Goal: Information Seeking & Learning: Learn about a topic

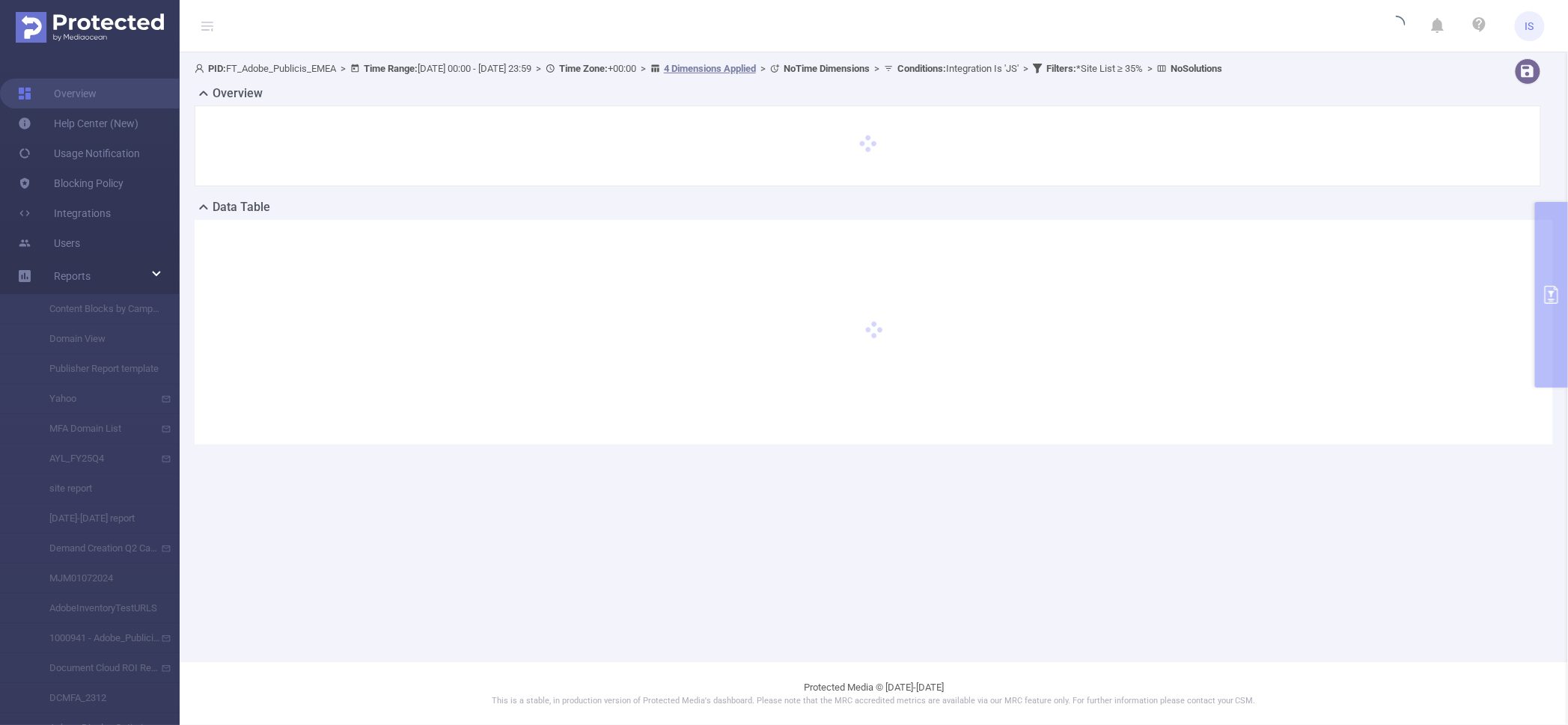
type input "[DATE] 00:00"
type input "2025-09-21 23:59"
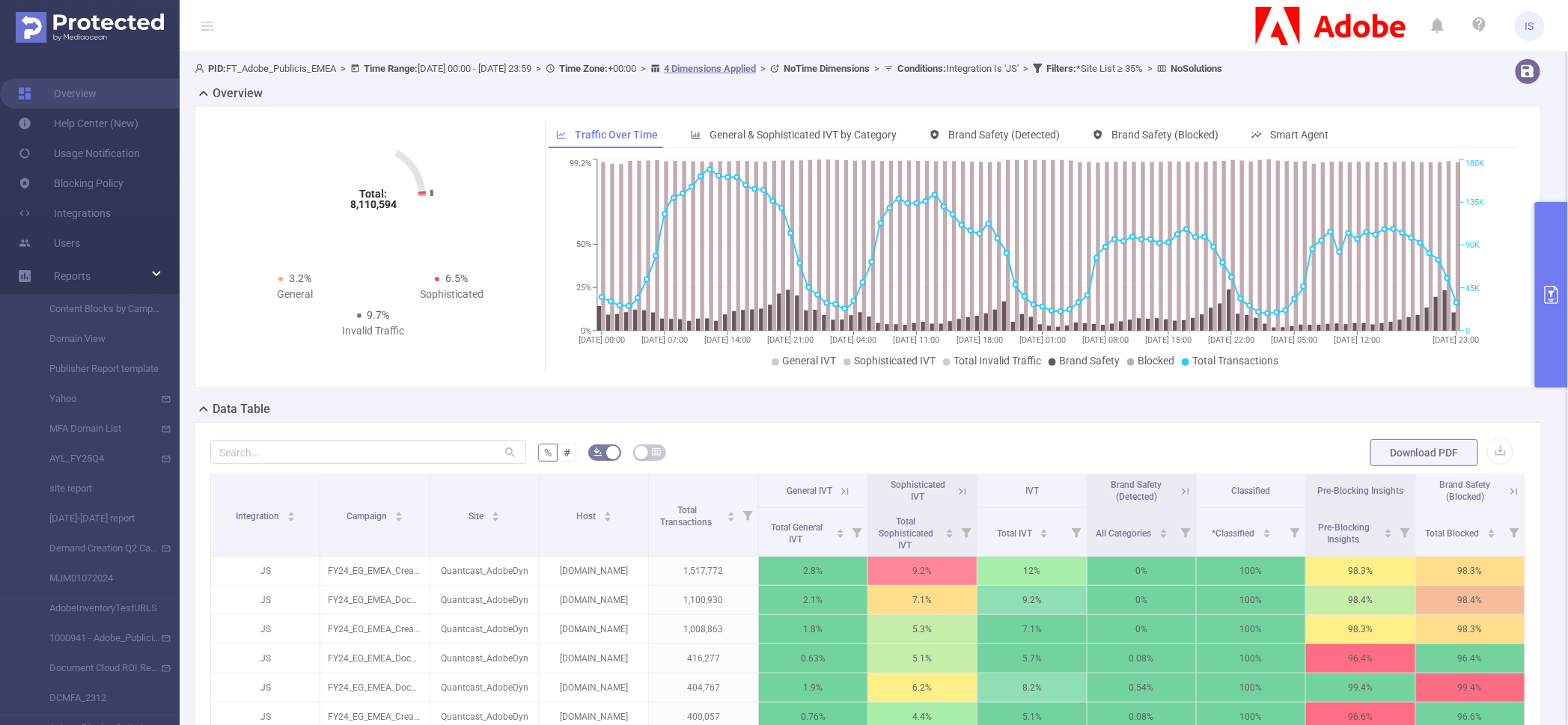
click at [1566, 236] on button "primary" at bounding box center [1550, 294] width 33 height 186
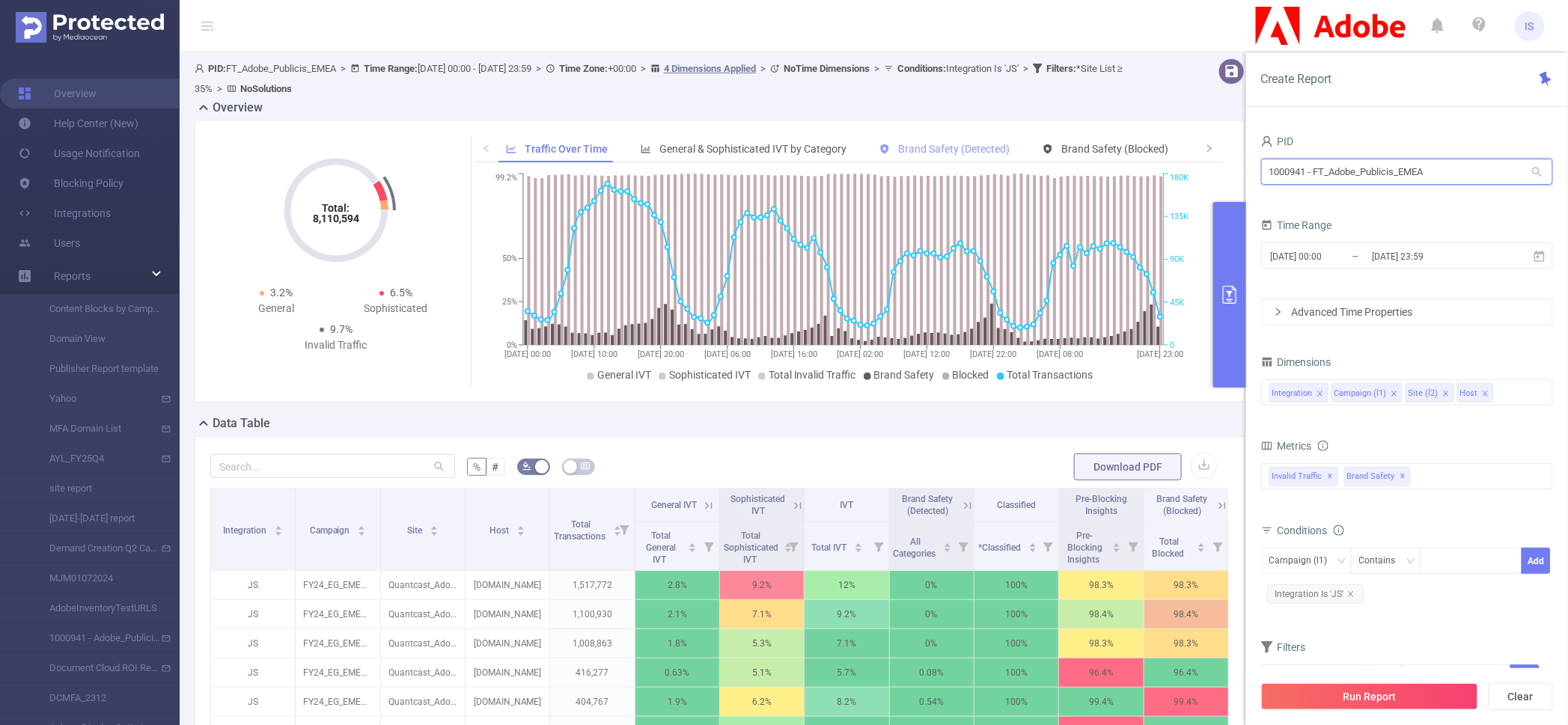
drag, startPoint x: 1466, startPoint y: 172, endPoint x: 1010, endPoint y: 159, distance: 456.2
click at [1007, 159] on section "PID: FT_Adobe_Publicis_EMEA > Time Range: 2025-09-18 00:00 - 2025-09-21 23:59 >…" at bounding box center [873, 546] width 1388 height 988
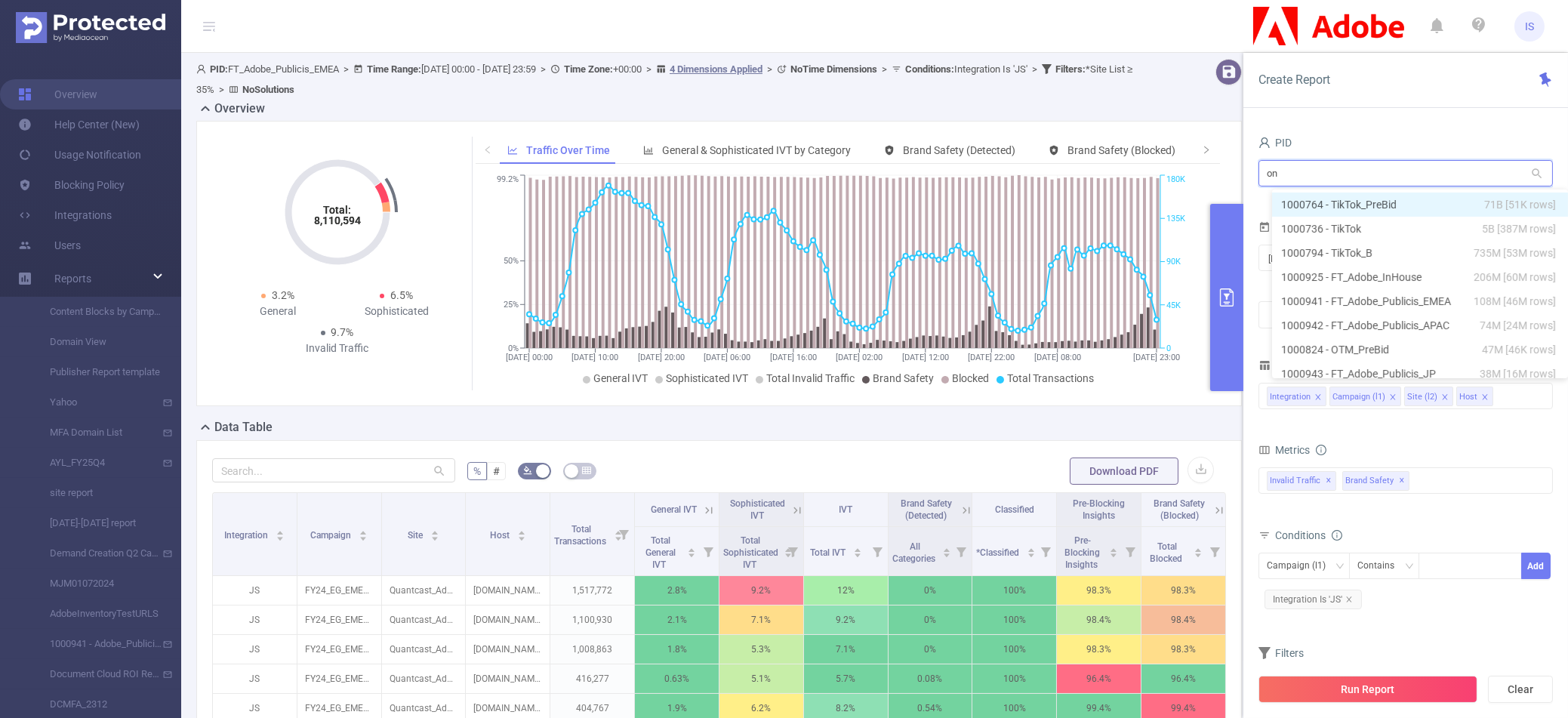
type input "one"
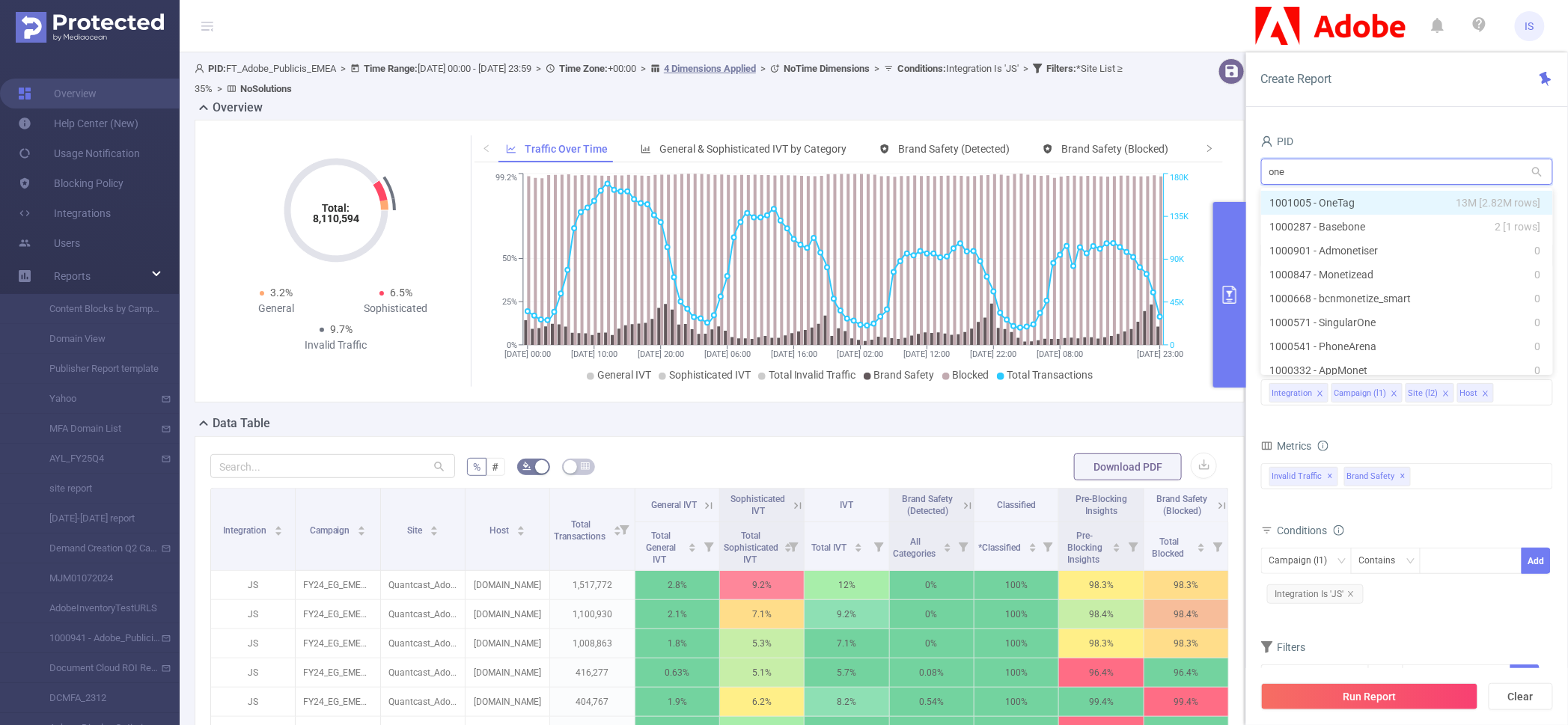
click at [1290, 196] on li "1001005 - OneTag 13M [2.82M rows]" at bounding box center [1406, 202] width 291 height 24
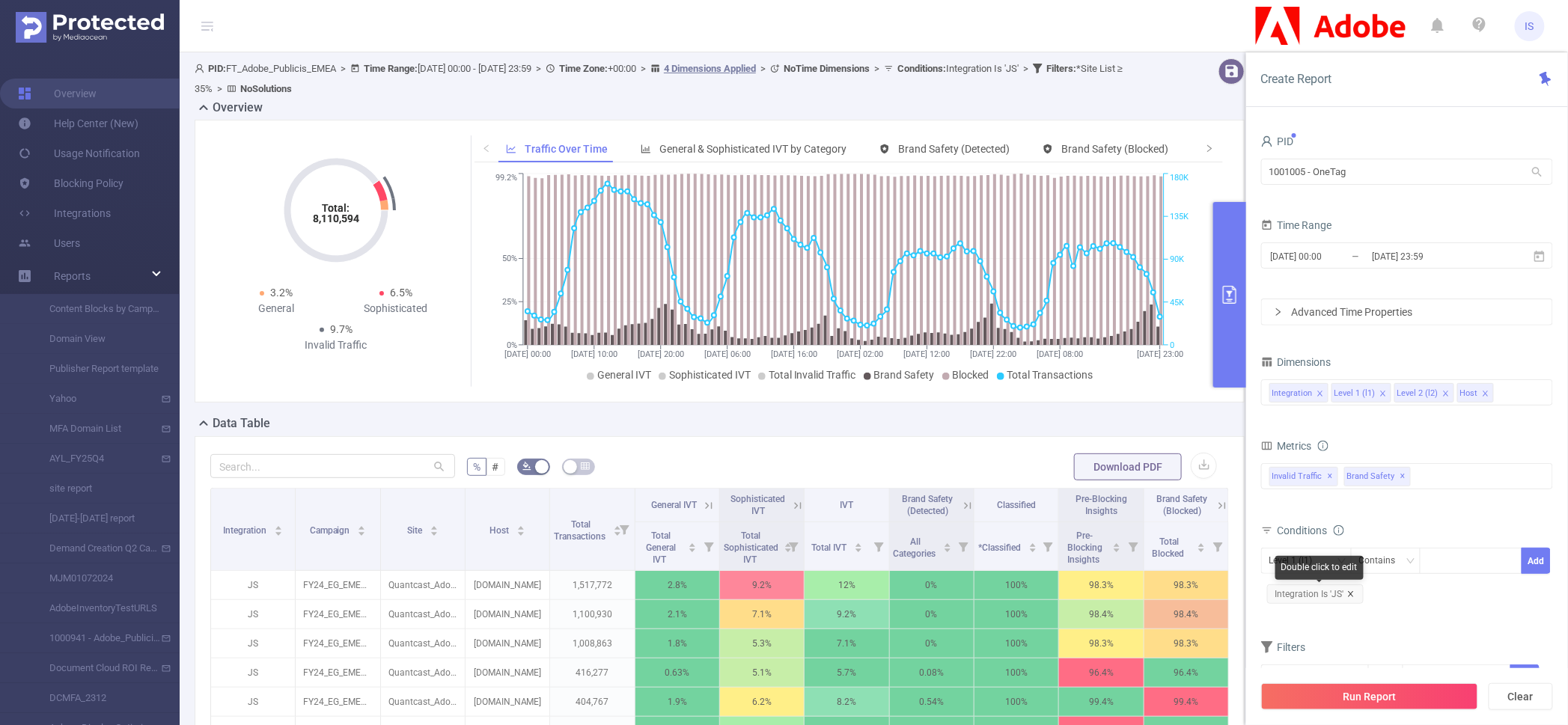
click at [1350, 593] on icon "icon: close" at bounding box center [1350, 593] width 5 height 5
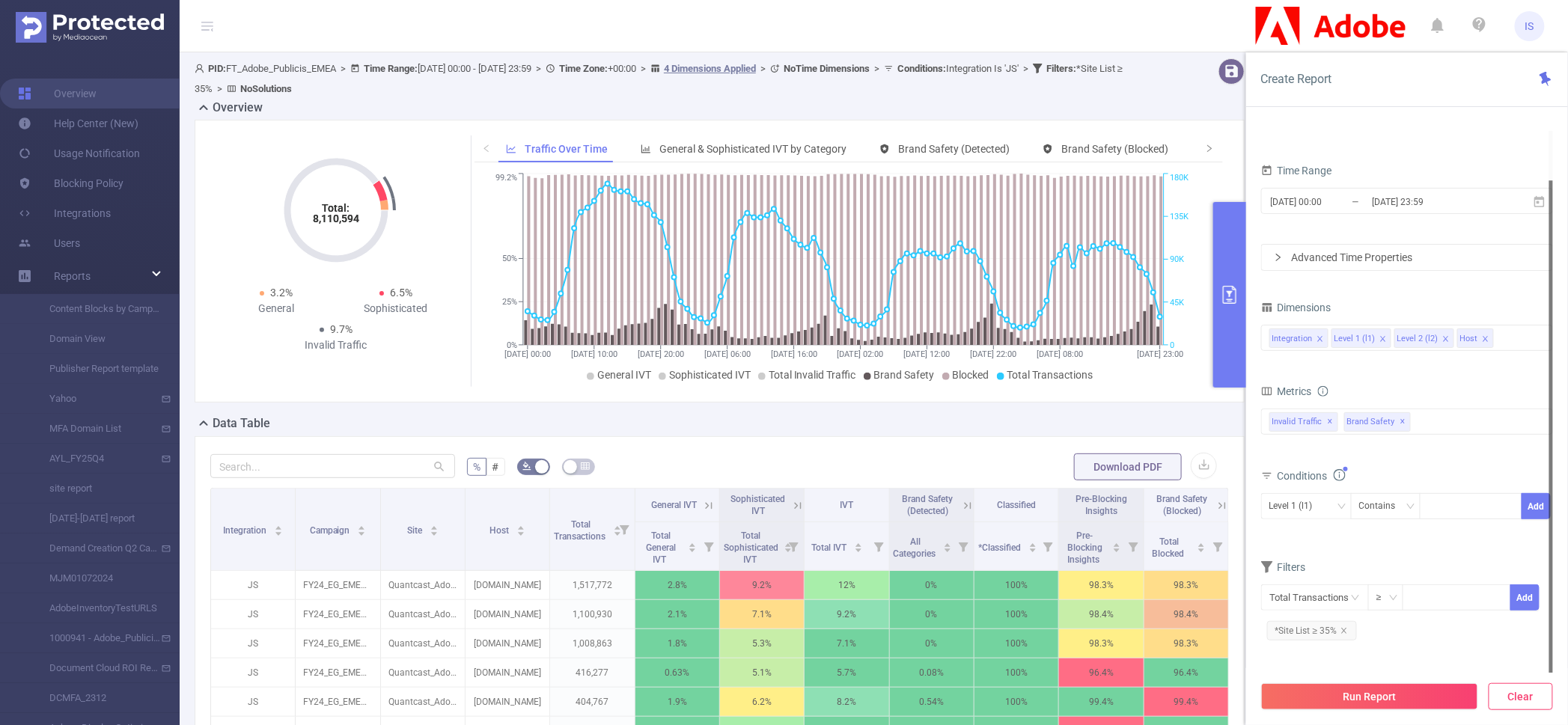
click at [1522, 695] on button "Clear" at bounding box center [1520, 695] width 64 height 27
type input "2025-09-25 05:00"
type input "2025-09-25 05:59"
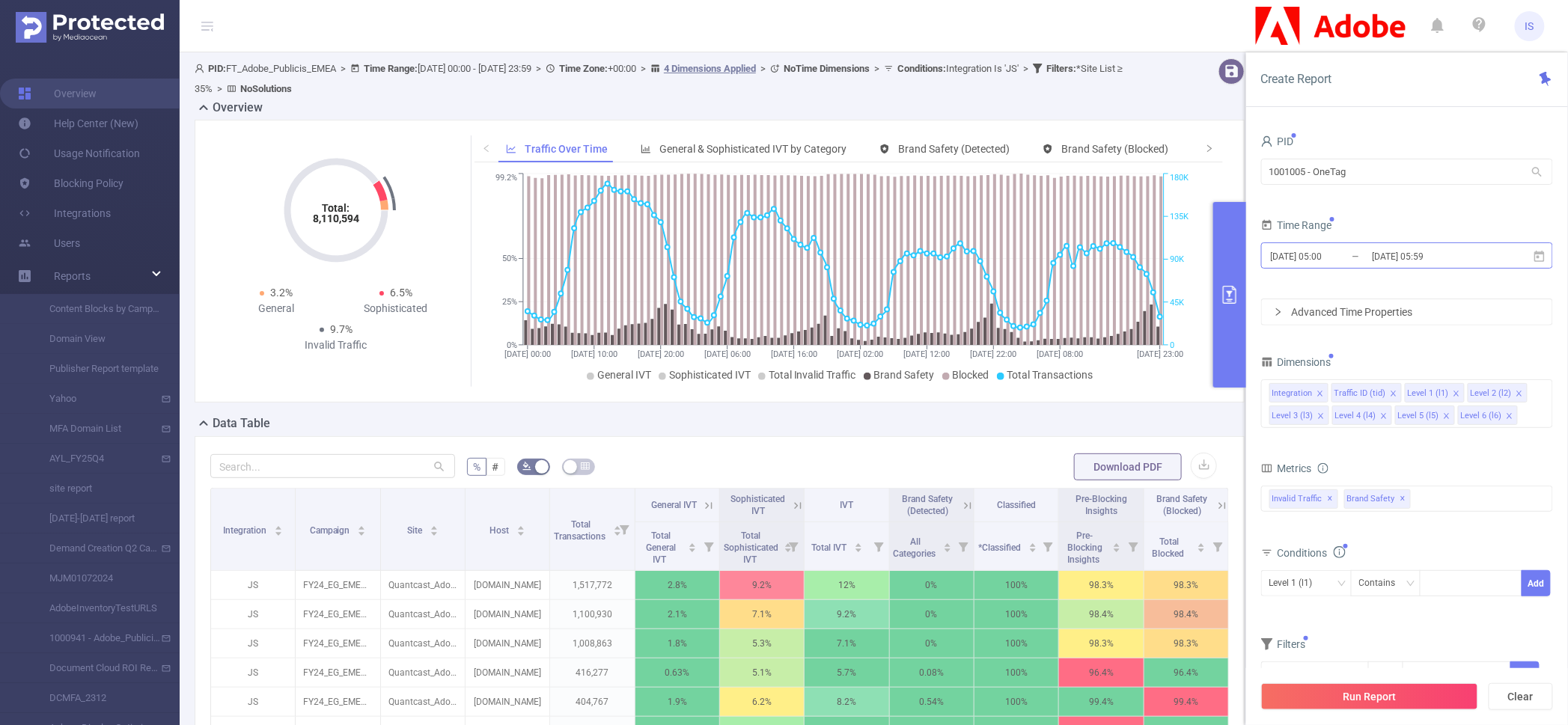
click at [1362, 259] on input "2025-09-25 05:00" at bounding box center [1329, 256] width 122 height 20
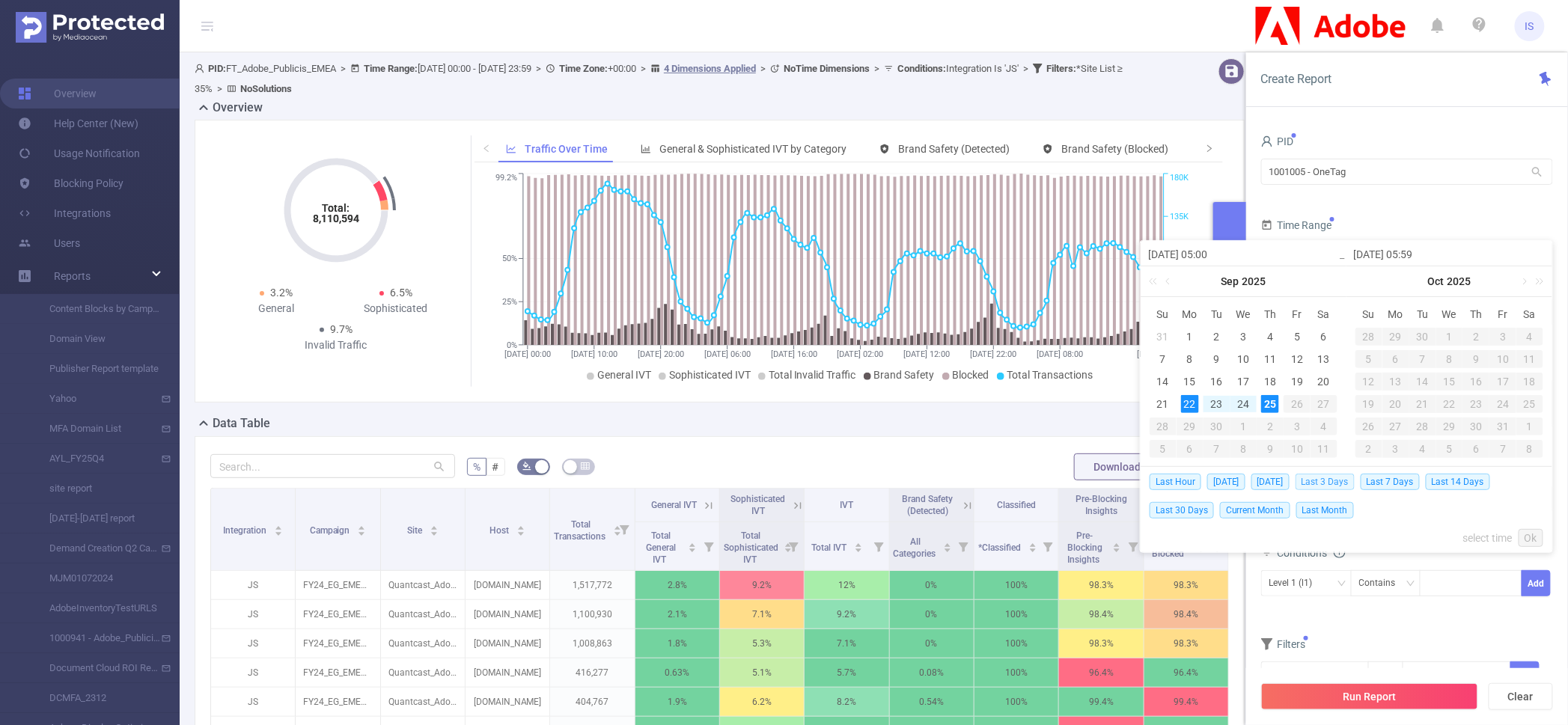
click at [1331, 477] on span "Last 3 Days" at bounding box center [1325, 481] width 59 height 17
type input "[DATE] 00:00"
type input "[DATE] 23:59"
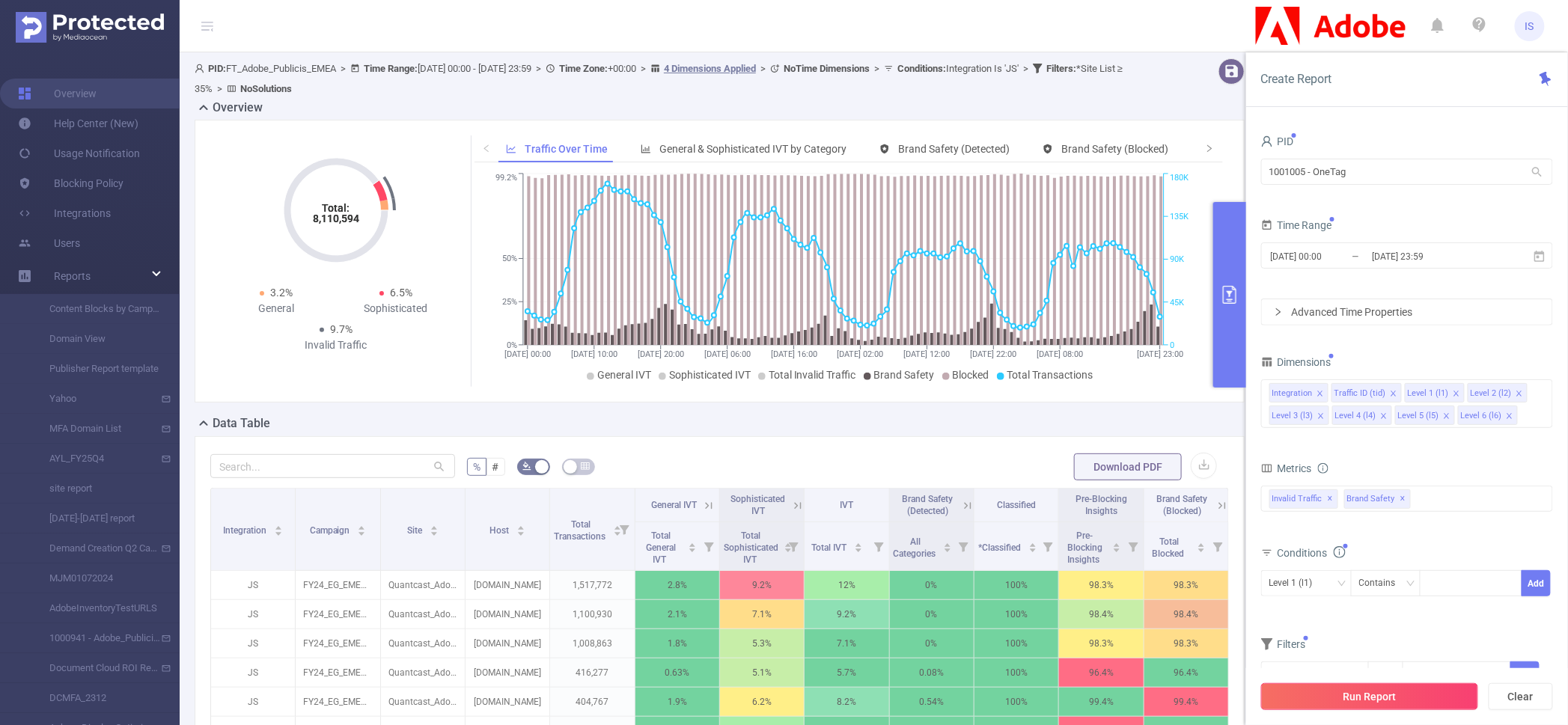
click at [1366, 688] on button "Run Report" at bounding box center [1369, 695] width 217 height 27
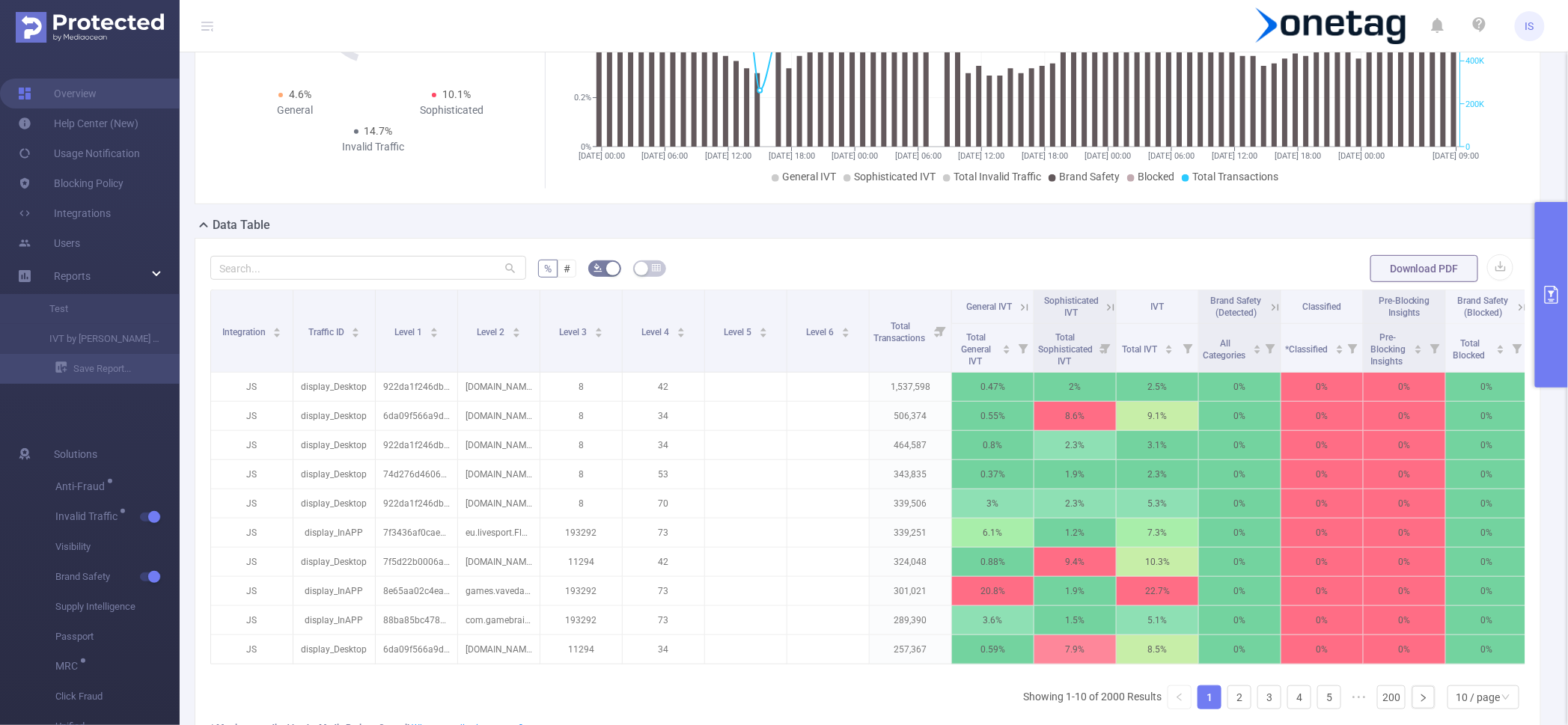
scroll to position [187, 0]
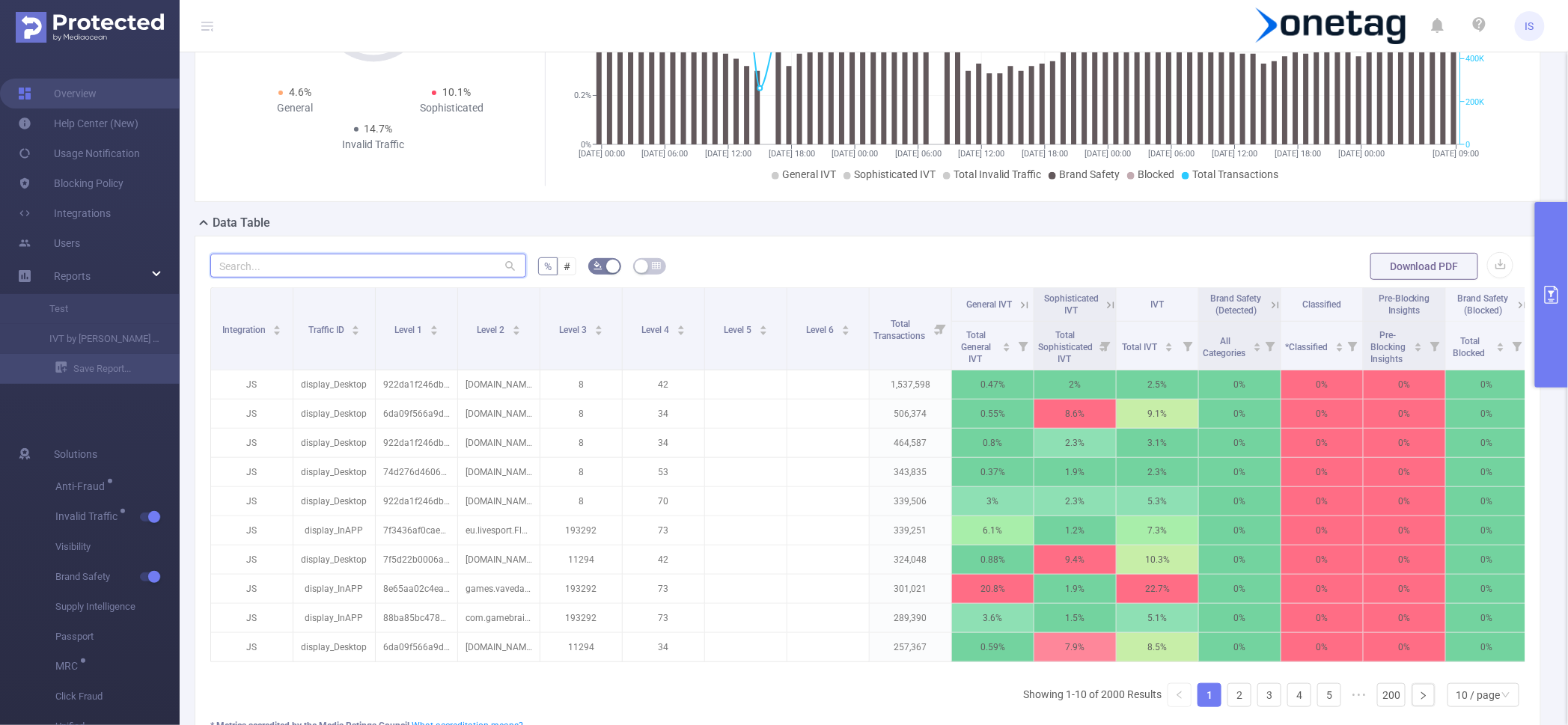
click at [325, 273] on input "text" at bounding box center [369, 266] width 316 height 24
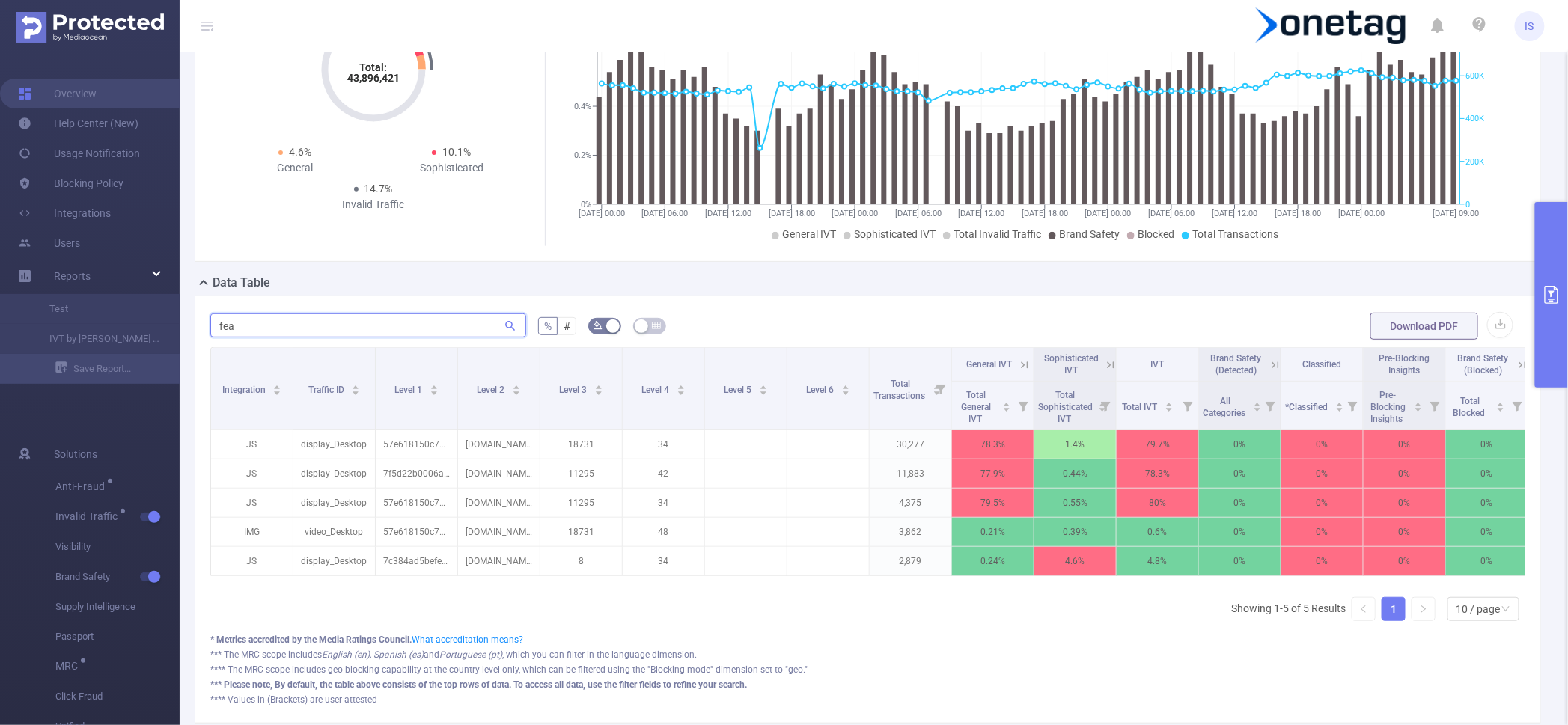
scroll to position [94, 0]
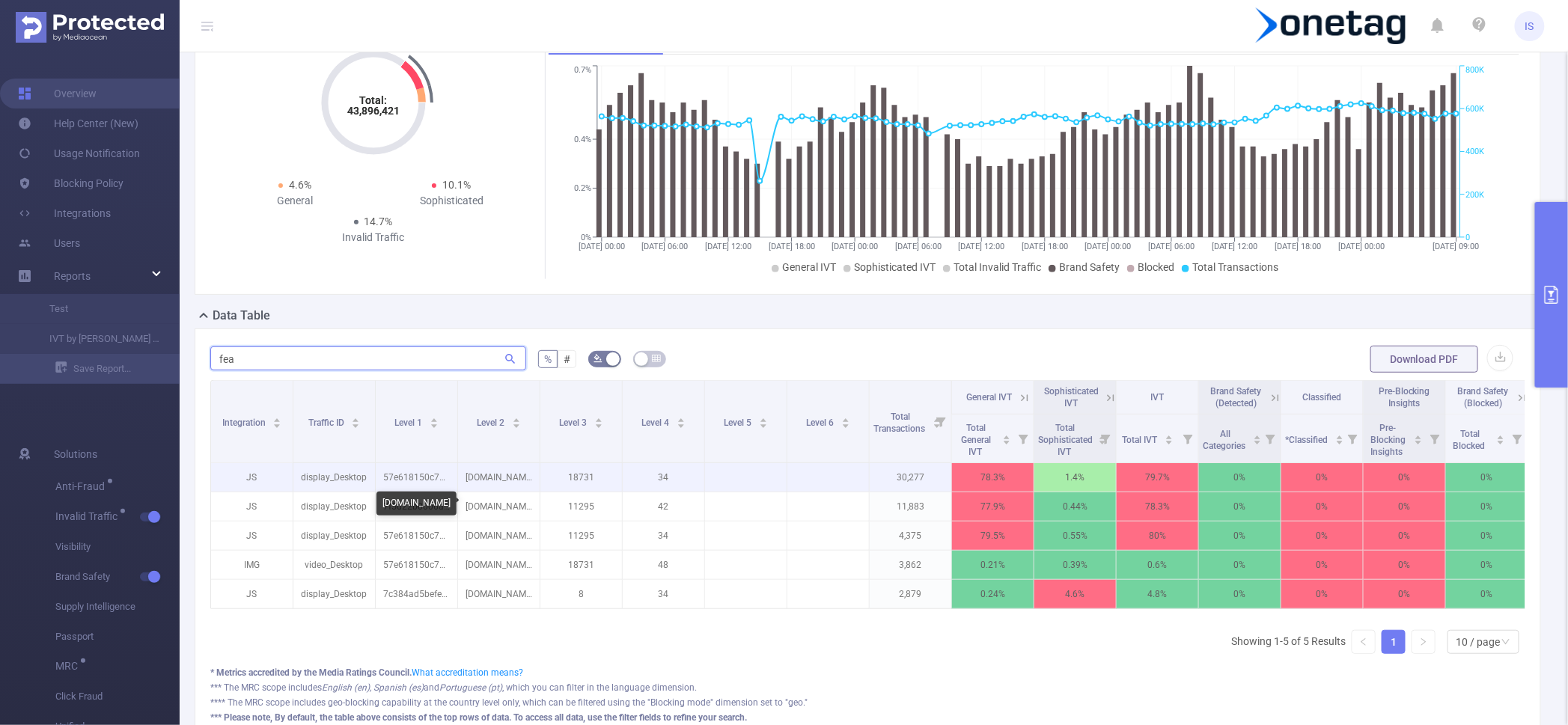
type input "fea"
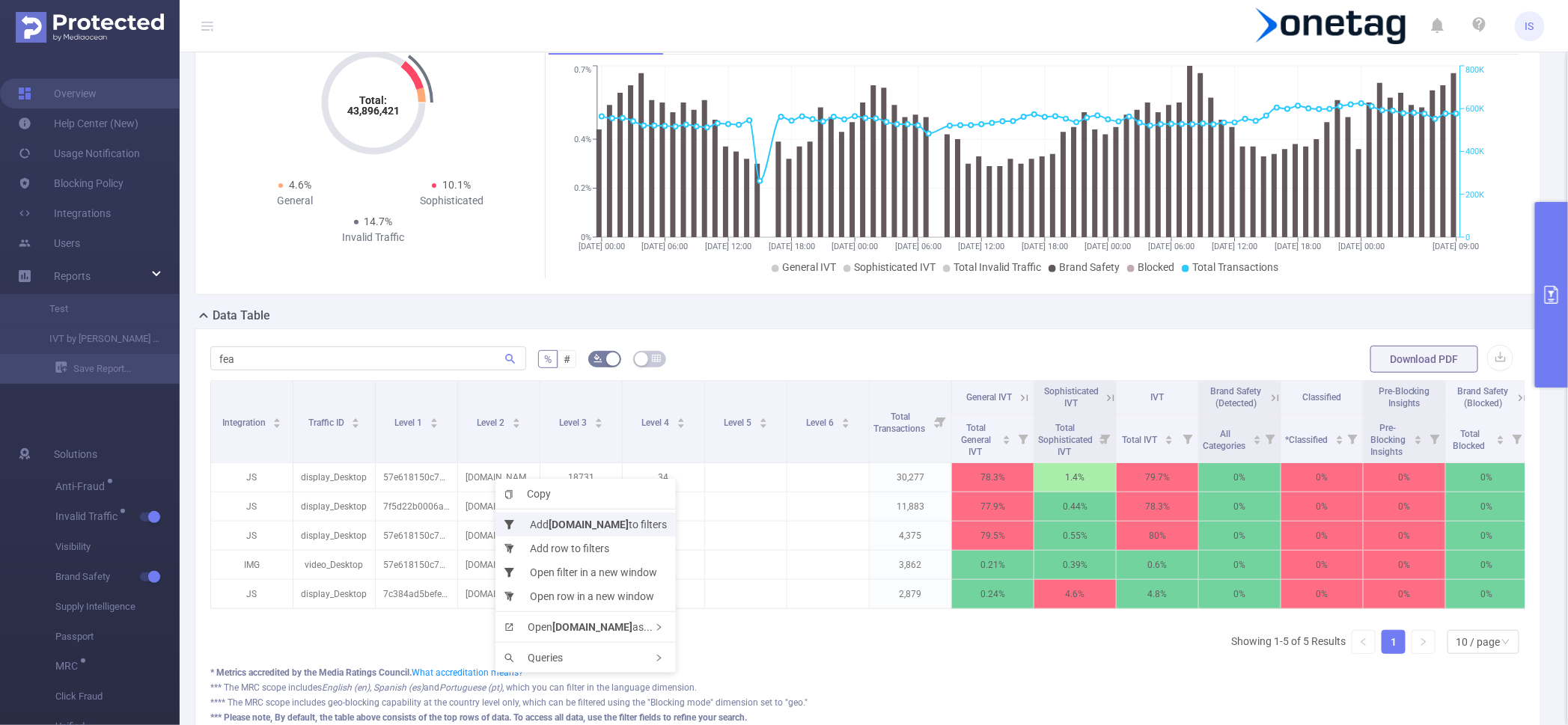
click at [542, 531] on li "Add feathermc.com to filters" at bounding box center [585, 524] width 181 height 24
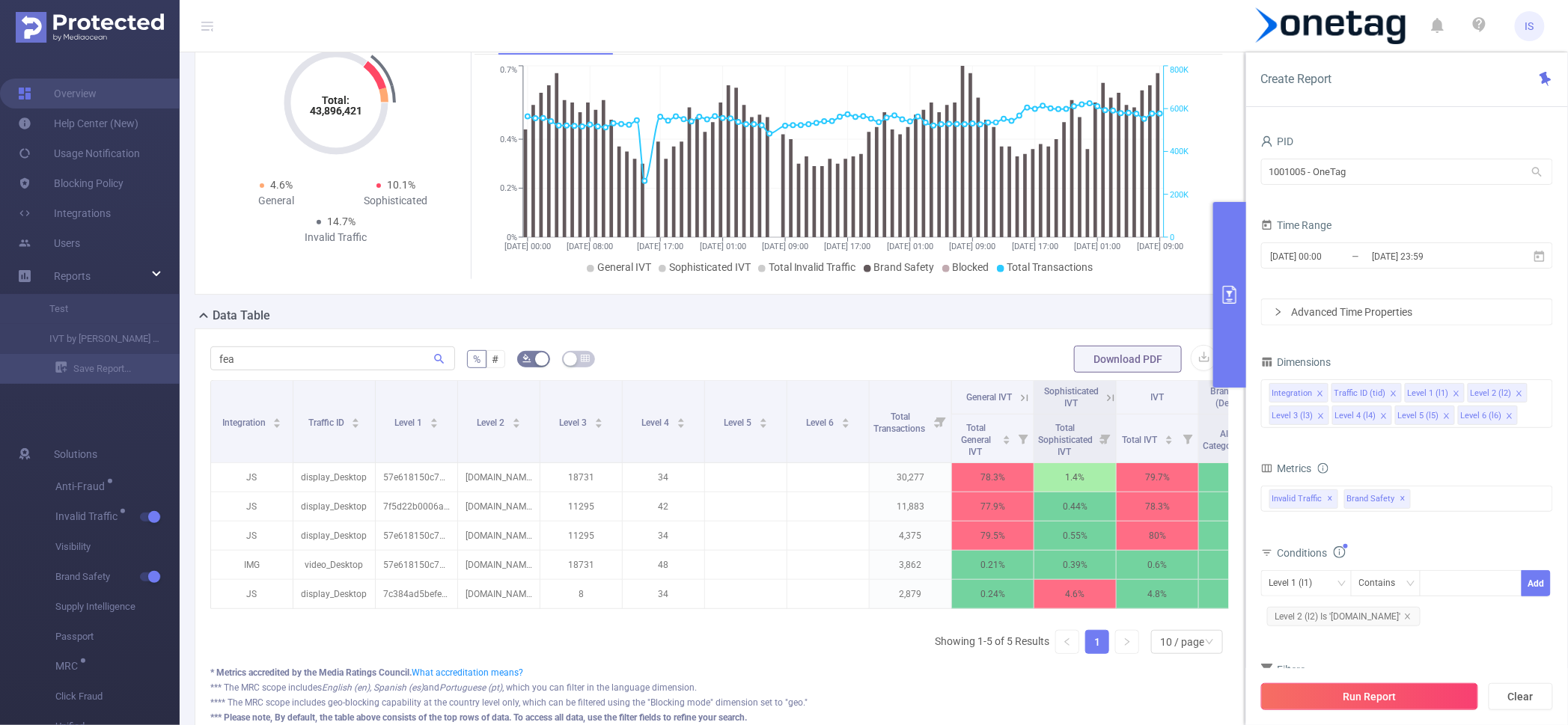
click at [1367, 693] on button "Run Report" at bounding box center [1369, 695] width 217 height 27
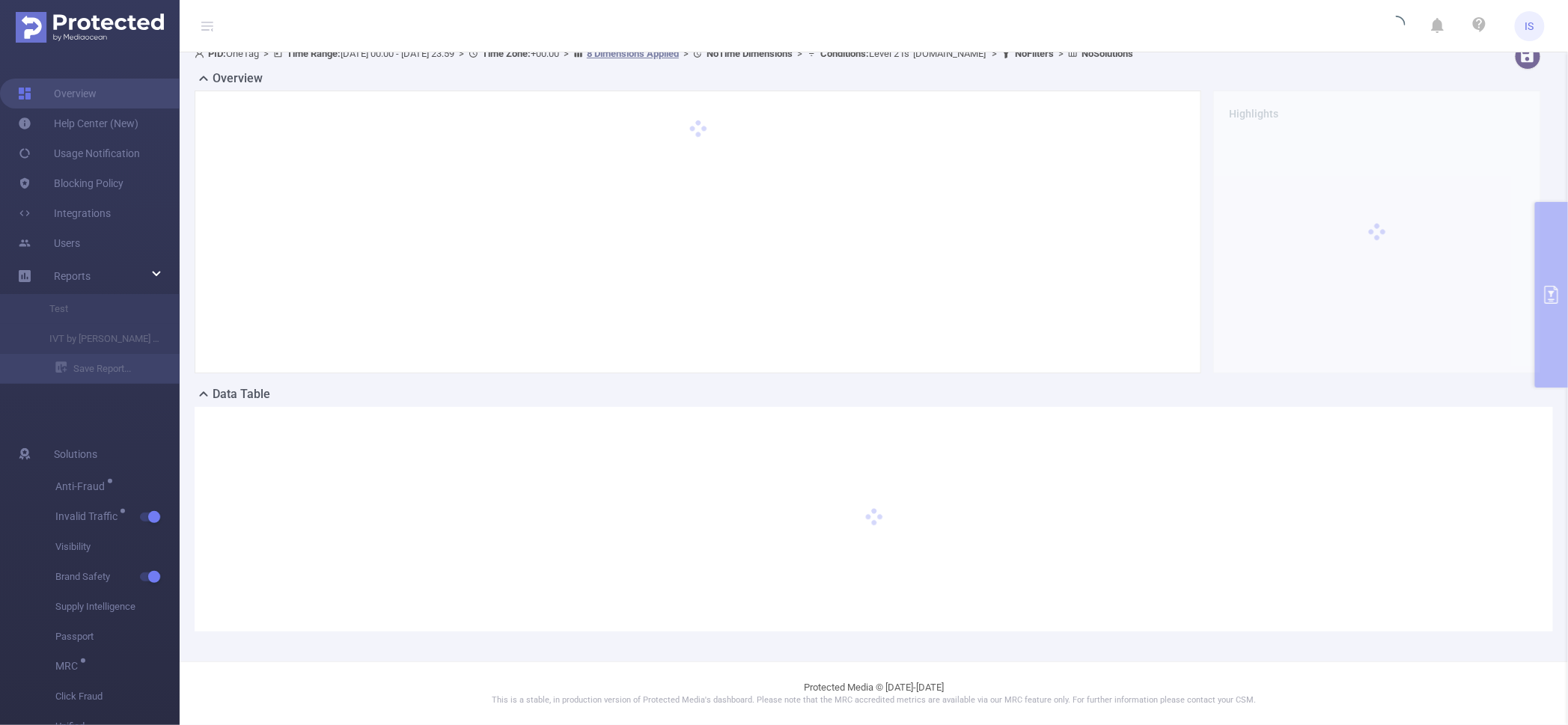
scroll to position [14, 0]
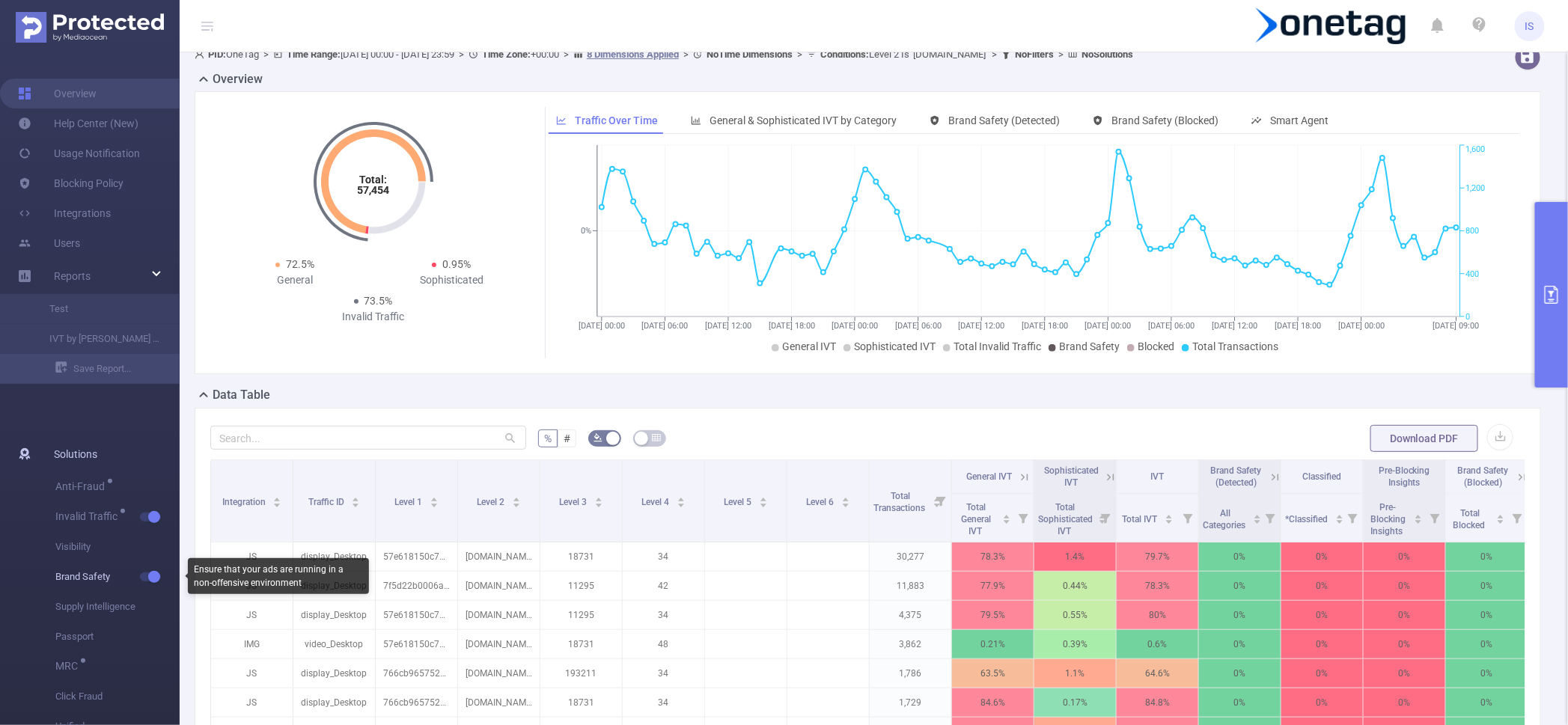
click at [151, 573] on button "button" at bounding box center [150, 576] width 21 height 9
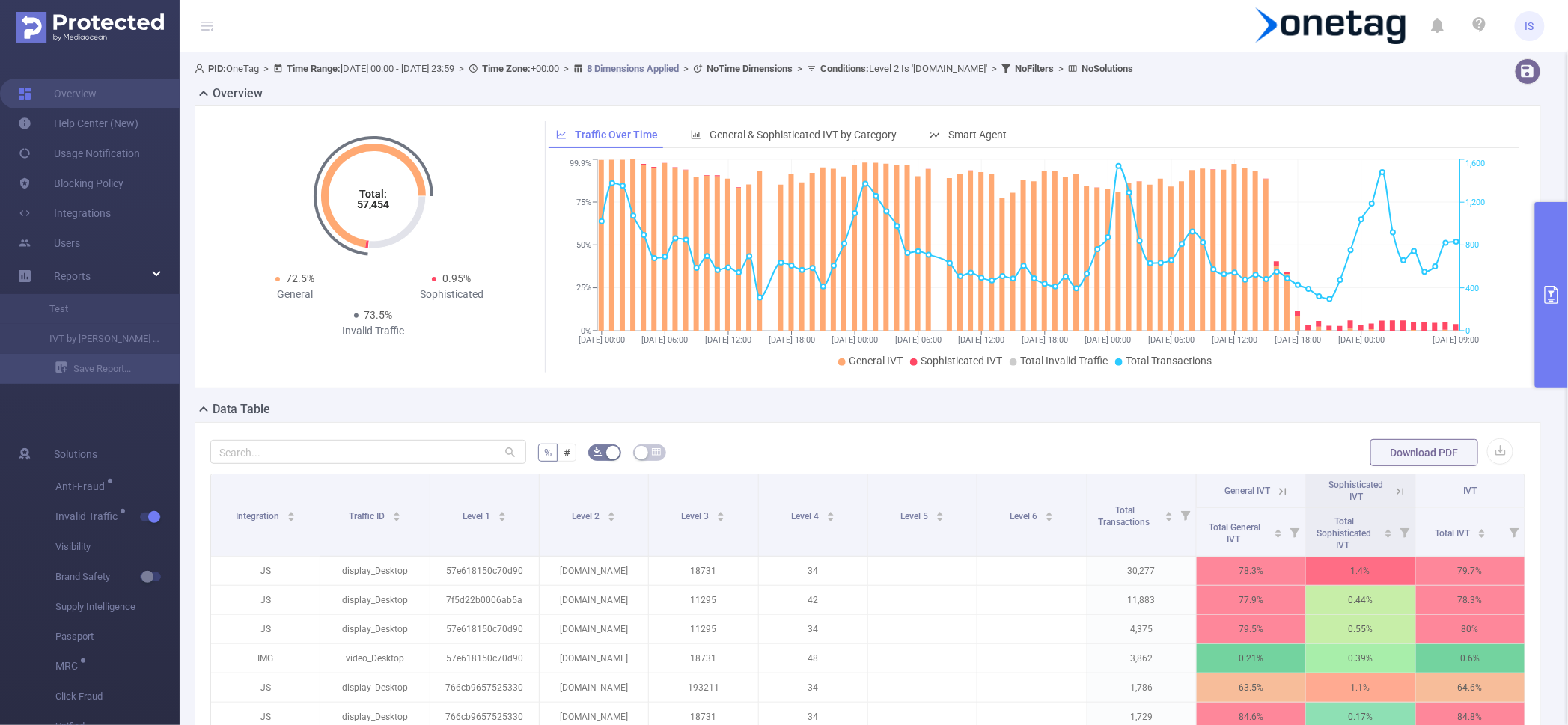
click at [1546, 236] on button "primary" at bounding box center [1550, 294] width 33 height 186
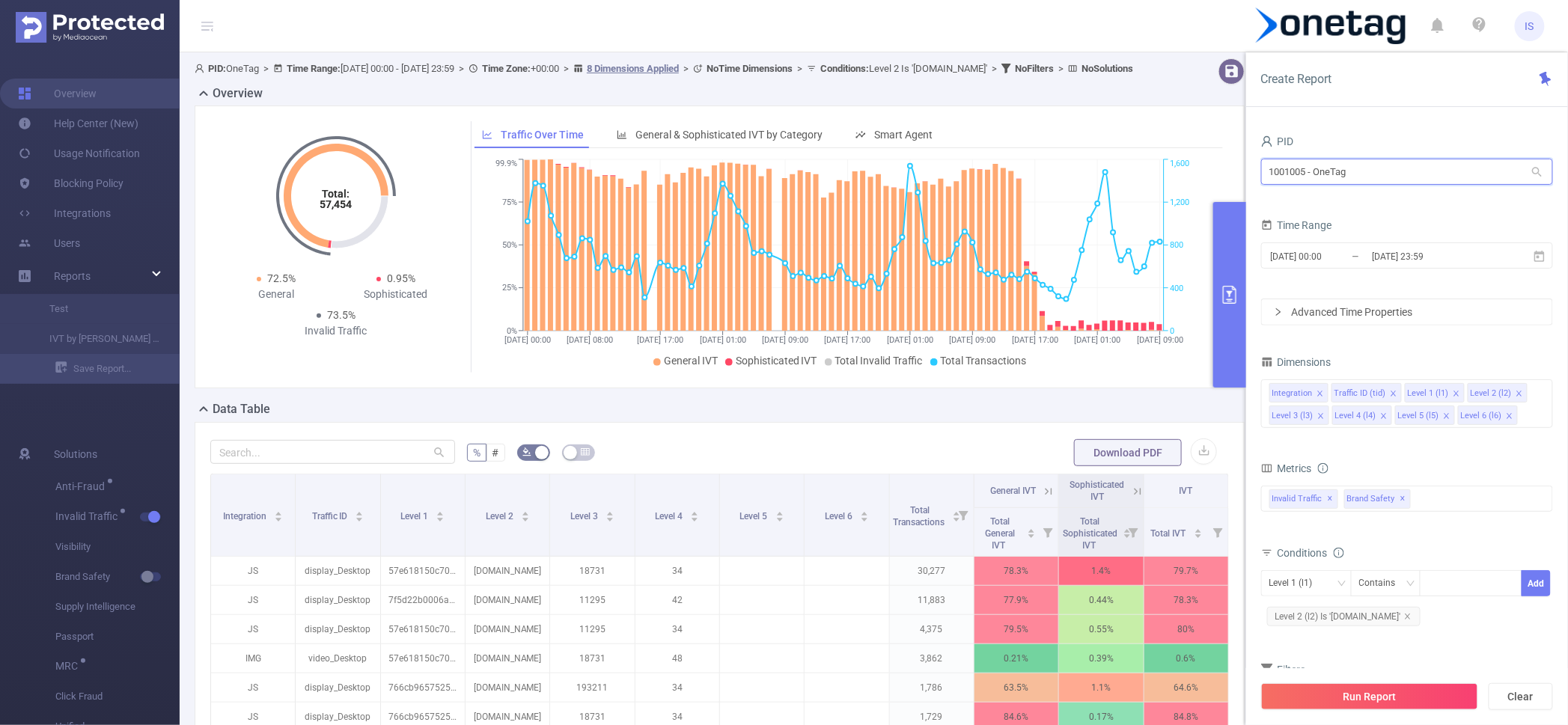
drag, startPoint x: 1407, startPoint y: 170, endPoint x: 967, endPoint y: 159, distance: 440.1
click at [967, 159] on section "PID: OneTag > Time Range: 2025-09-22 00:00 - 2025-09-25 23:59 > Time Zone: +00:…" at bounding box center [873, 517] width 1388 height 928
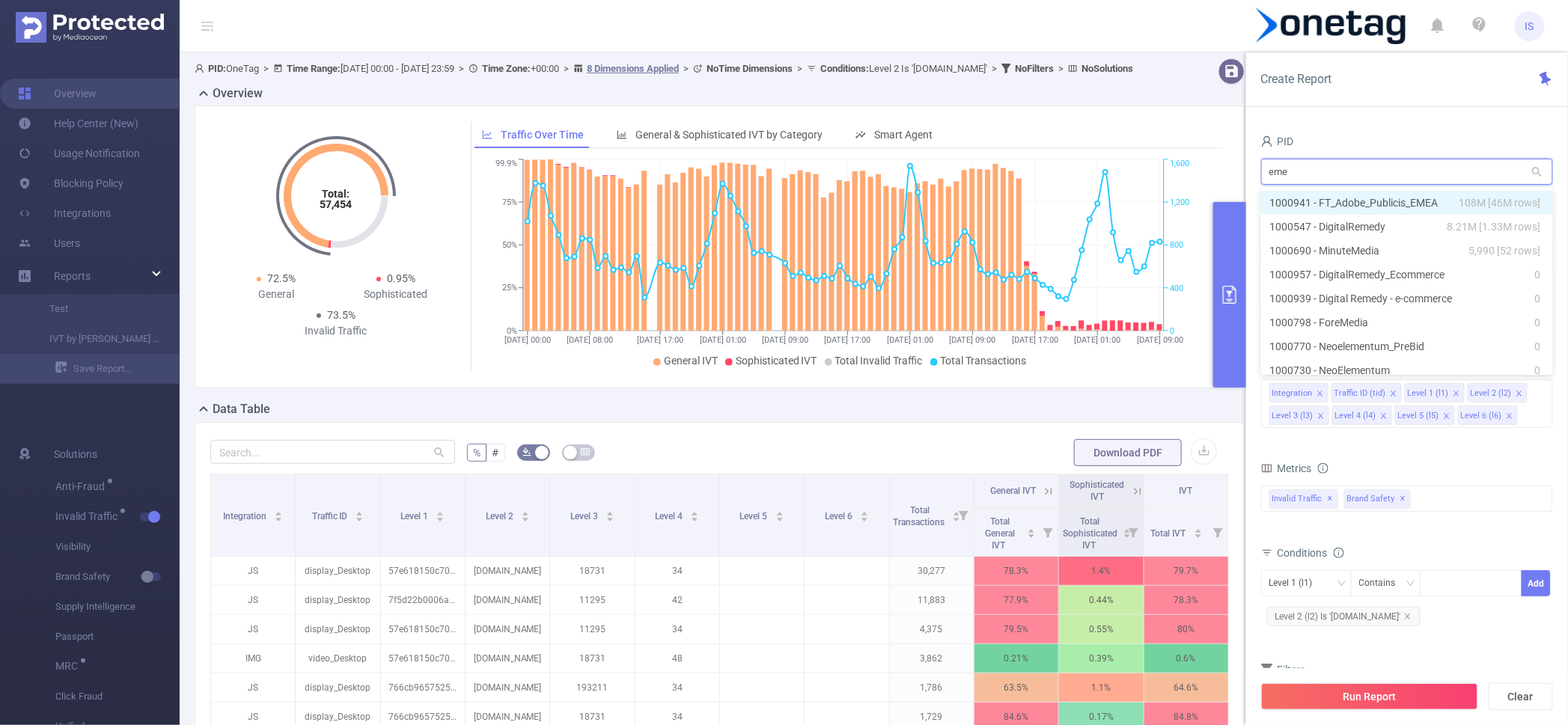
type input "emea"
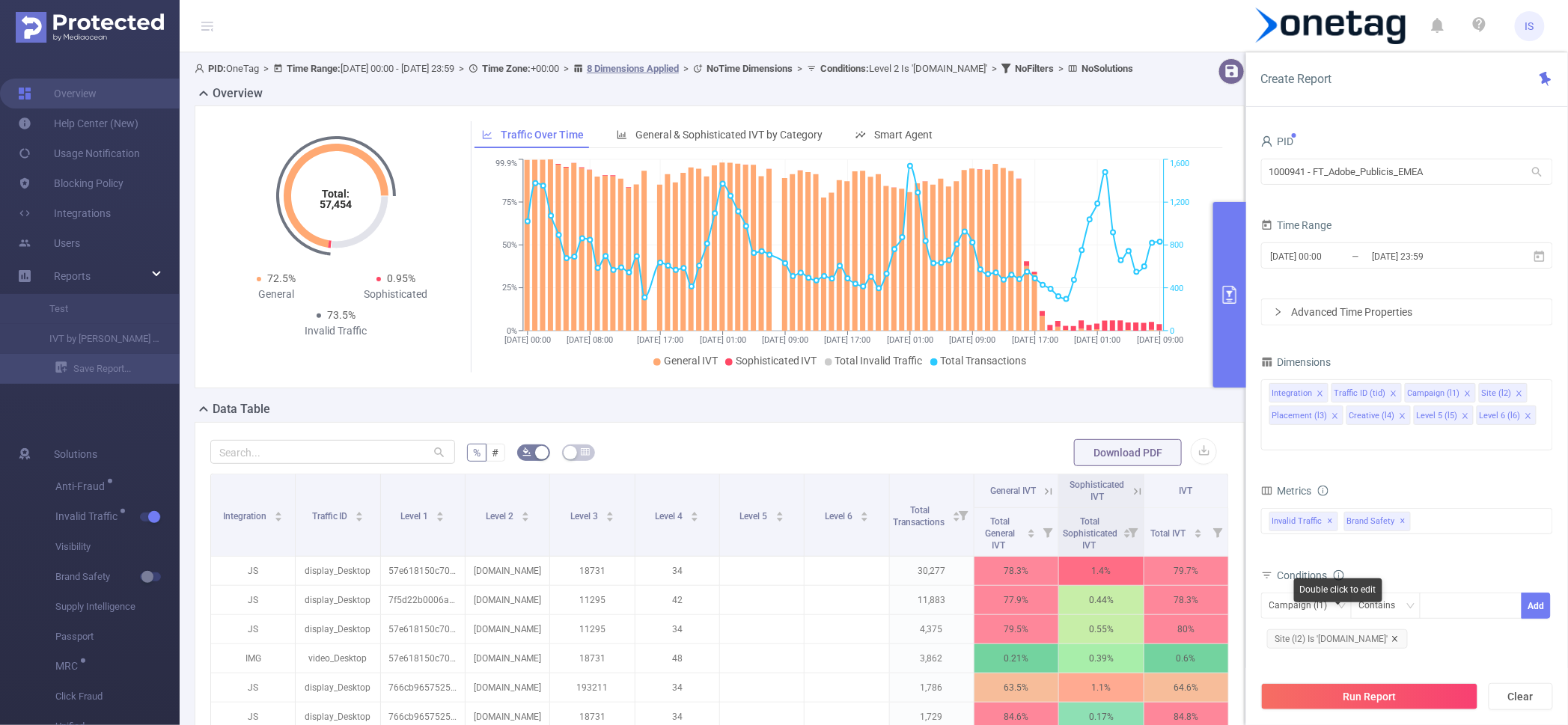
click at [1391, 635] on icon "icon: close" at bounding box center [1395, 639] width 8 height 8
click at [1392, 262] on input "[DATE] 23:59" at bounding box center [1431, 256] width 122 height 20
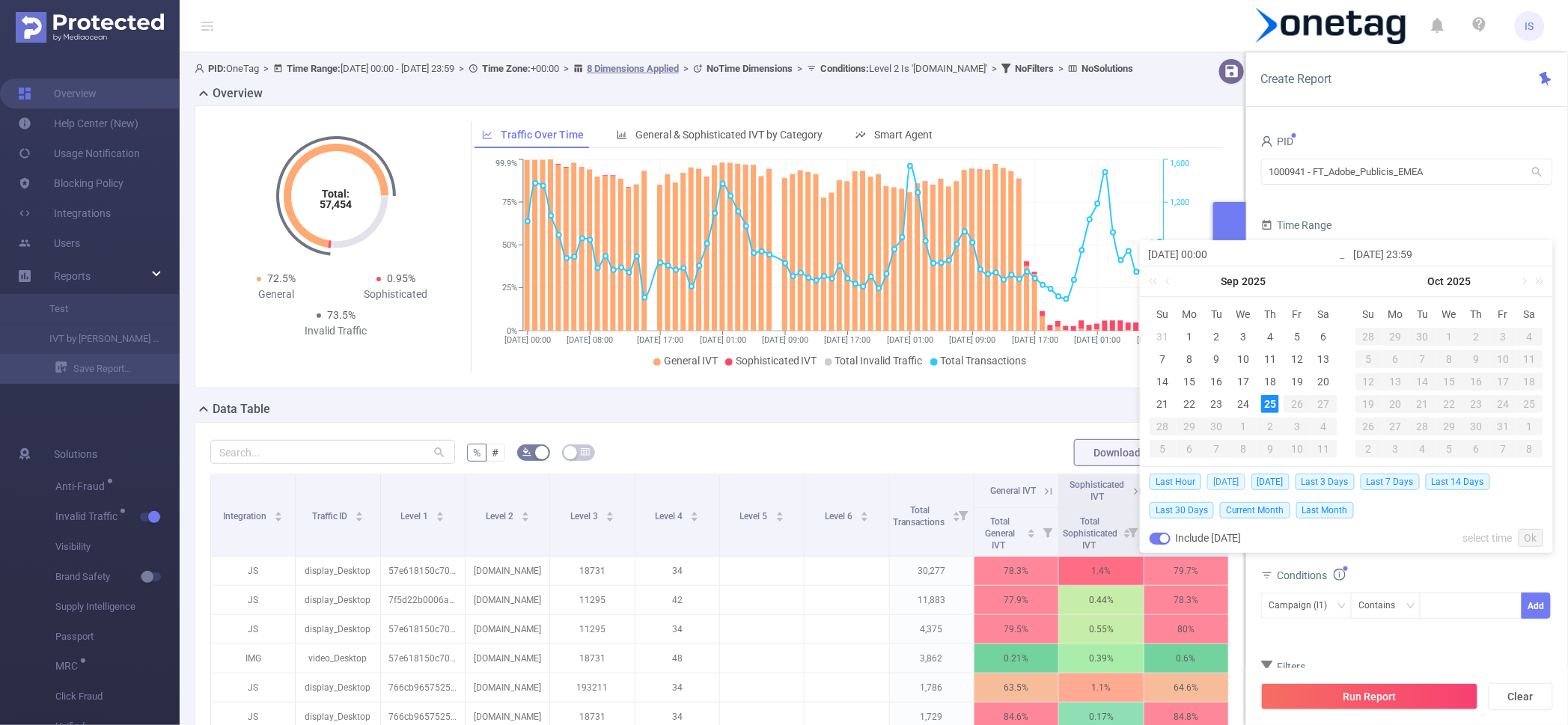
click at [1229, 482] on span "[DATE]" at bounding box center [1226, 481] width 39 height 17
type input "2025-09-25 00:00"
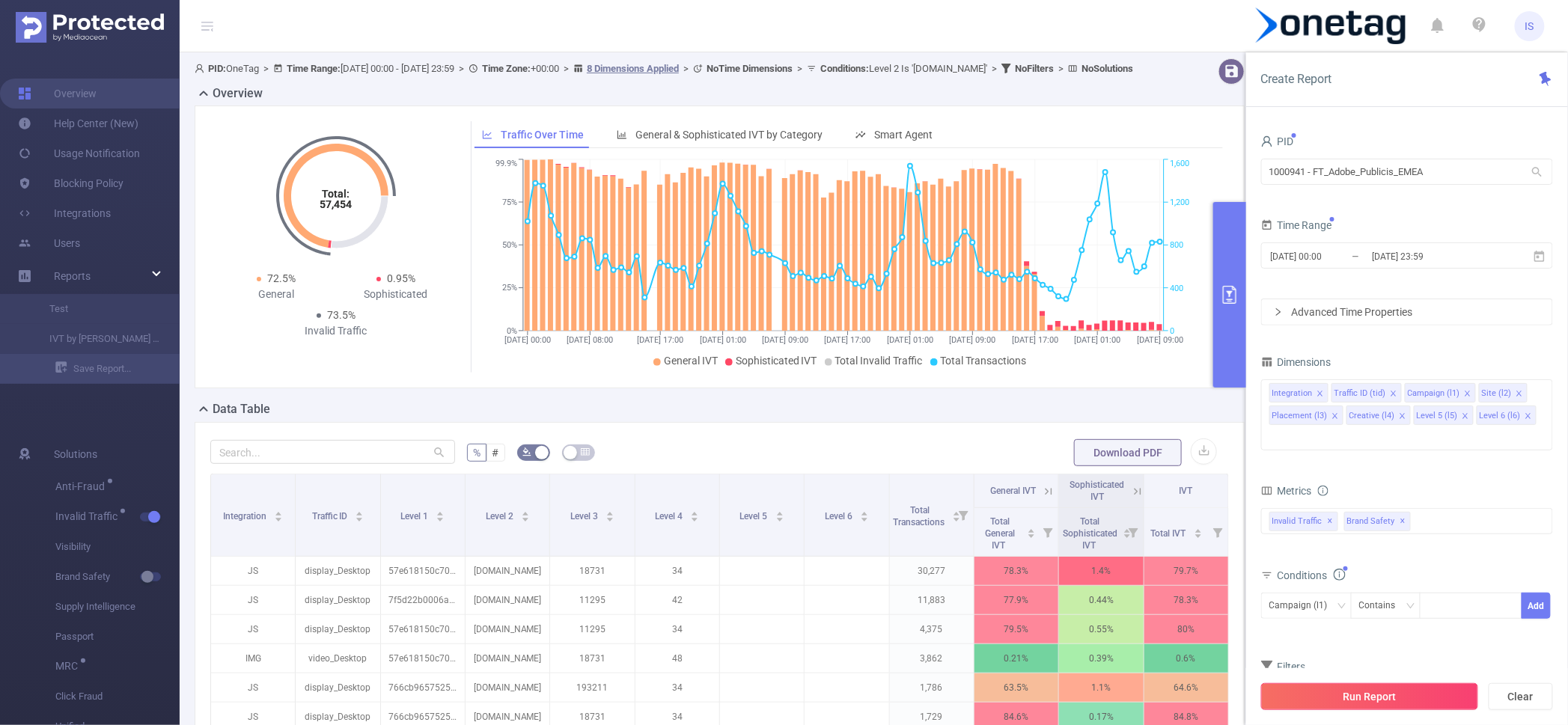
click at [1330, 703] on button "Run Report" at bounding box center [1369, 695] width 217 height 27
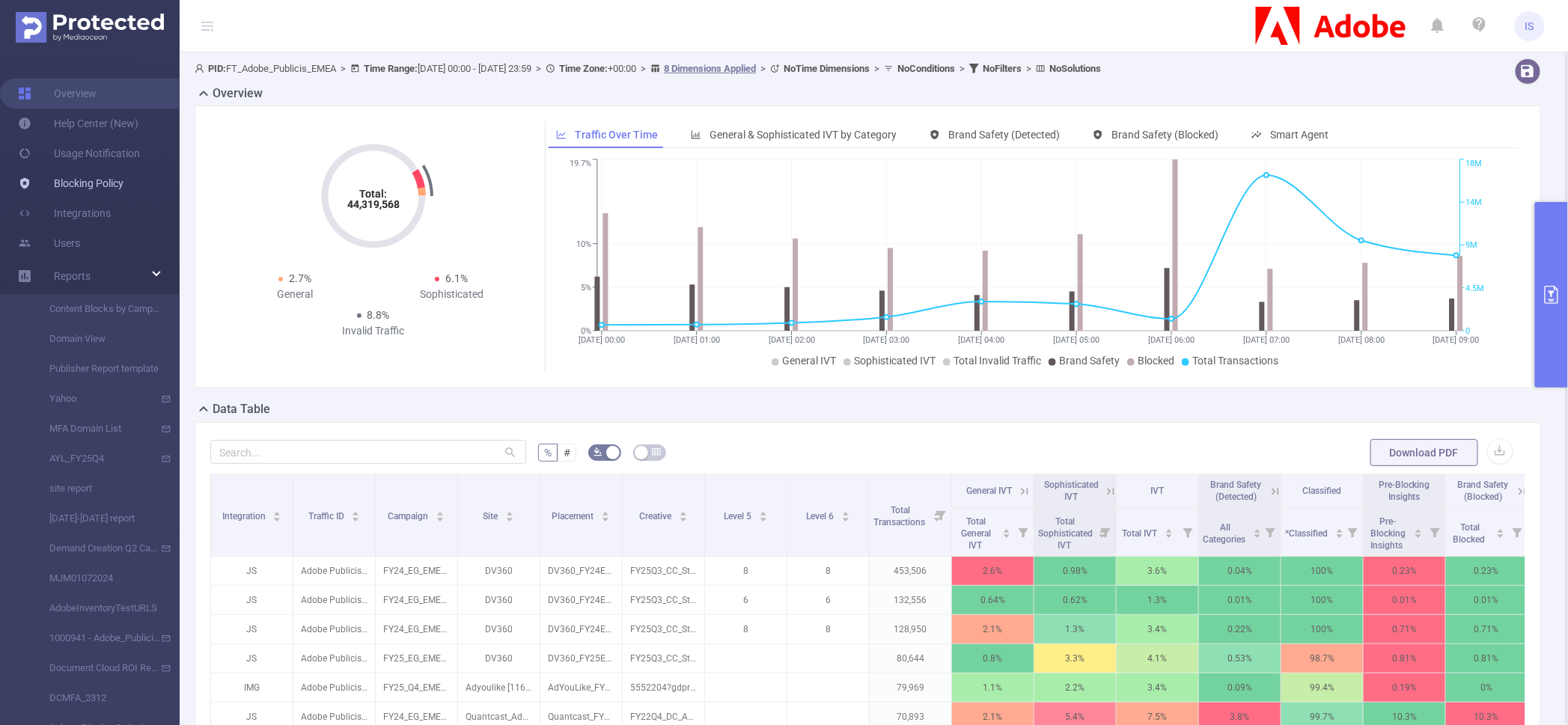
click at [86, 181] on link "Blocking Policy" at bounding box center [70, 183] width 106 height 30
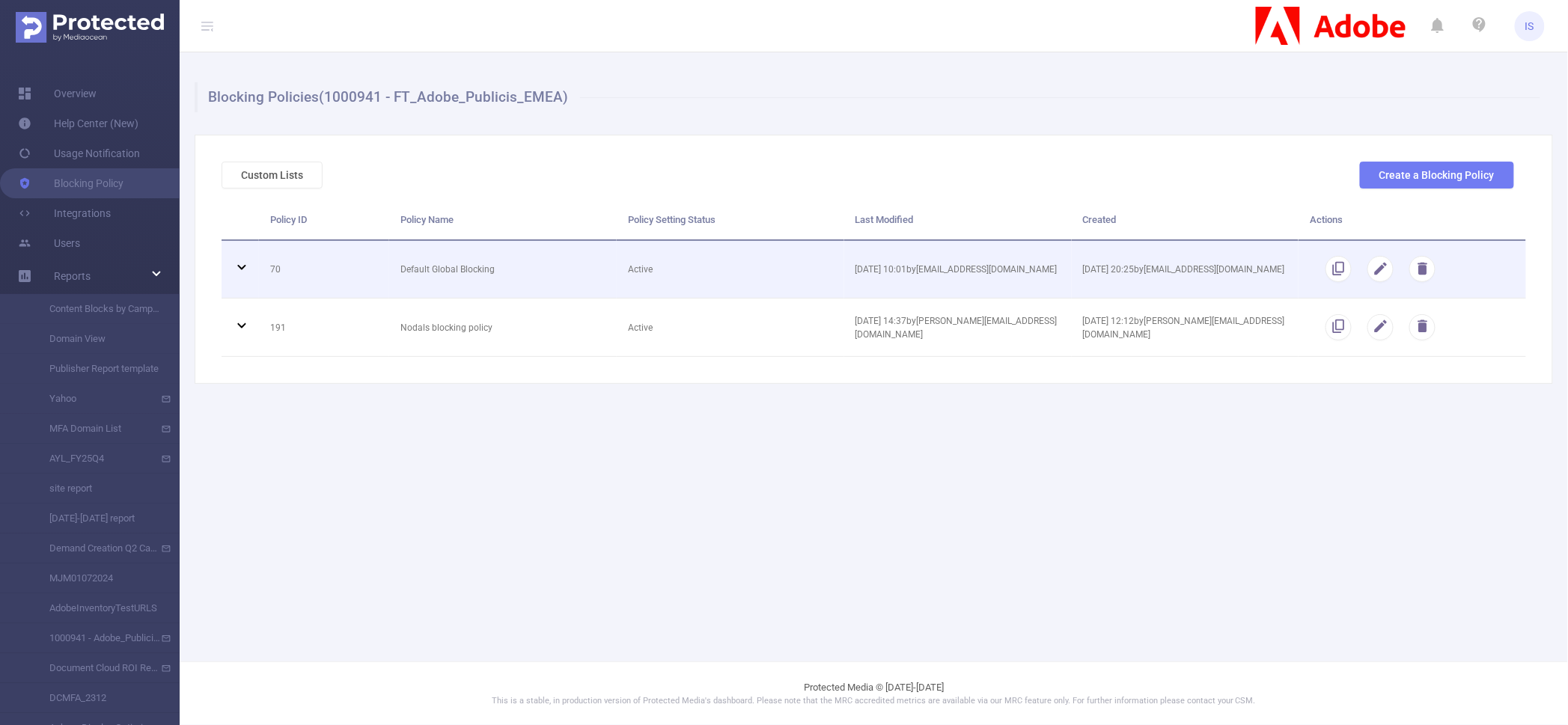
click at [240, 270] on icon at bounding box center [242, 267] width 18 height 18
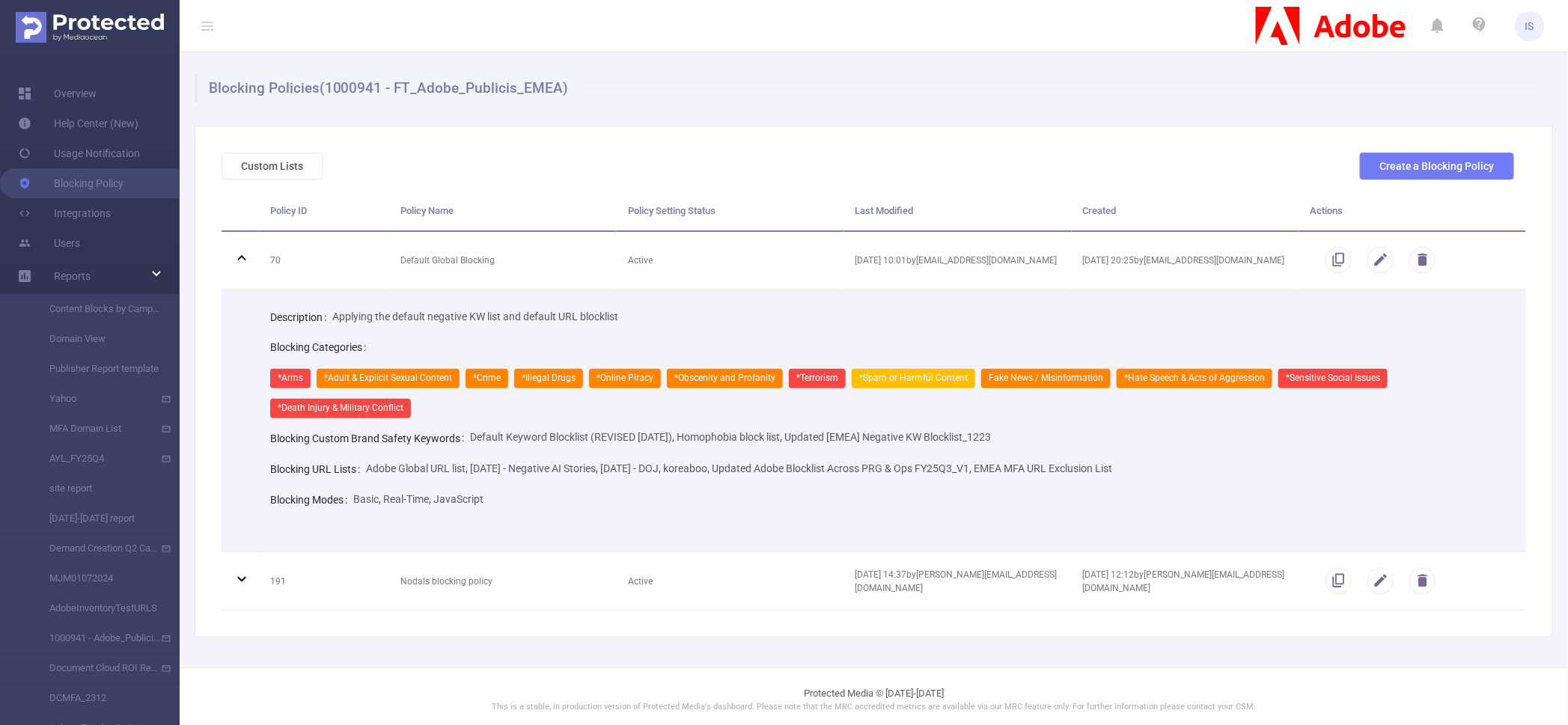
scroll to position [11, 0]
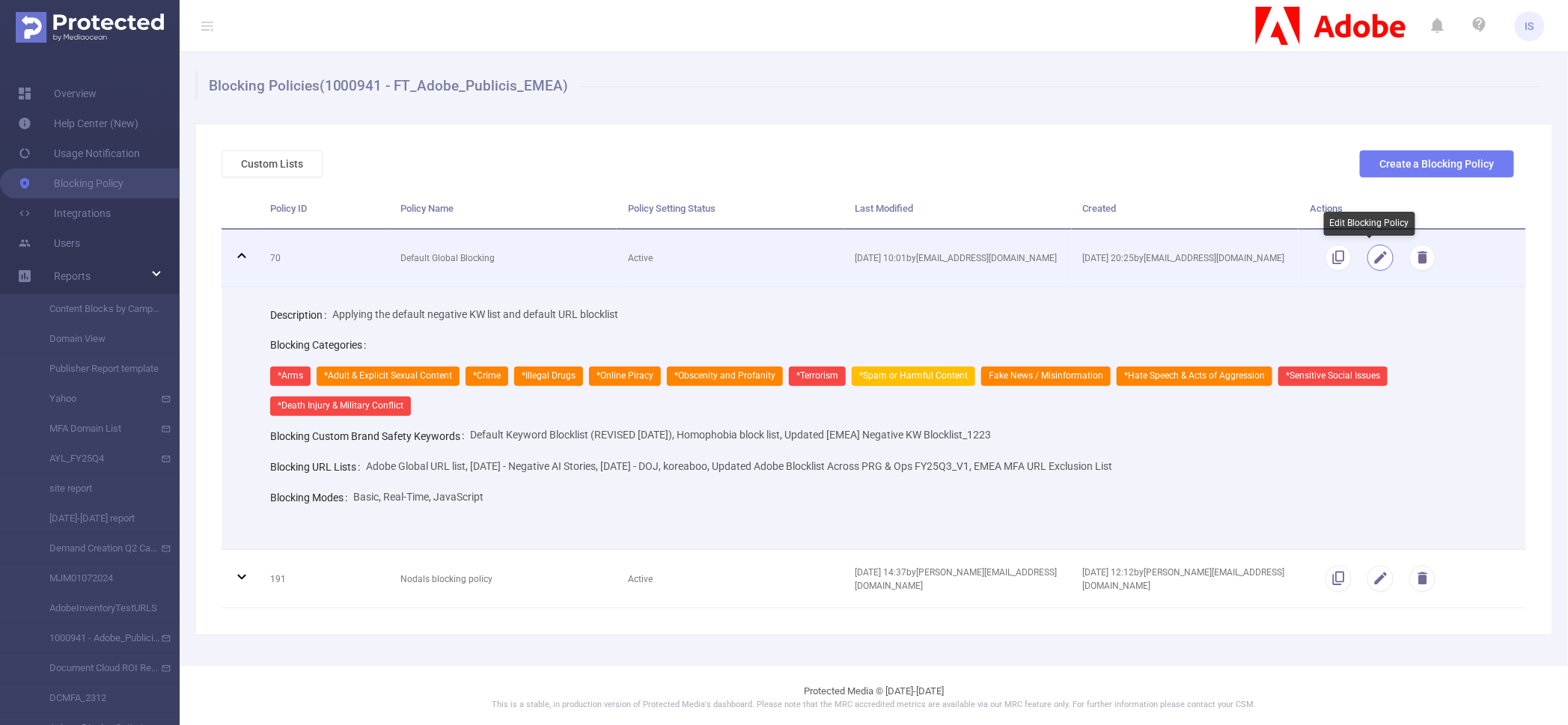
click at [1367, 263] on button "button" at bounding box center [1380, 258] width 27 height 27
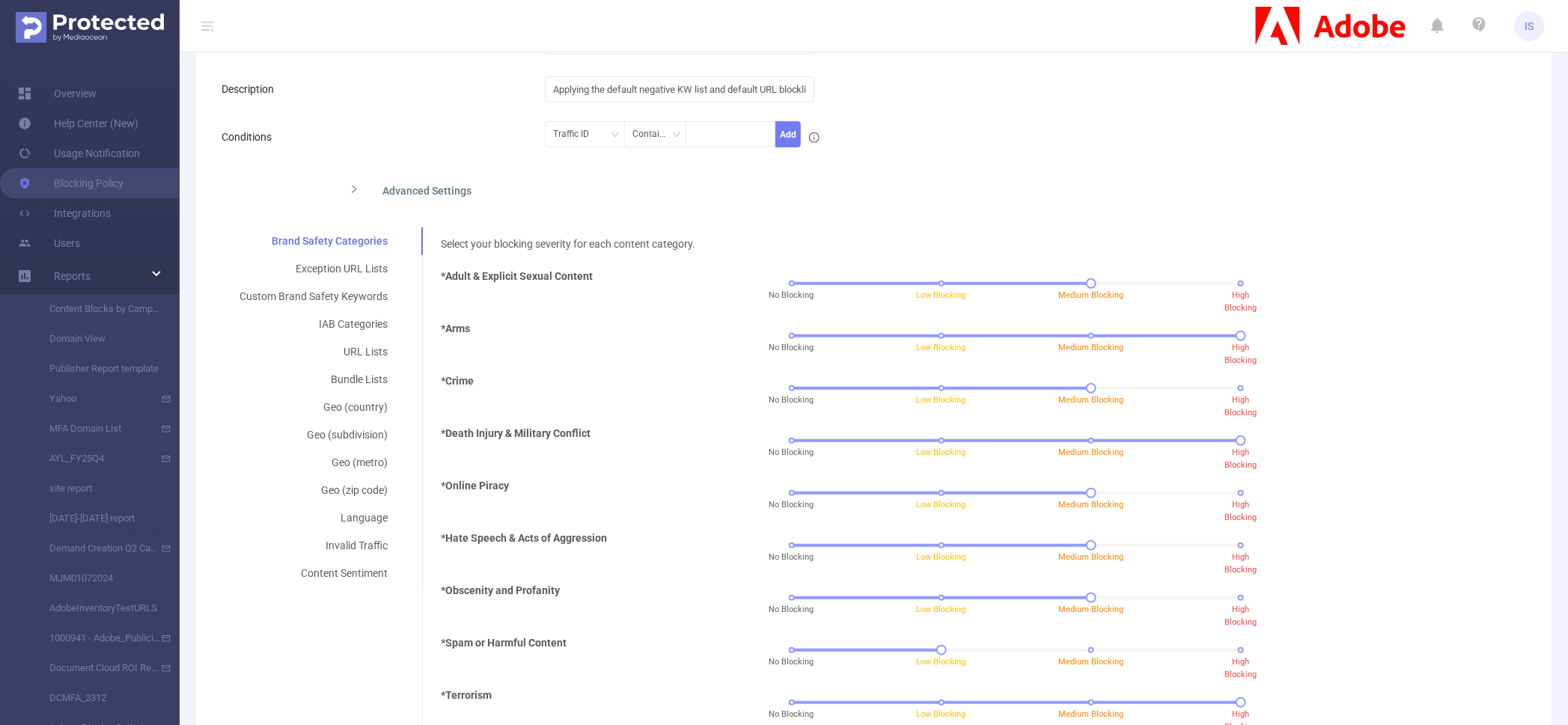
scroll to position [0, 0]
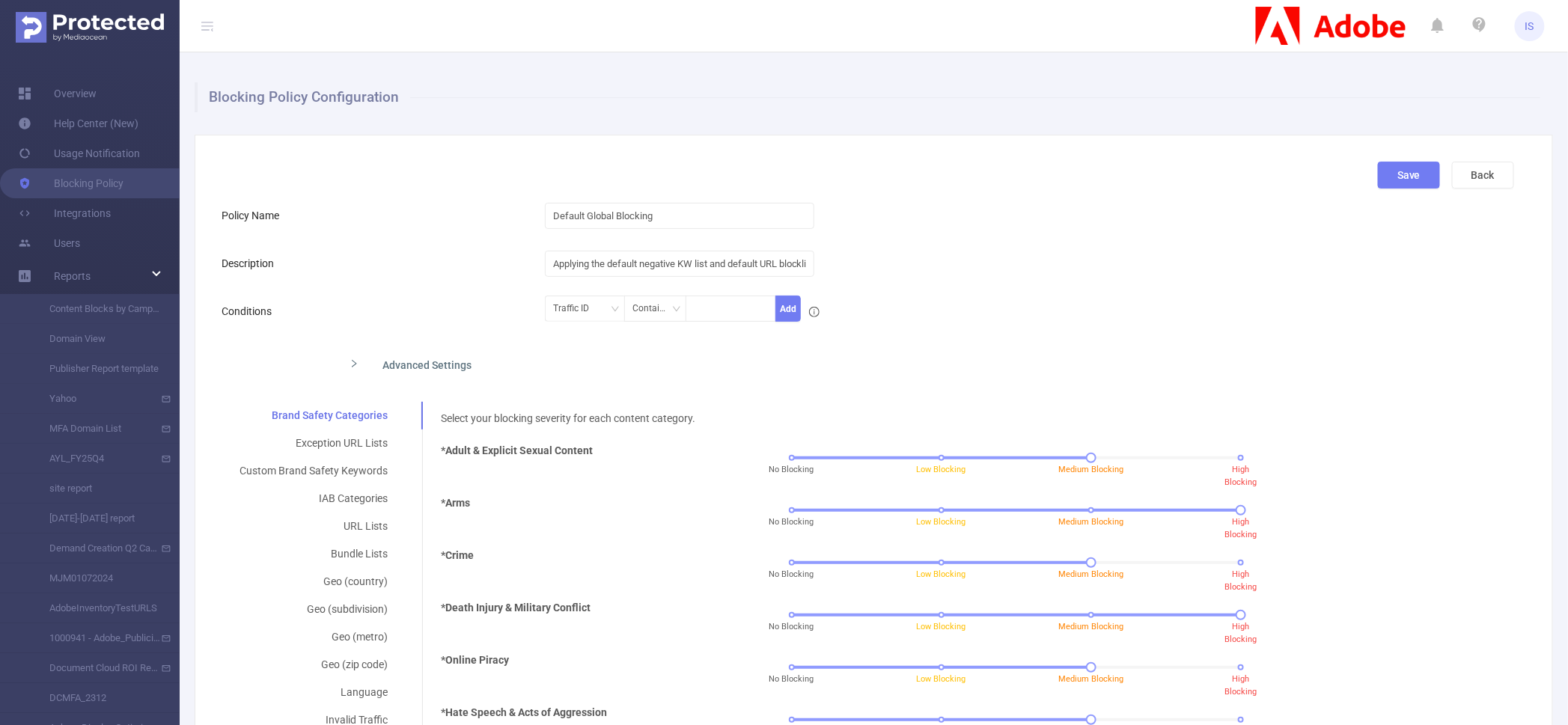
click at [87, 29] on img at bounding box center [90, 27] width 148 height 31
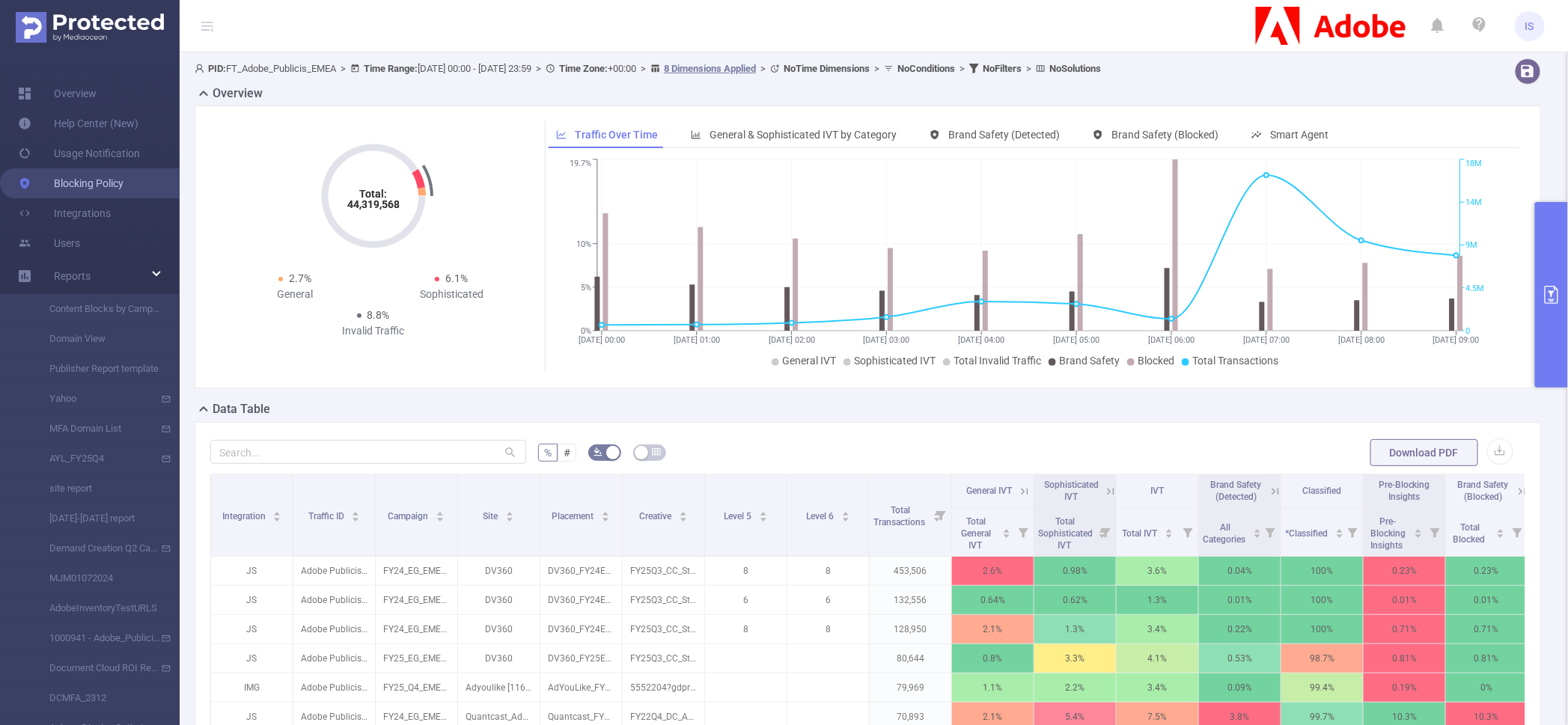
click at [85, 187] on link "Blocking Policy" at bounding box center [70, 183] width 106 height 30
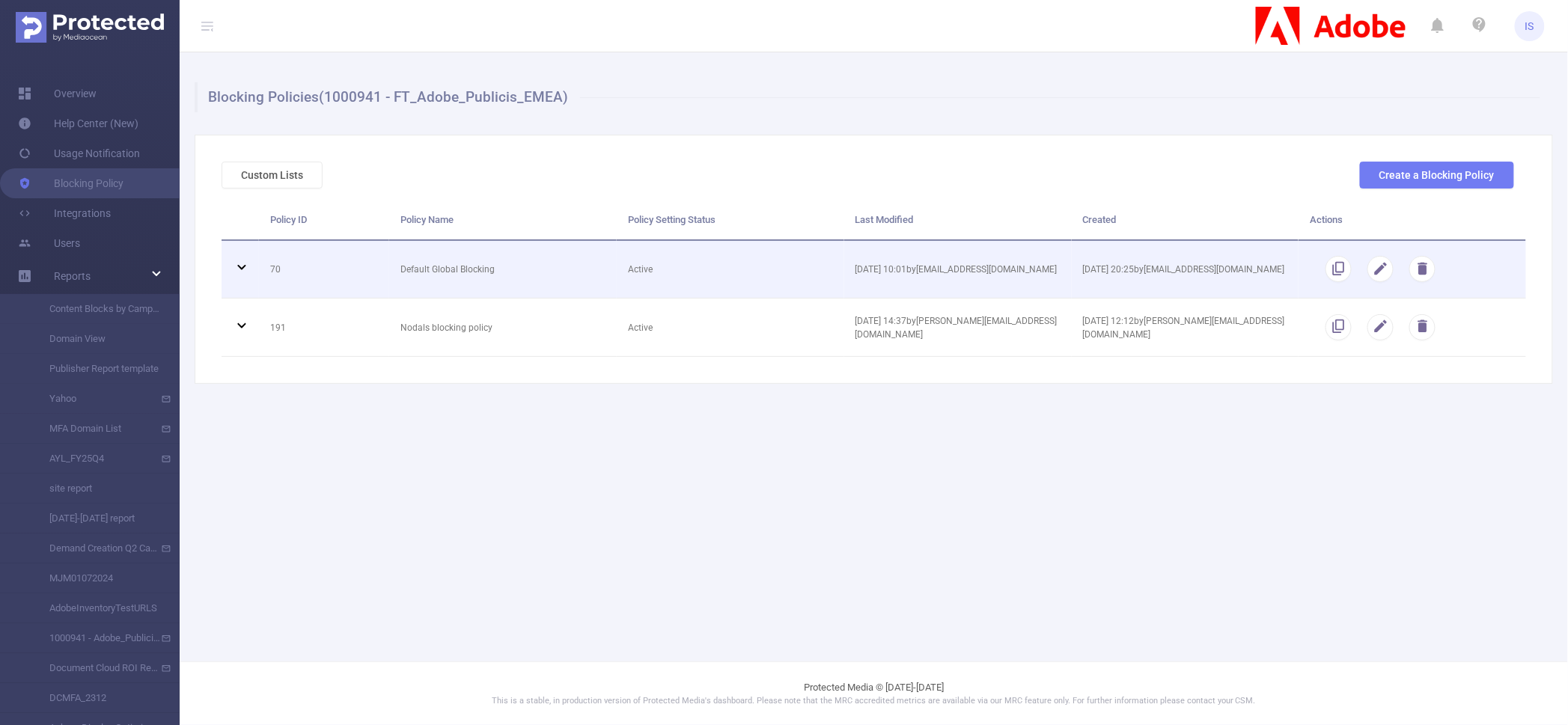
click at [246, 270] on icon at bounding box center [242, 267] width 18 height 18
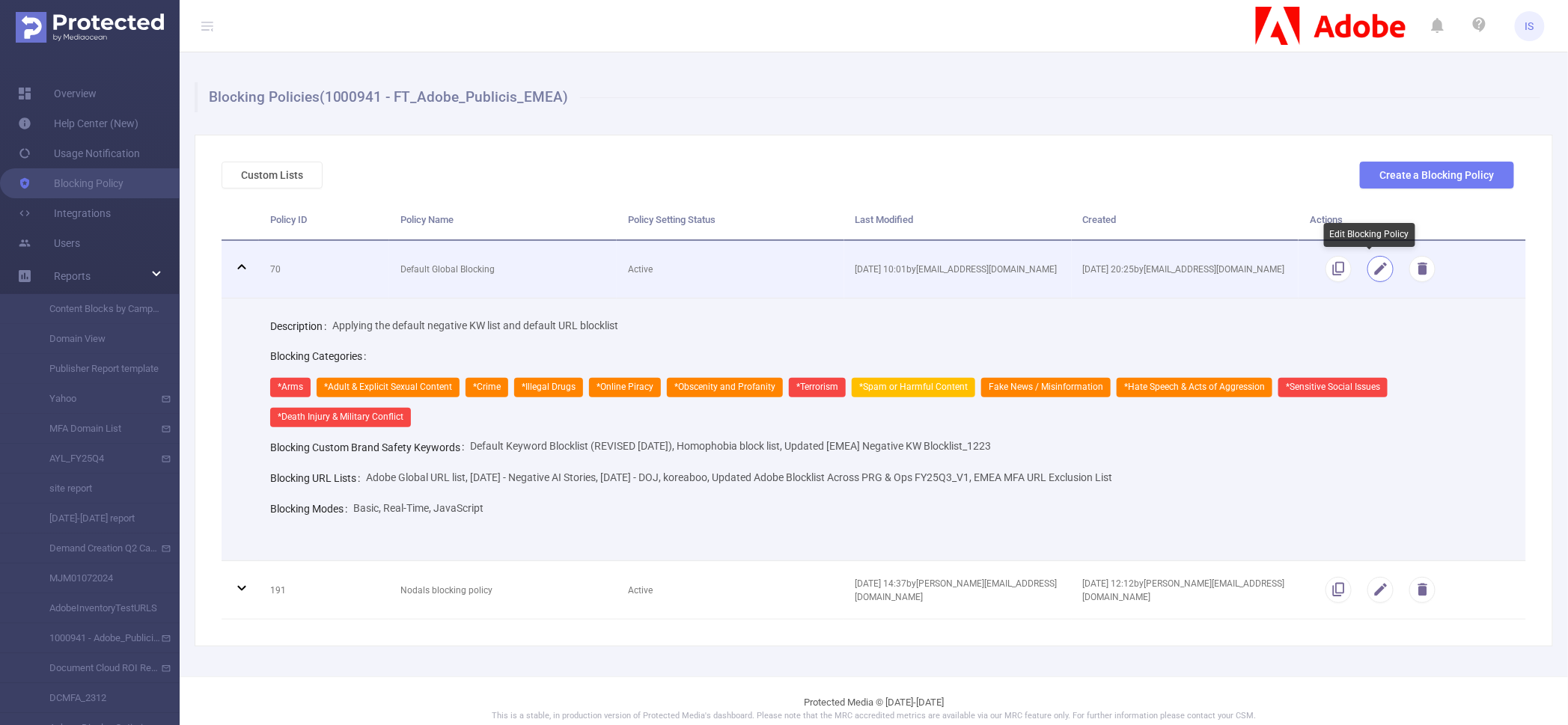
click at [1367, 269] on button "button" at bounding box center [1380, 269] width 27 height 27
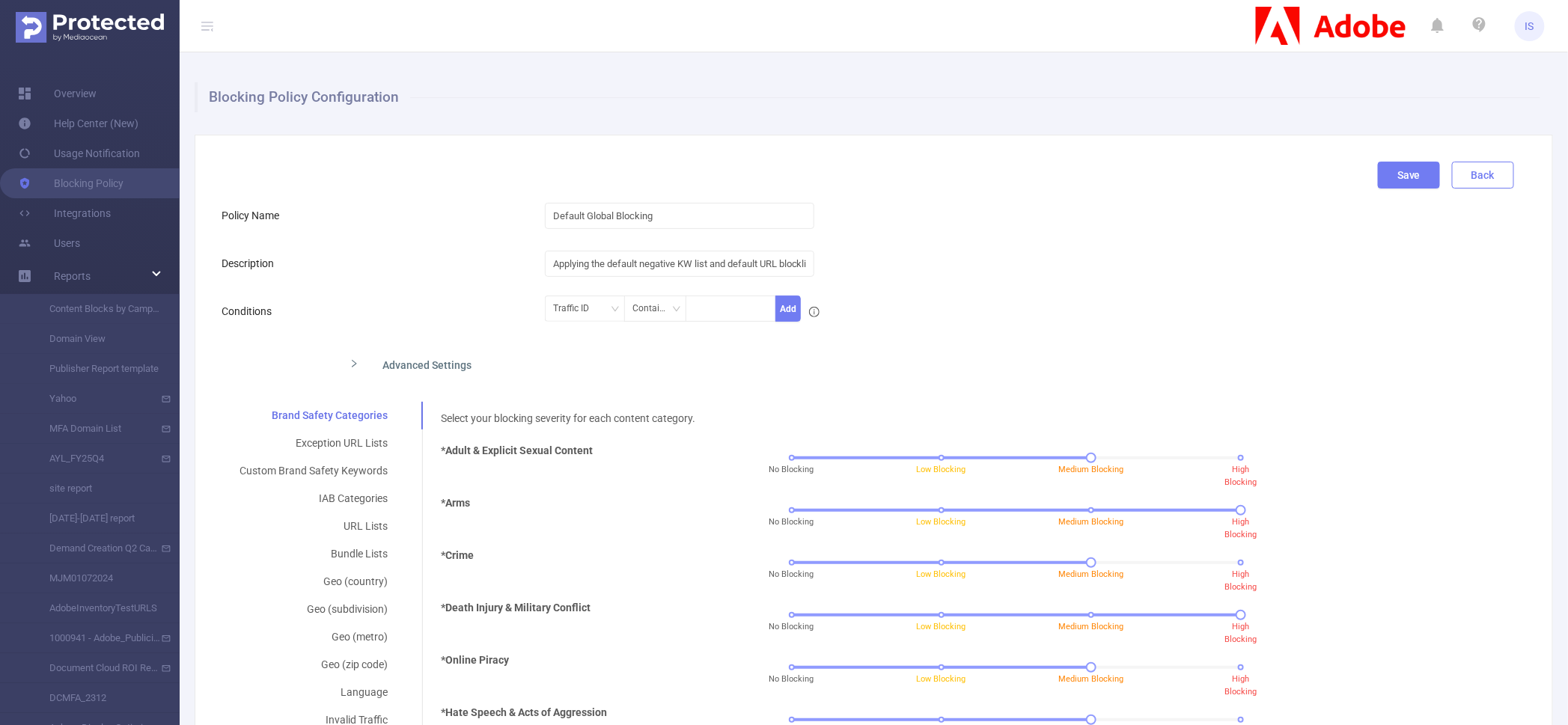
click at [1475, 181] on button "Back" at bounding box center [1482, 175] width 62 height 27
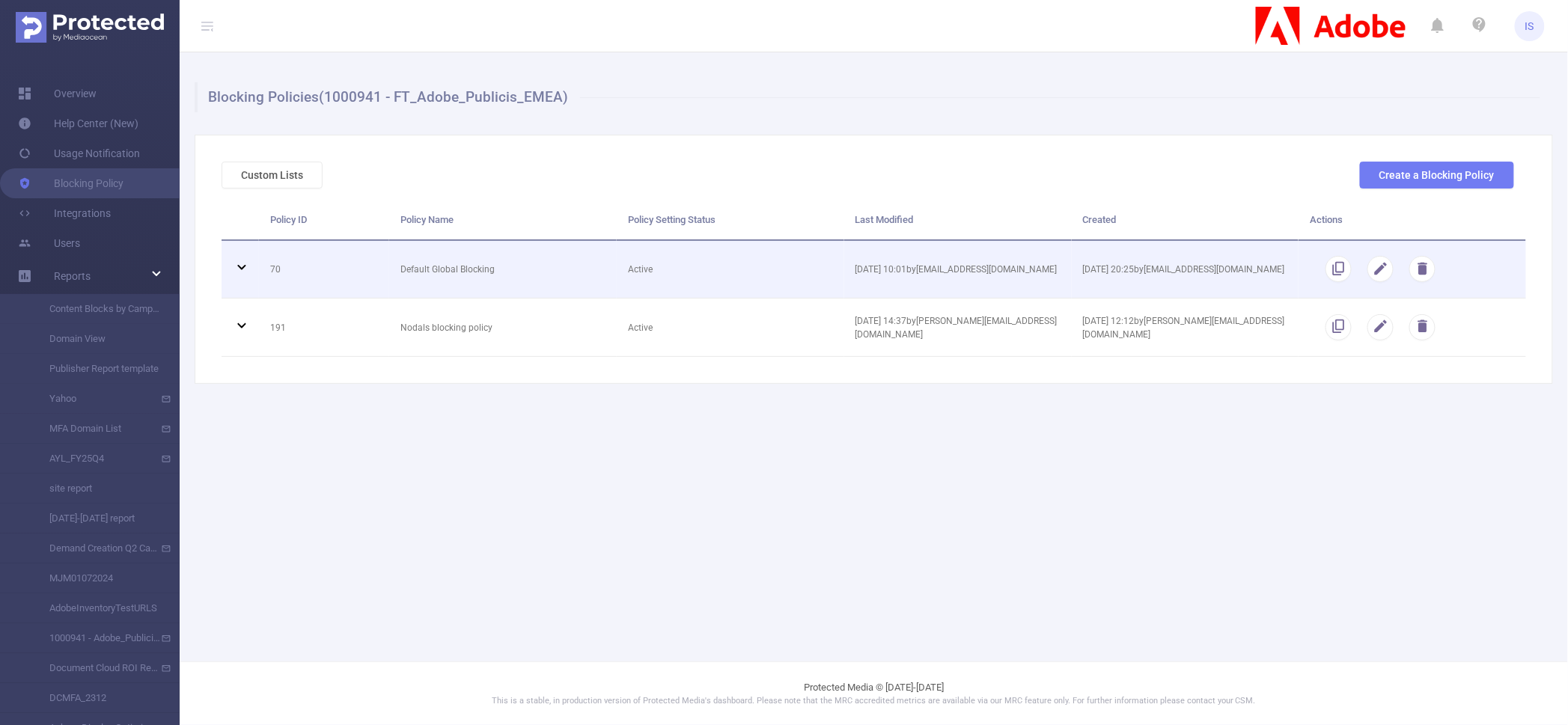
click at [243, 267] on icon at bounding box center [241, 267] width 8 height 5
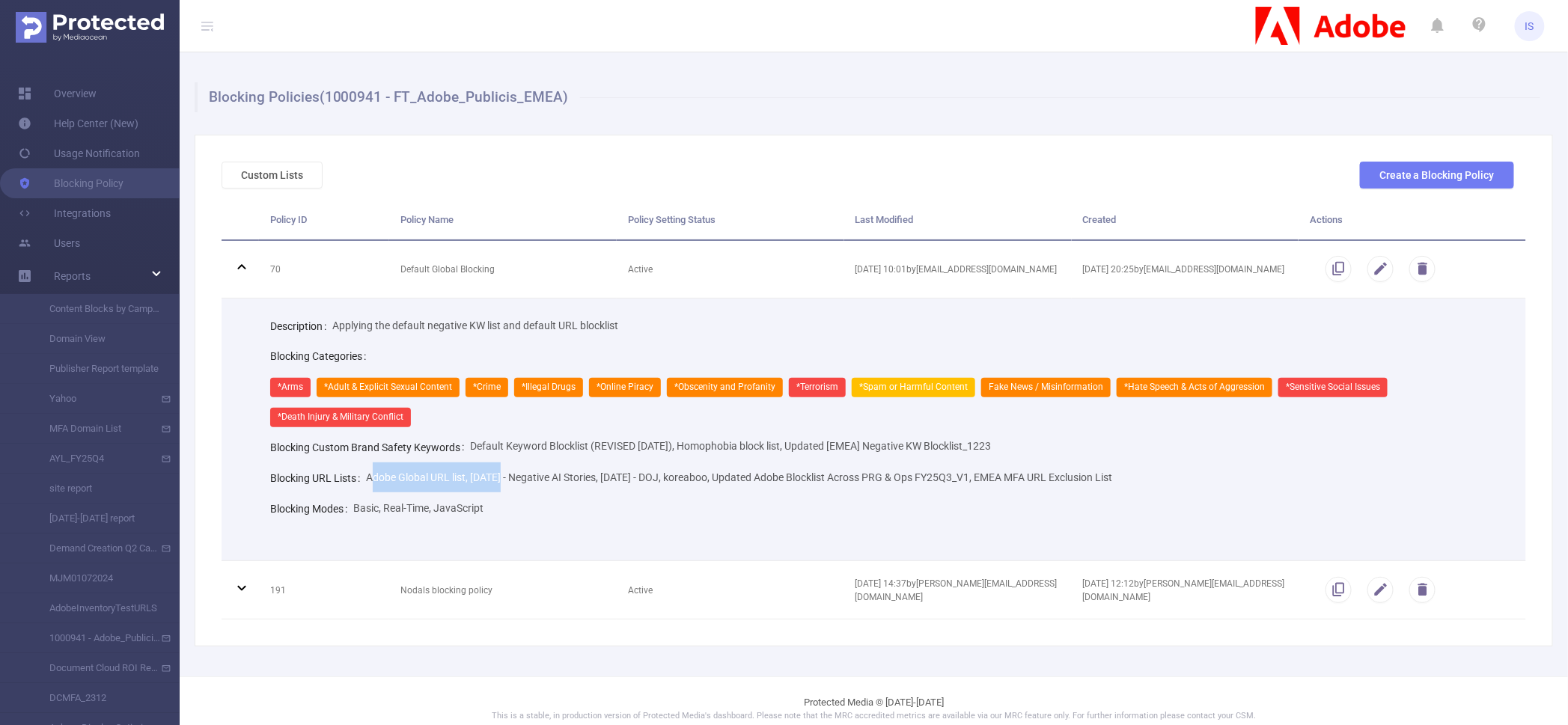
drag, startPoint x: 371, startPoint y: 475, endPoint x: 500, endPoint y: 476, distance: 129.0
click at [500, 476] on span "Adobe Global URL list, June 2024 - Negative AI Stories, June 2024 - DOJ, koreab…" at bounding box center [738, 477] width 746 height 12
click at [514, 477] on span "Adobe Global URL list, June 2024 - Negative AI Stories, June 2024 - DOJ, koreab…" at bounding box center [738, 477] width 746 height 12
click at [96, 85] on link "Overview" at bounding box center [57, 94] width 79 height 30
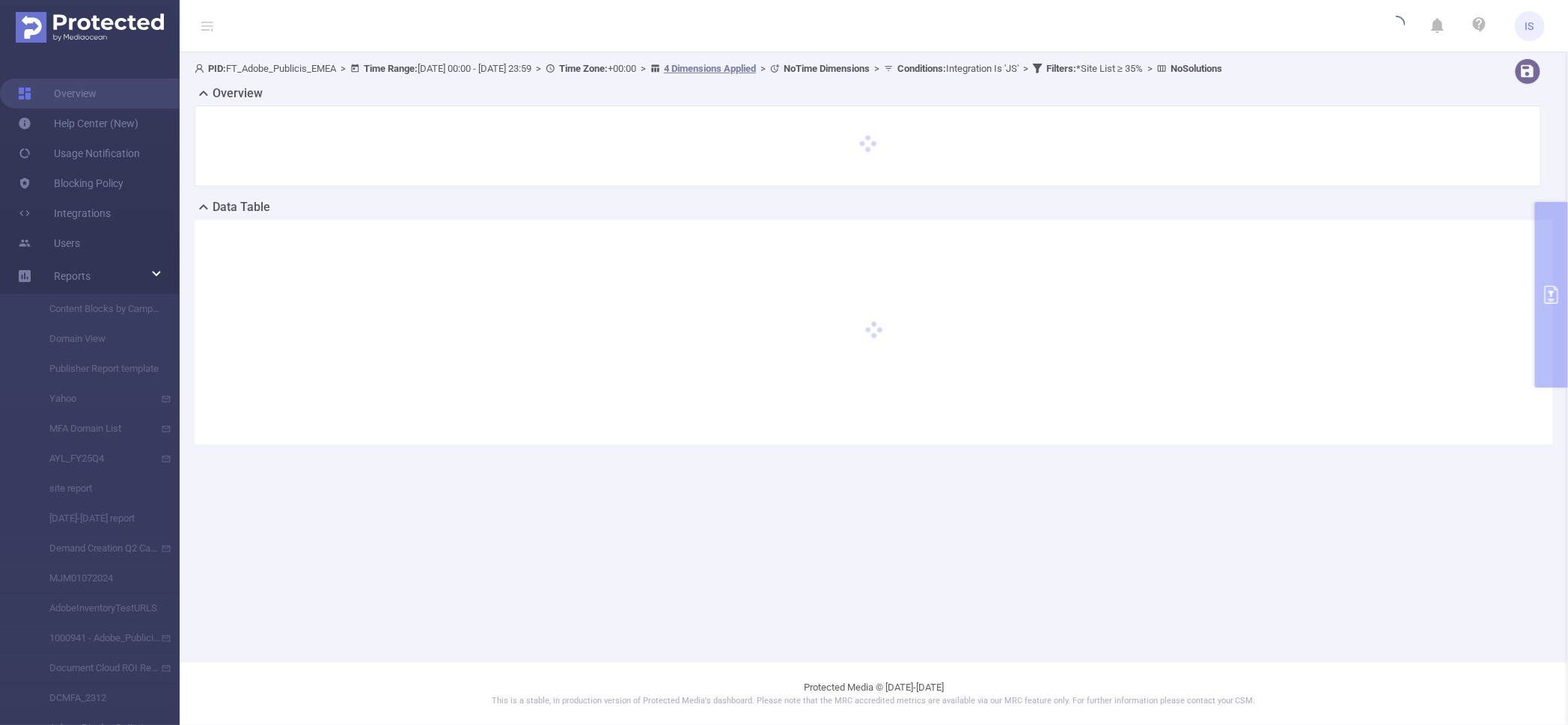
type input "2025-09-18 00:00"
type input "2025-09-21 23:59"
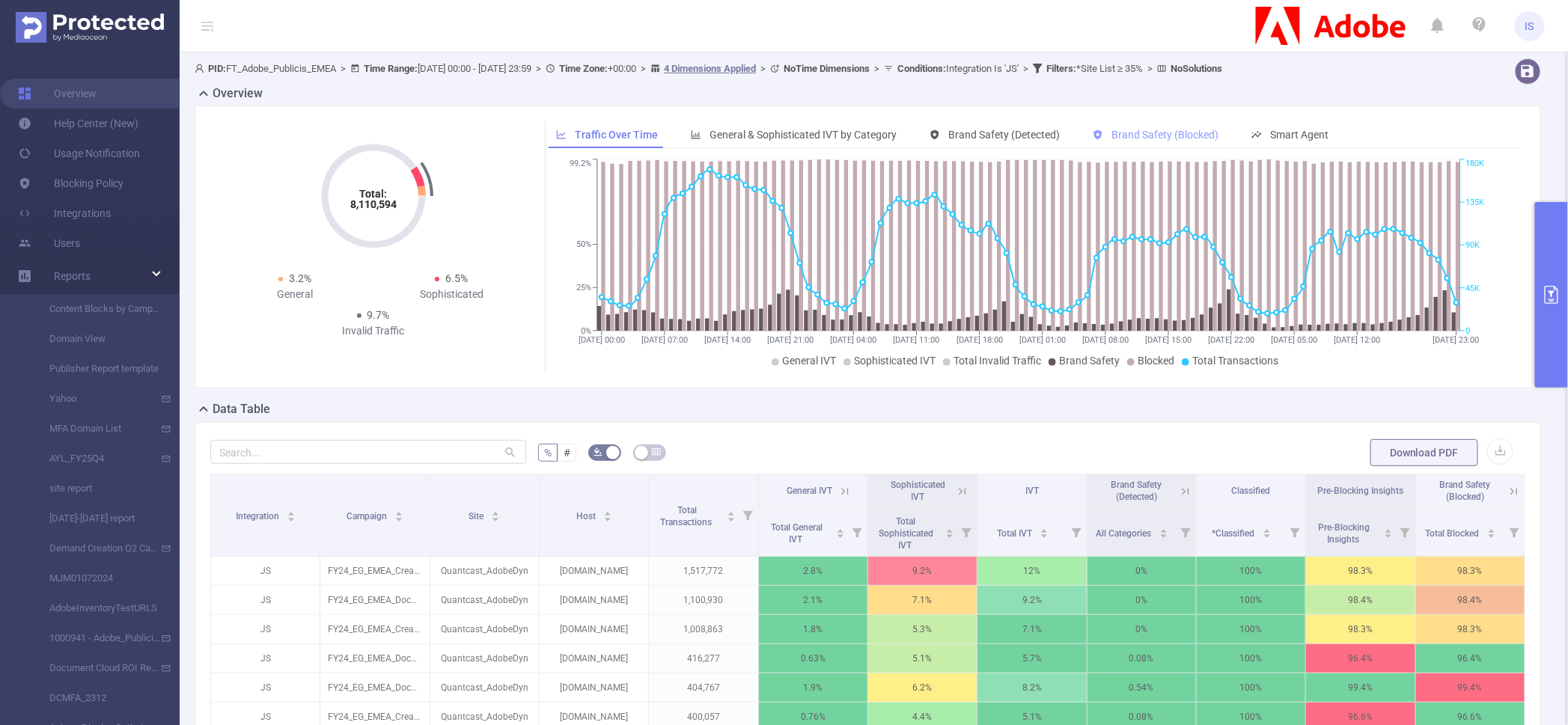
click at [1177, 132] on span "Brand Safety (Blocked)" at bounding box center [1165, 134] width 107 height 12
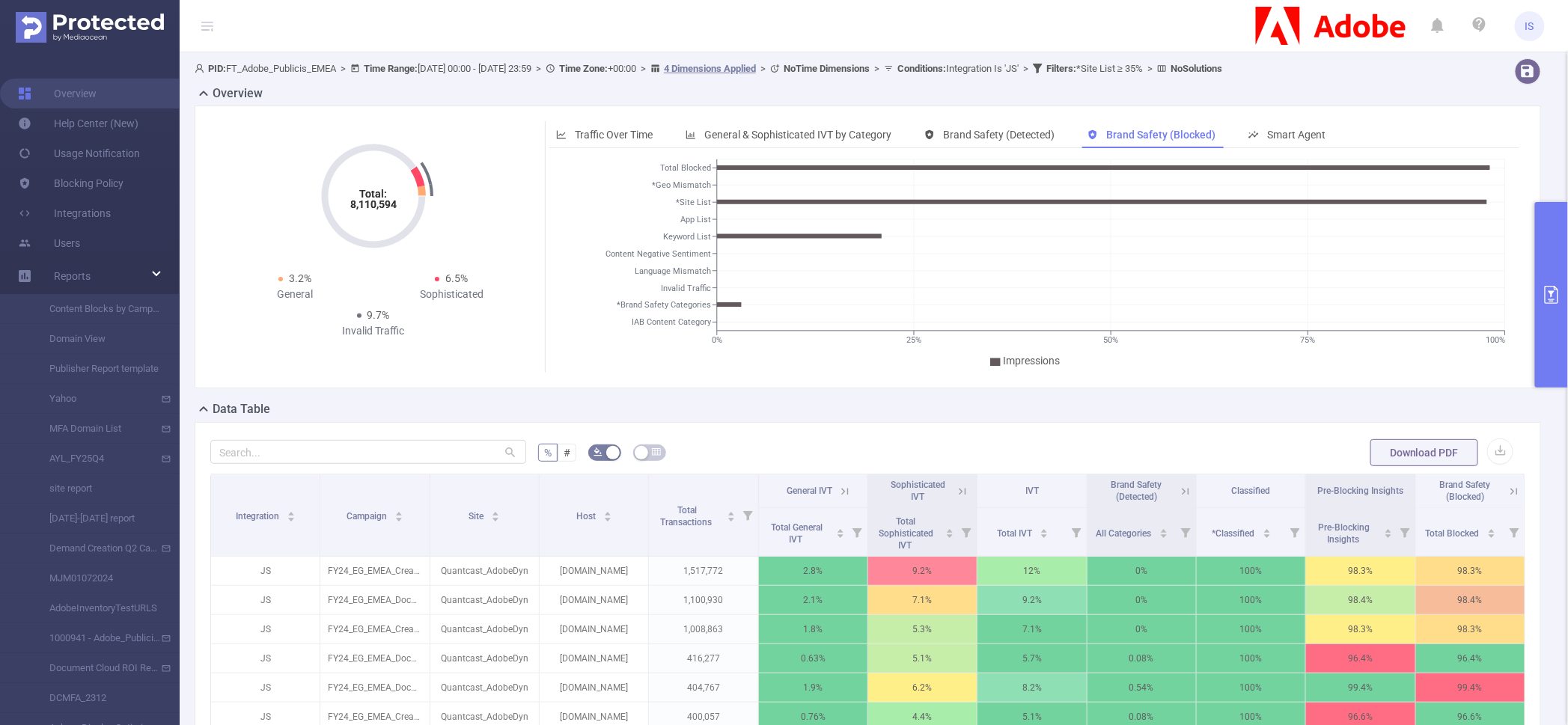
click at [1553, 263] on button "primary" at bounding box center [1550, 294] width 33 height 186
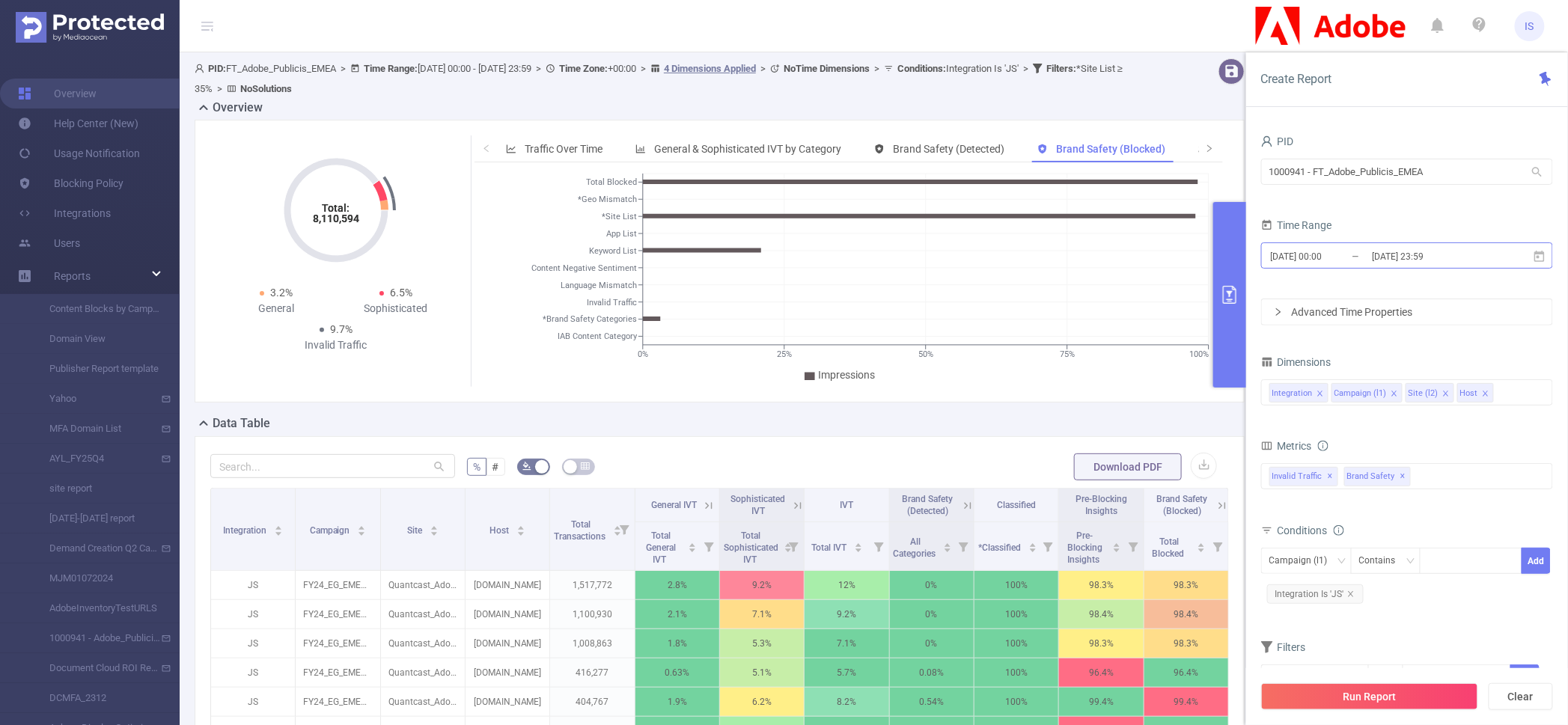
click at [1354, 258] on input "2025-09-18 00:00" at bounding box center [1329, 256] width 122 height 20
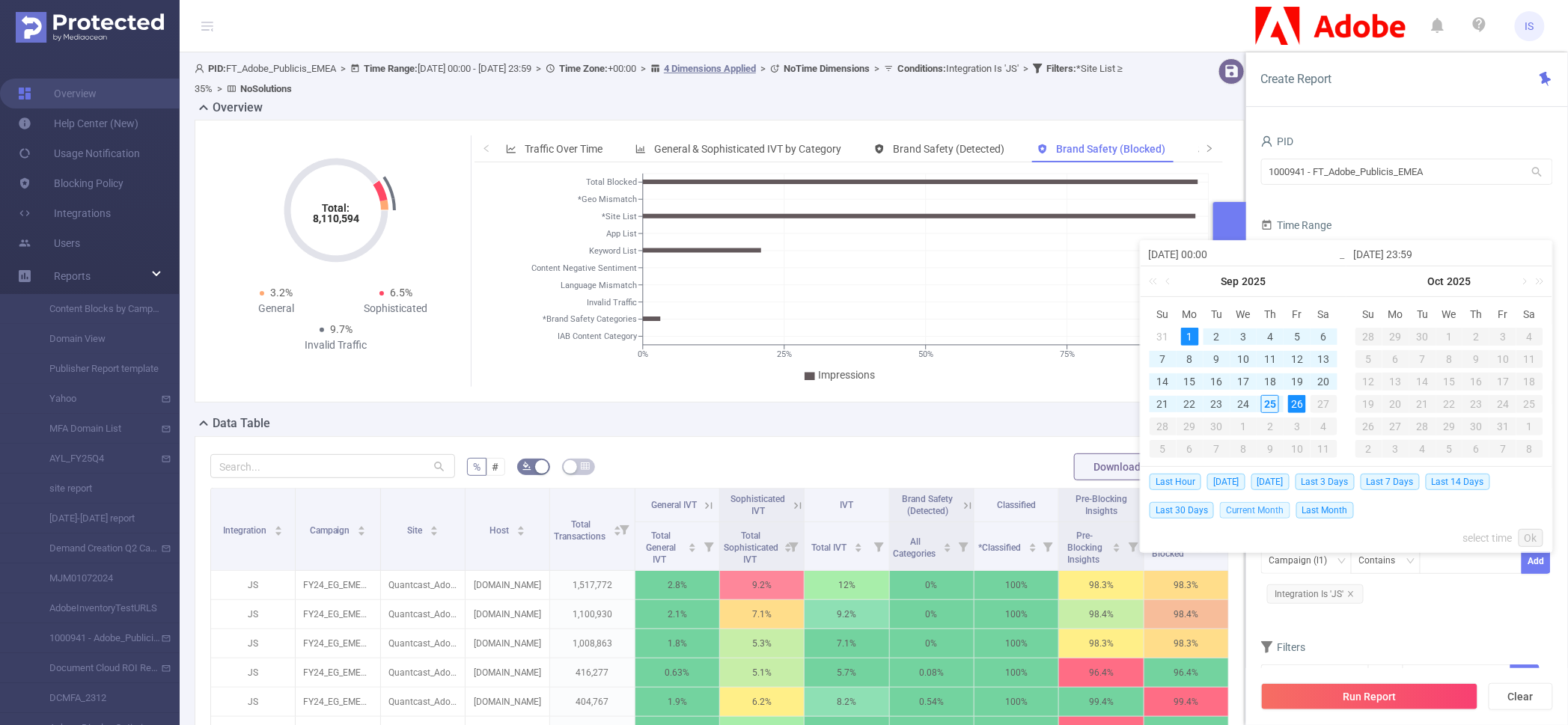
click at [1256, 511] on span "Current Month" at bounding box center [1254, 510] width 70 height 17
type input "[DATE] 00:00"
type input "[DATE] 23:59"
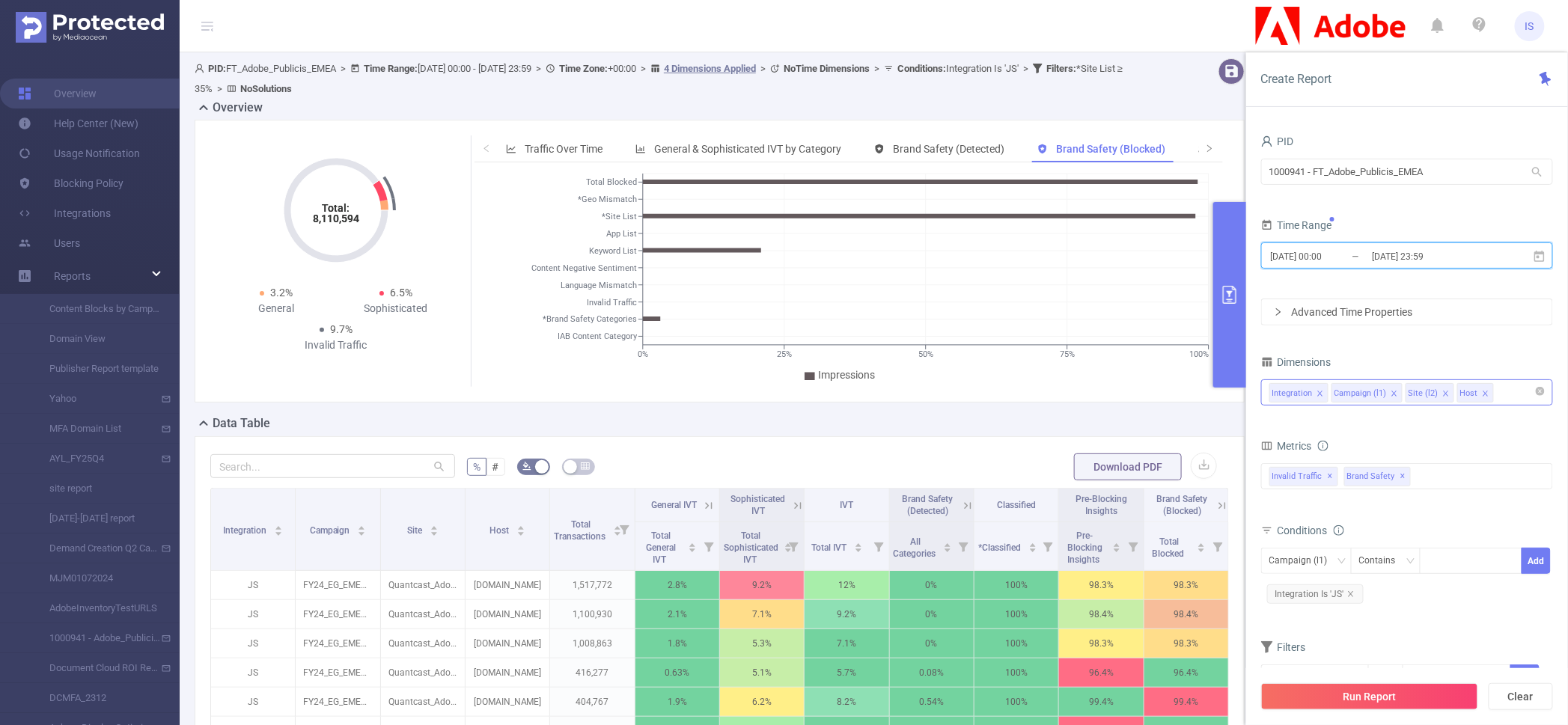
click at [1393, 390] on icon "icon: close" at bounding box center [1394, 394] width 8 height 8
click at [1385, 695] on button "Run Report" at bounding box center [1369, 695] width 217 height 27
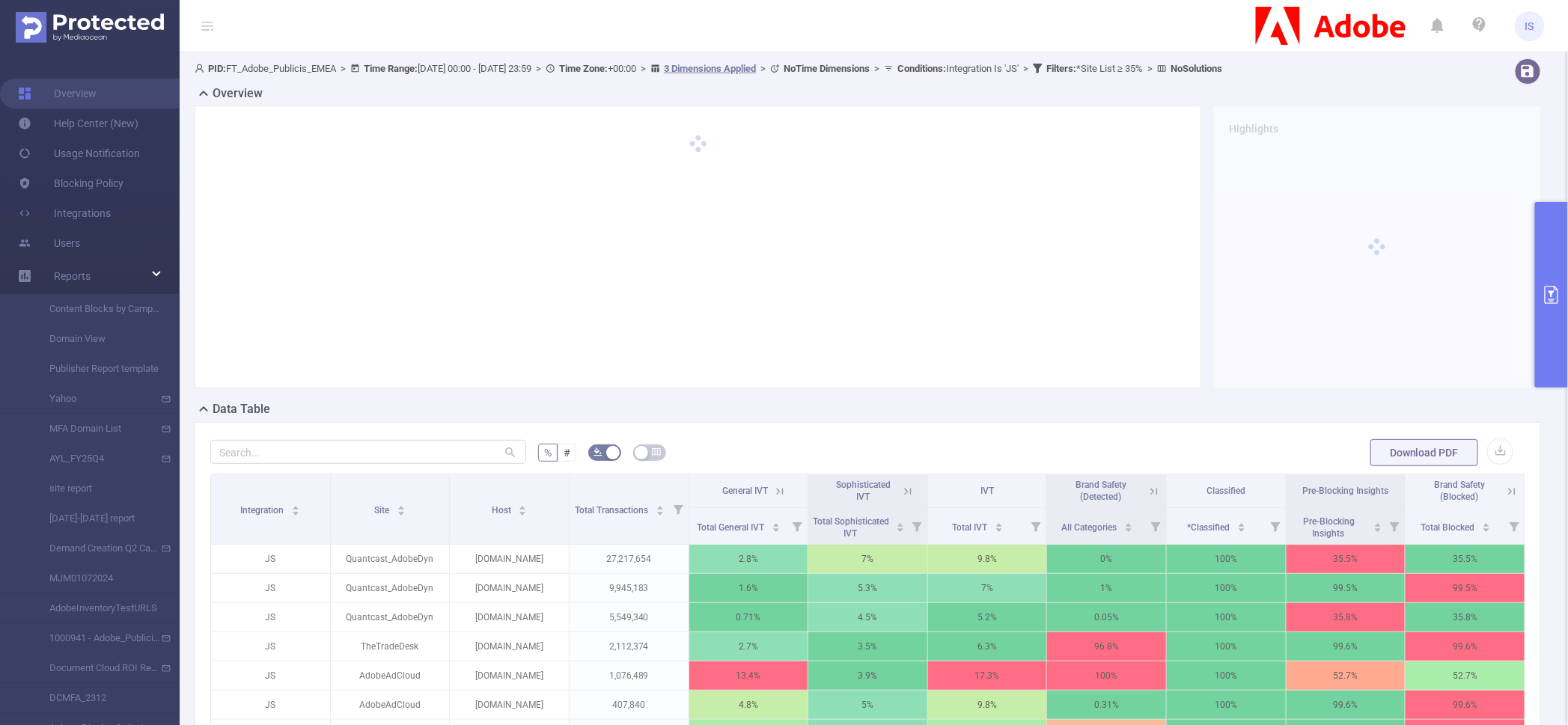
click at [1556, 326] on button "primary" at bounding box center [1550, 294] width 33 height 186
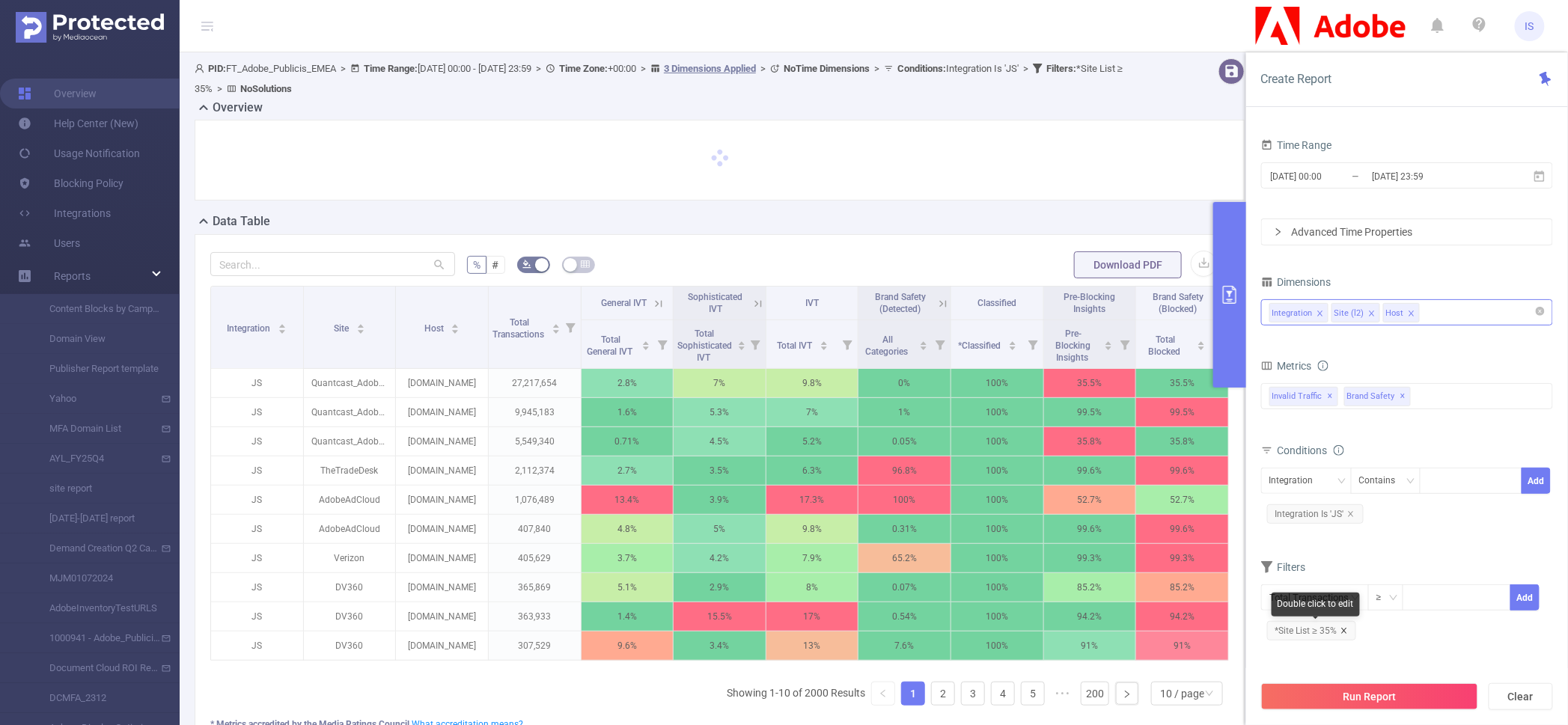
click at [1344, 628] on icon "icon: close" at bounding box center [1344, 631] width 8 height 8
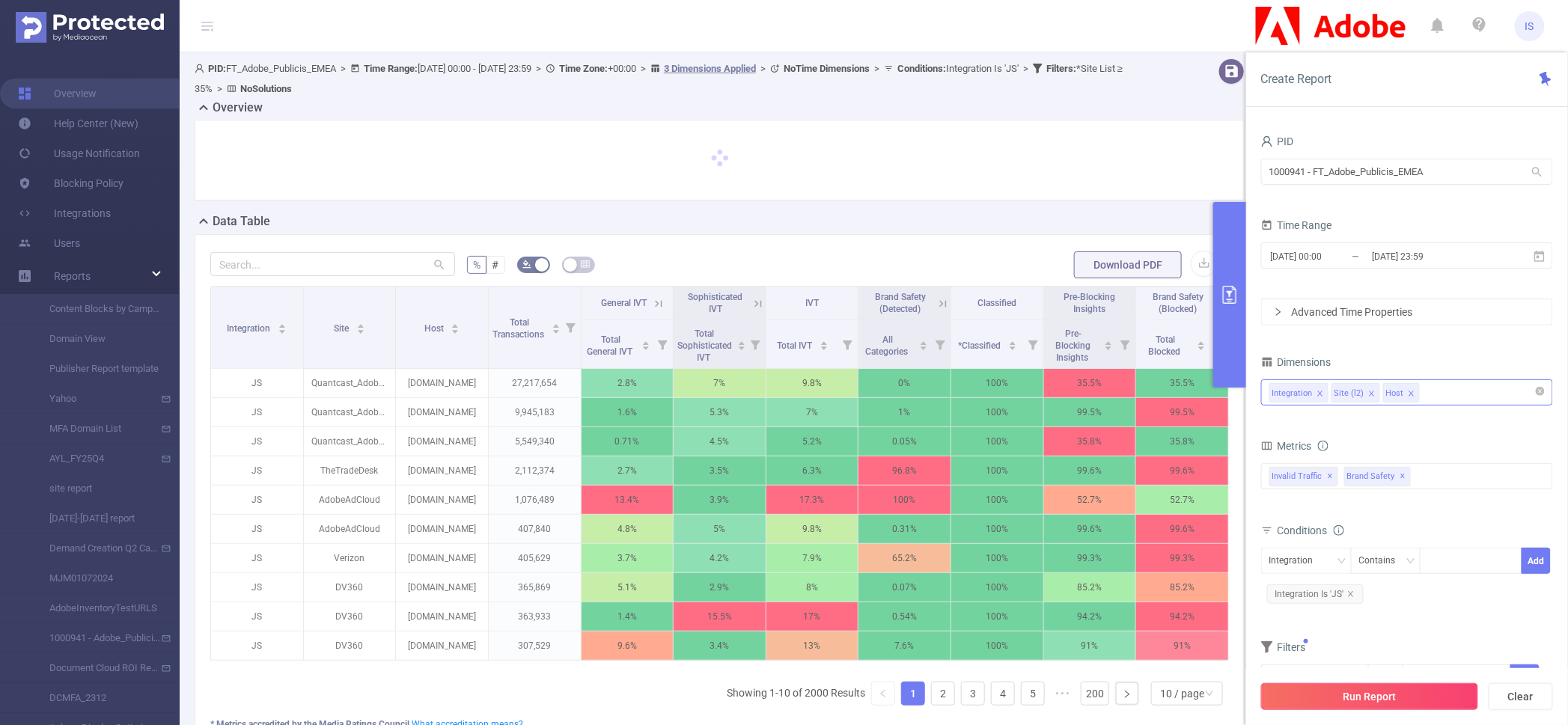
click at [1395, 697] on button "Run Report" at bounding box center [1369, 695] width 217 height 27
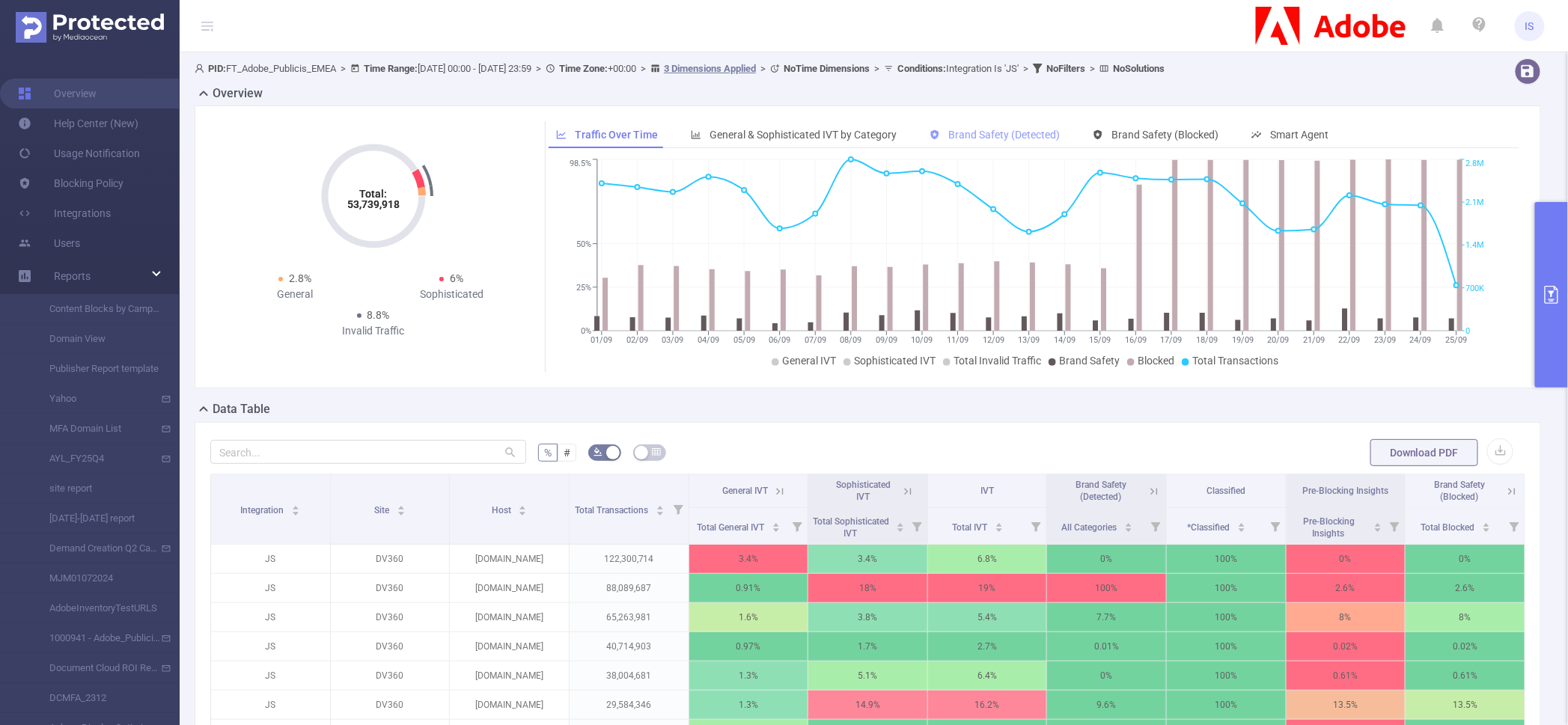
click at [980, 135] on span "Brand Safety (Detected)" at bounding box center [1004, 134] width 112 height 12
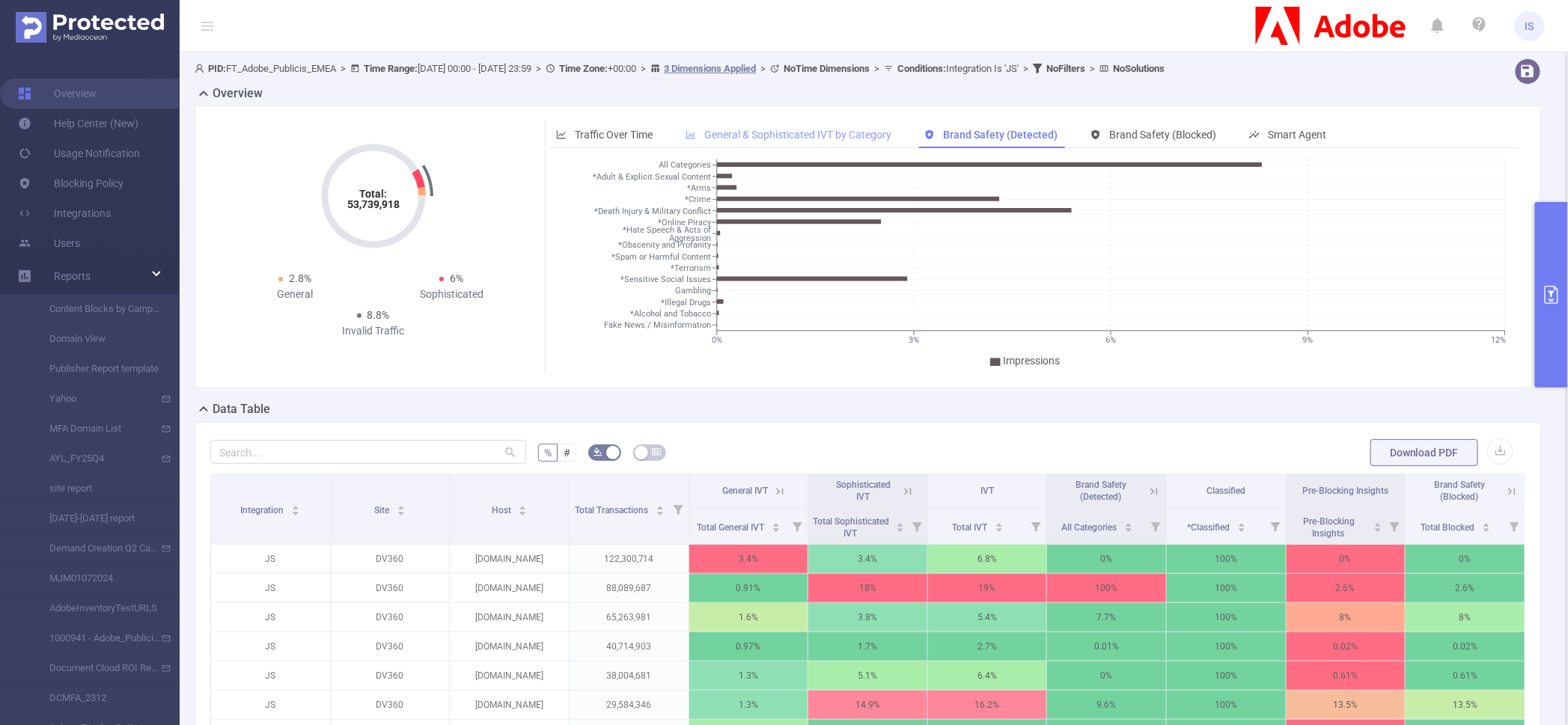
click at [815, 122] on div "General & Sophisticated IVT by Category" at bounding box center [787, 135] width 220 height 28
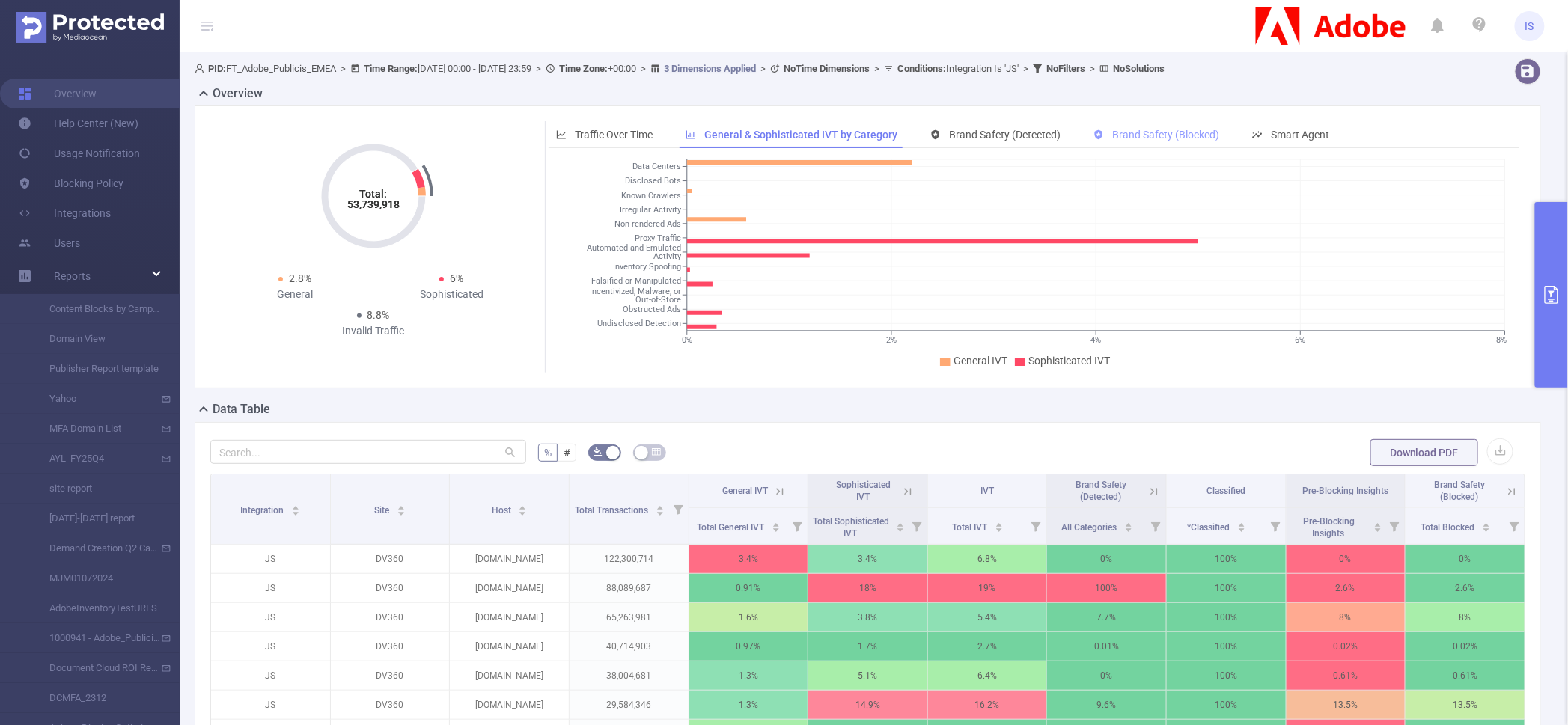
click at [1123, 143] on div "Brand Safety (Blocked)" at bounding box center [1156, 135] width 140 height 28
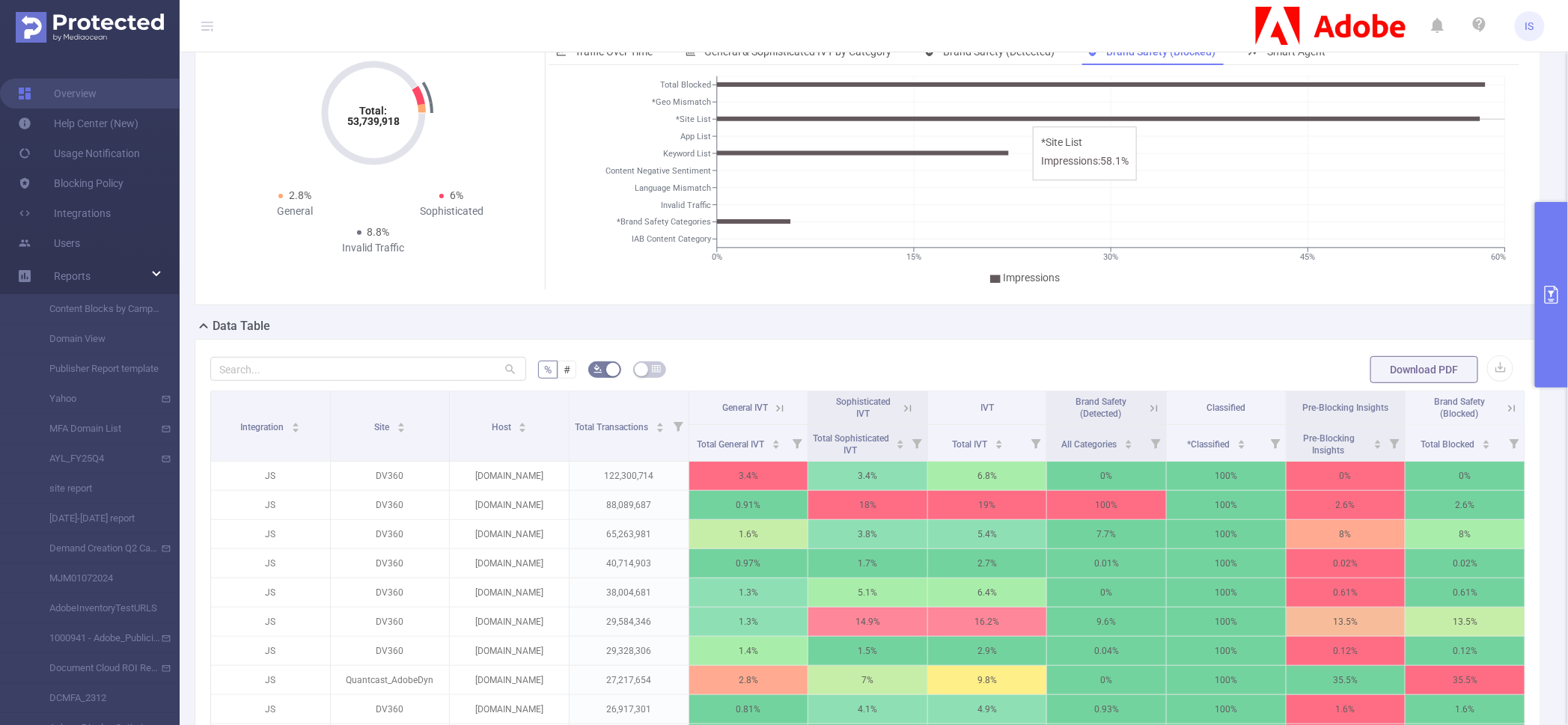
scroll to position [187, 0]
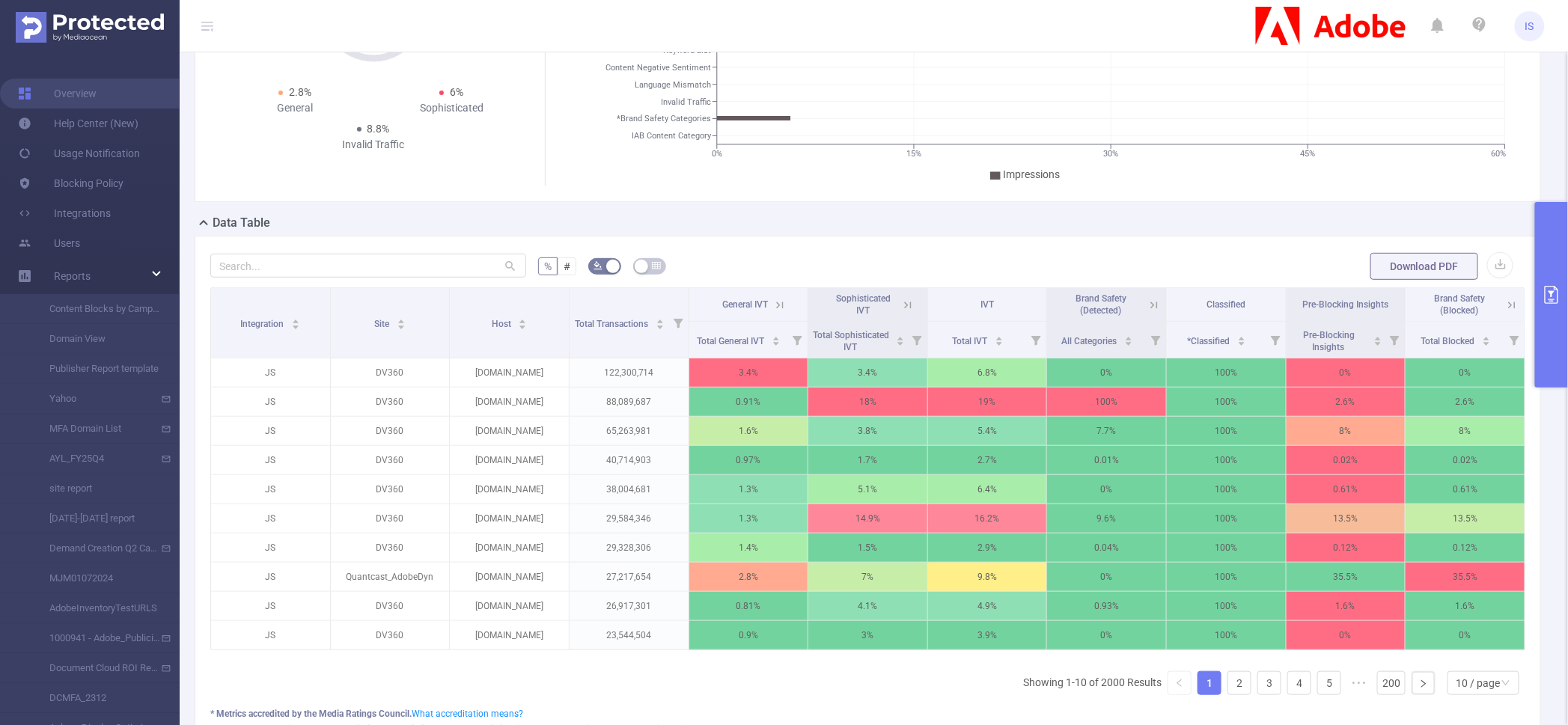
click at [1503, 311] on div "Brand Safety (Blocked)" at bounding box center [1465, 304] width 110 height 24
click at [1505, 303] on icon at bounding box center [1512, 305] width 14 height 14
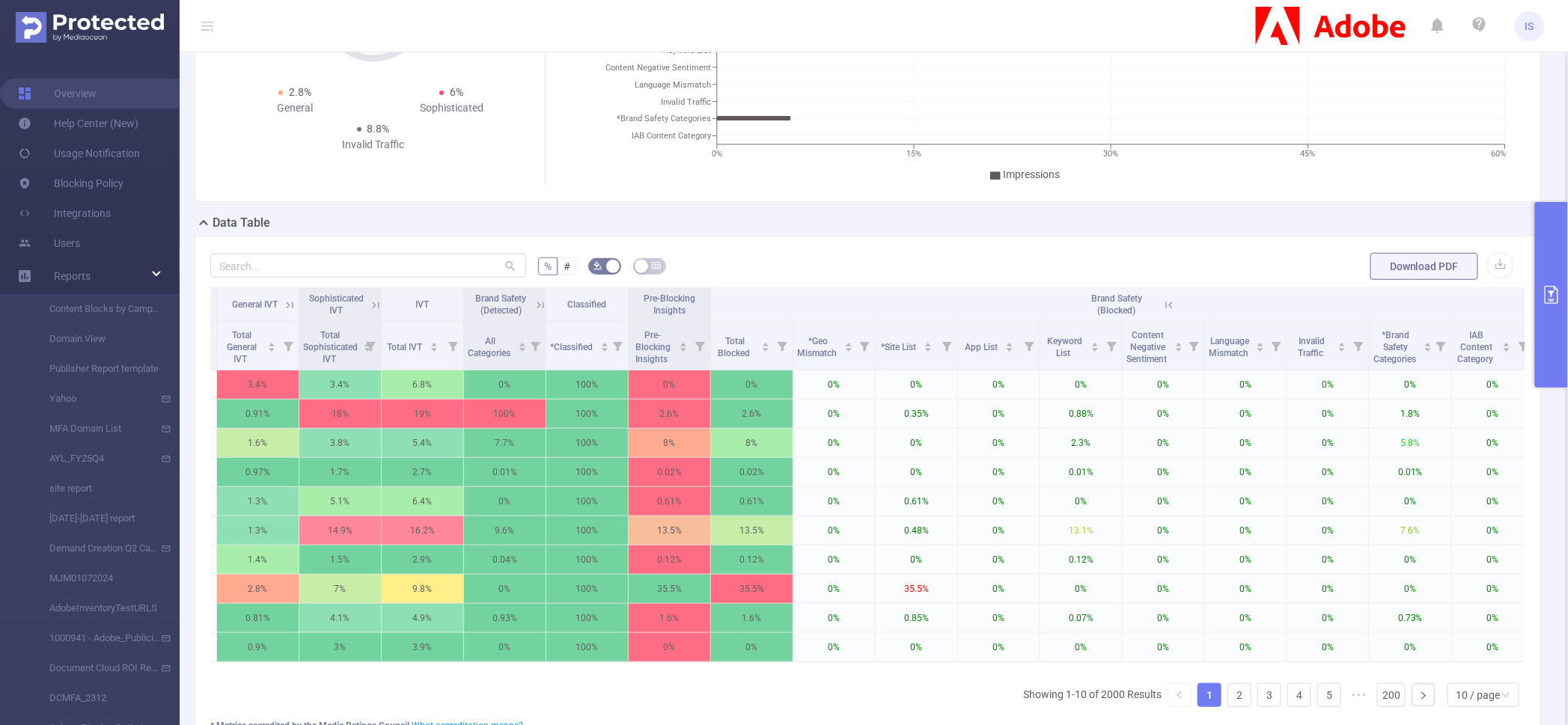
scroll to position [0, 338]
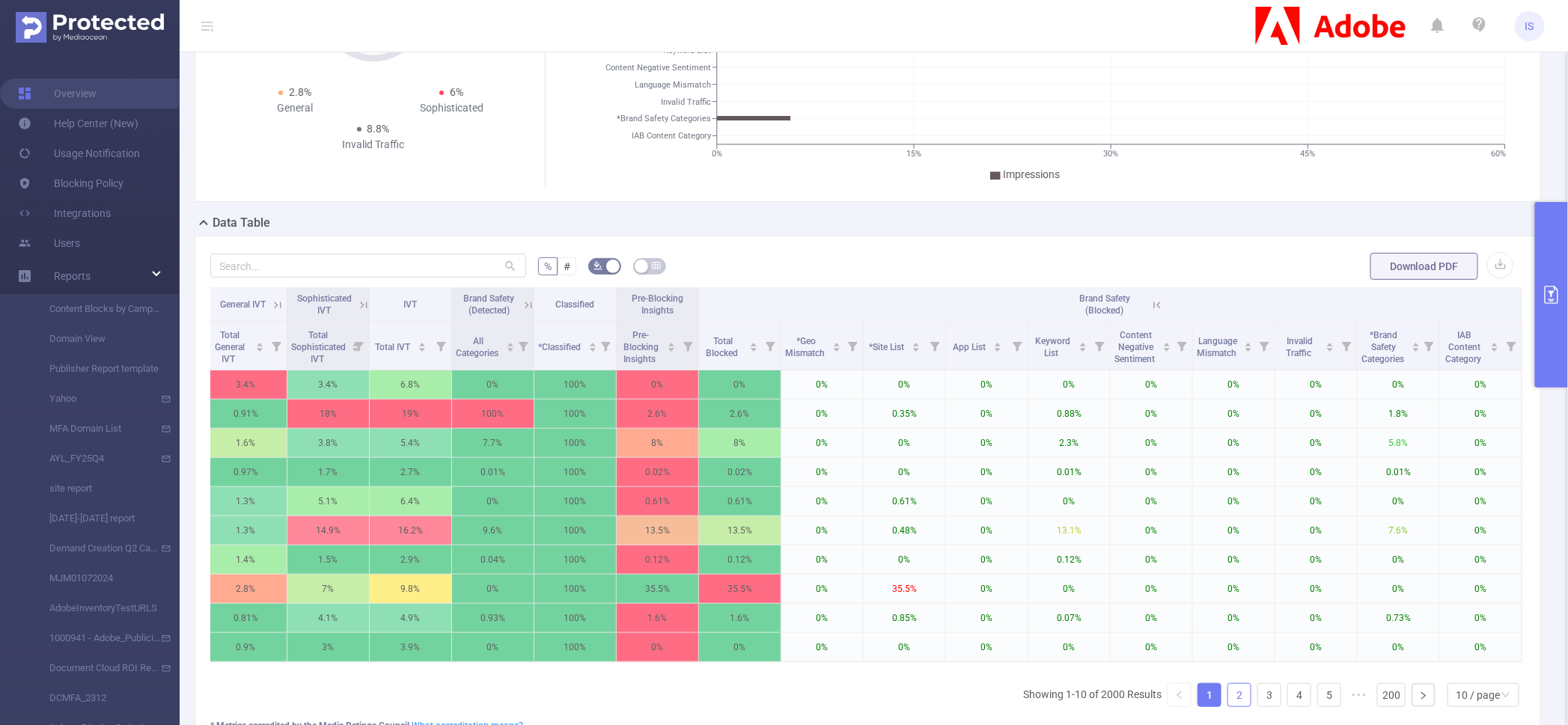
click at [1228, 706] on link "2" at bounding box center [1239, 694] width 23 height 23
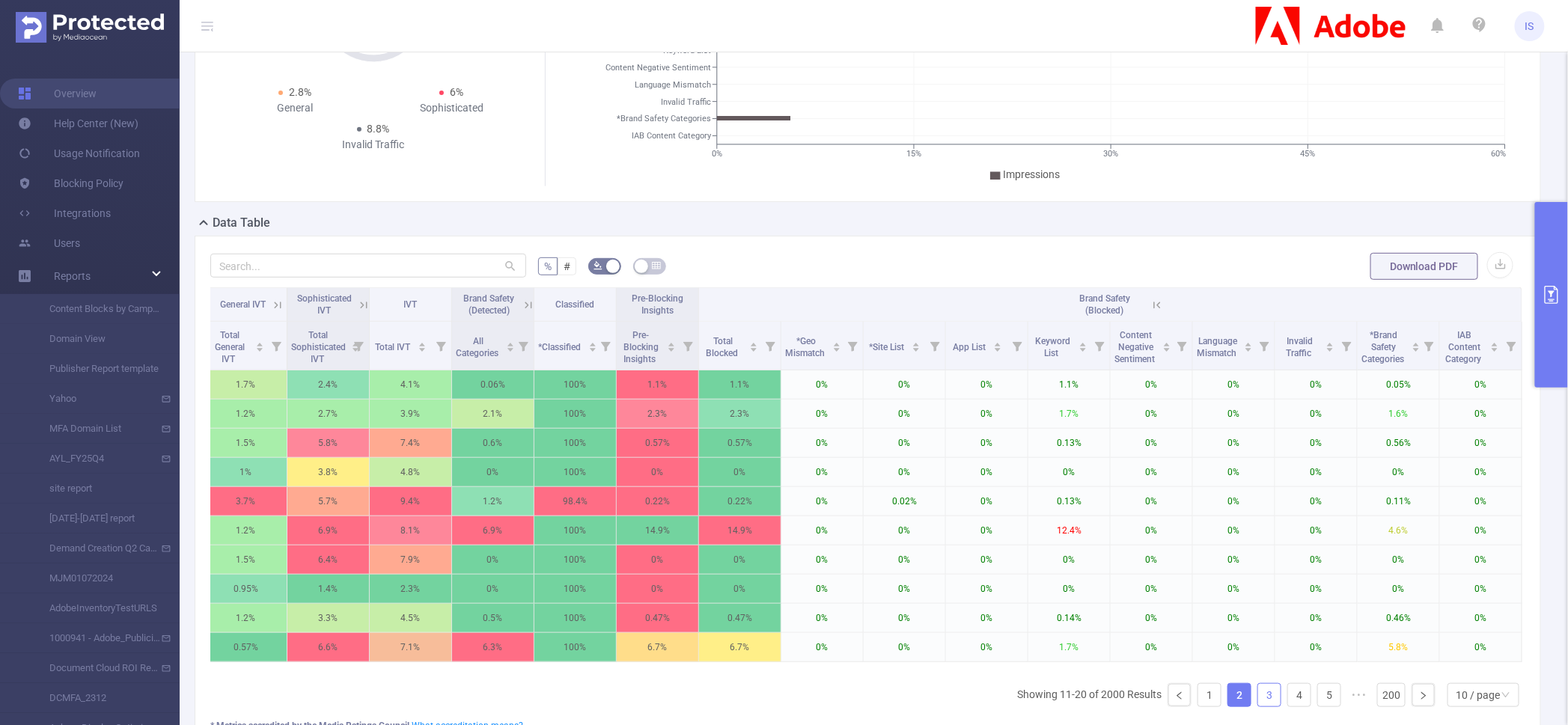
click at [1262, 706] on link "3" at bounding box center [1269, 694] width 23 height 23
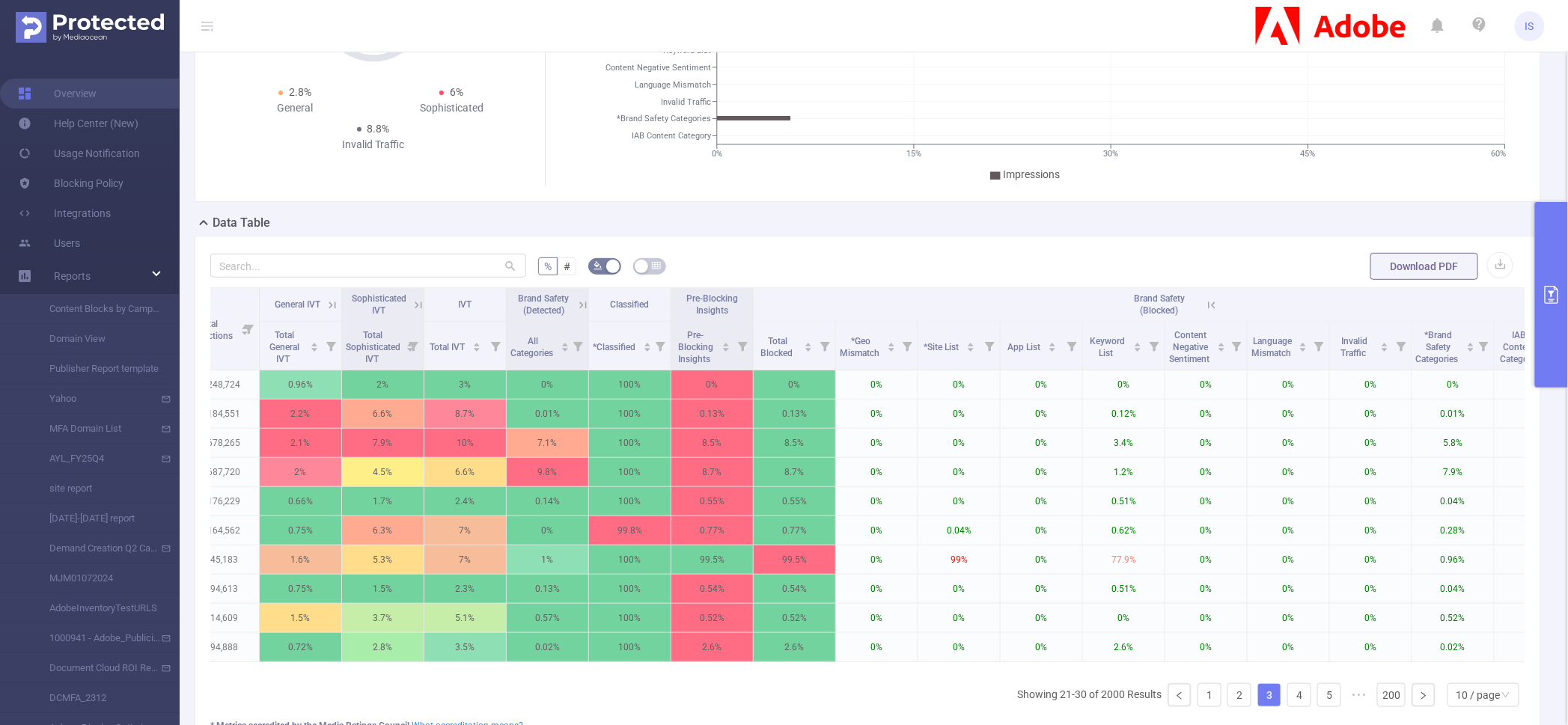
scroll to position [0, 283]
click at [1287, 706] on link "4" at bounding box center [1298, 694] width 23 height 23
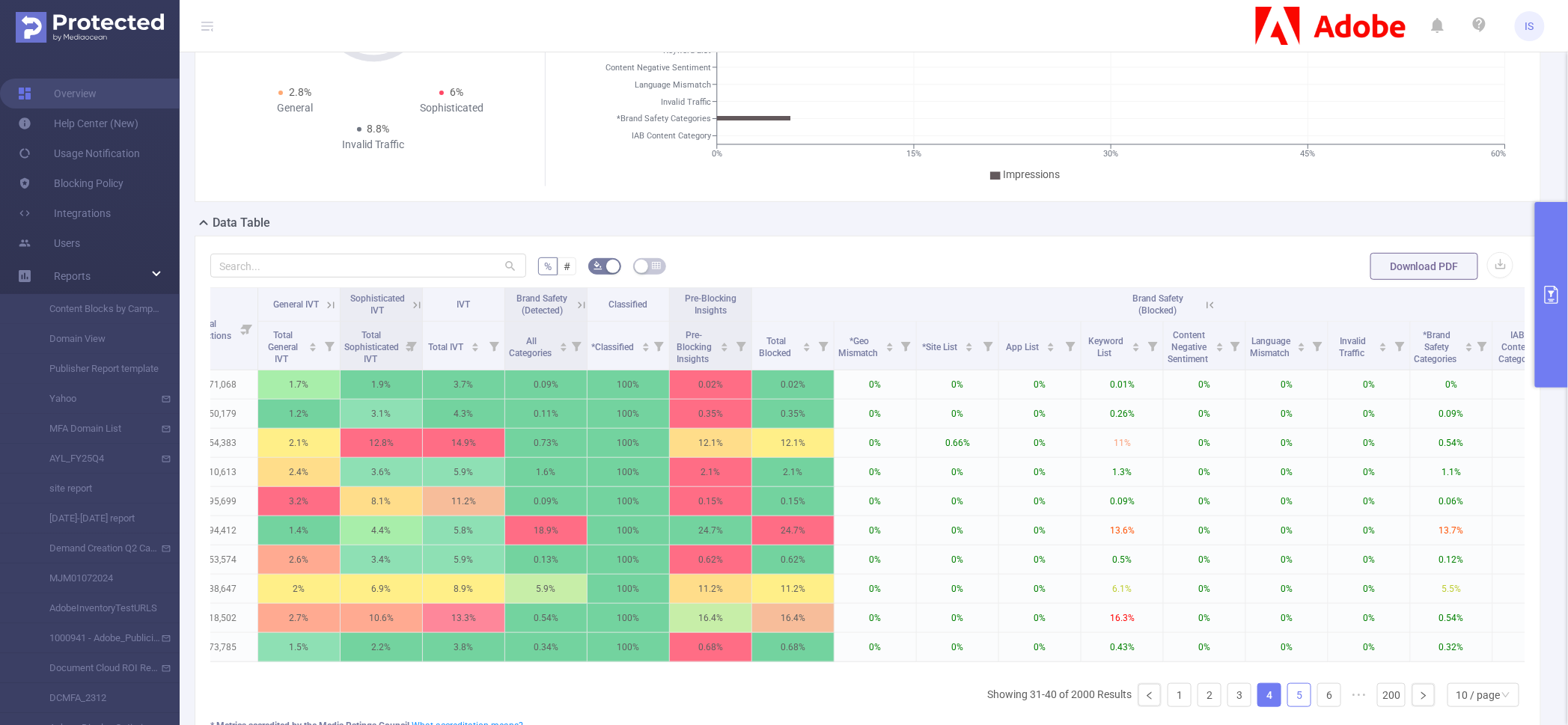
click at [1296, 706] on link "5" at bounding box center [1298, 694] width 23 height 23
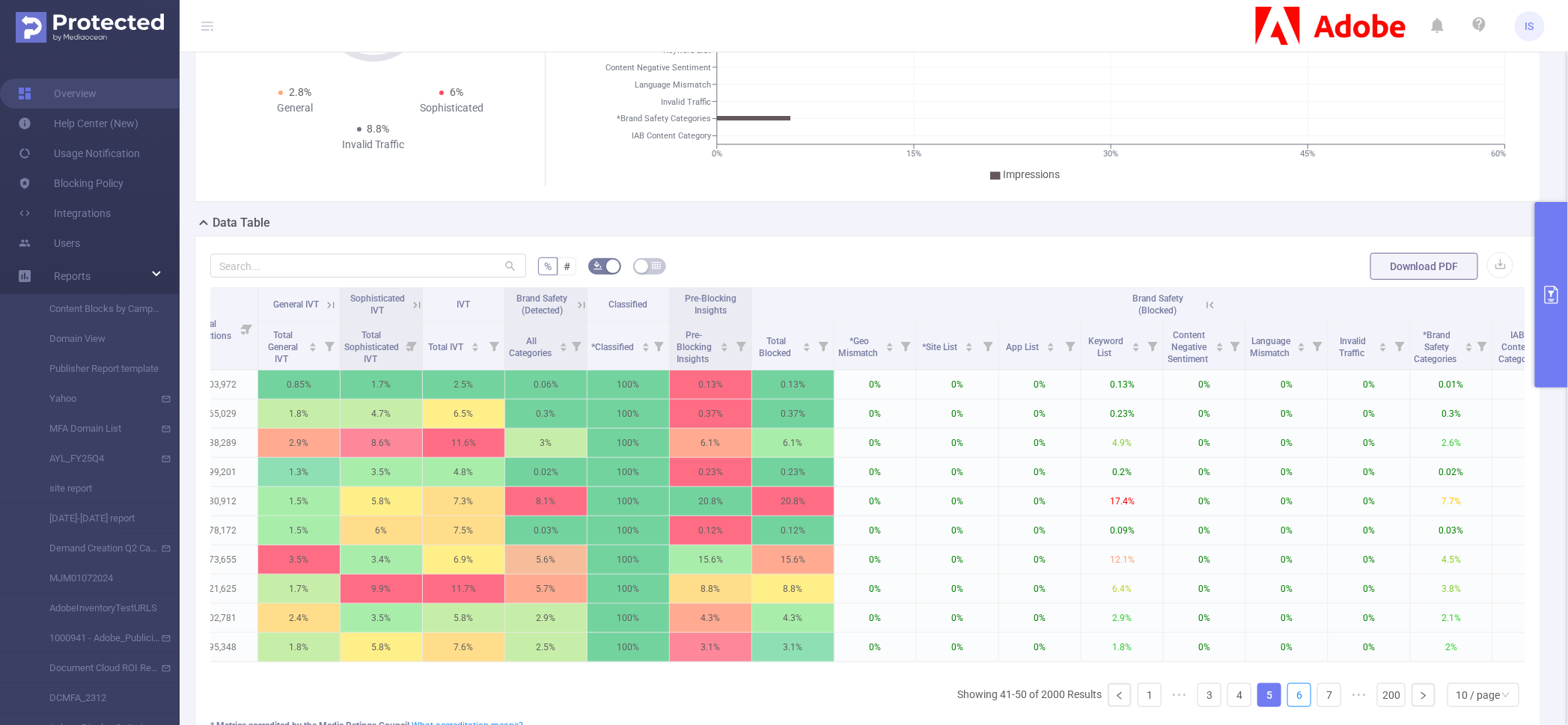
click at [1296, 706] on link "6" at bounding box center [1298, 694] width 23 height 23
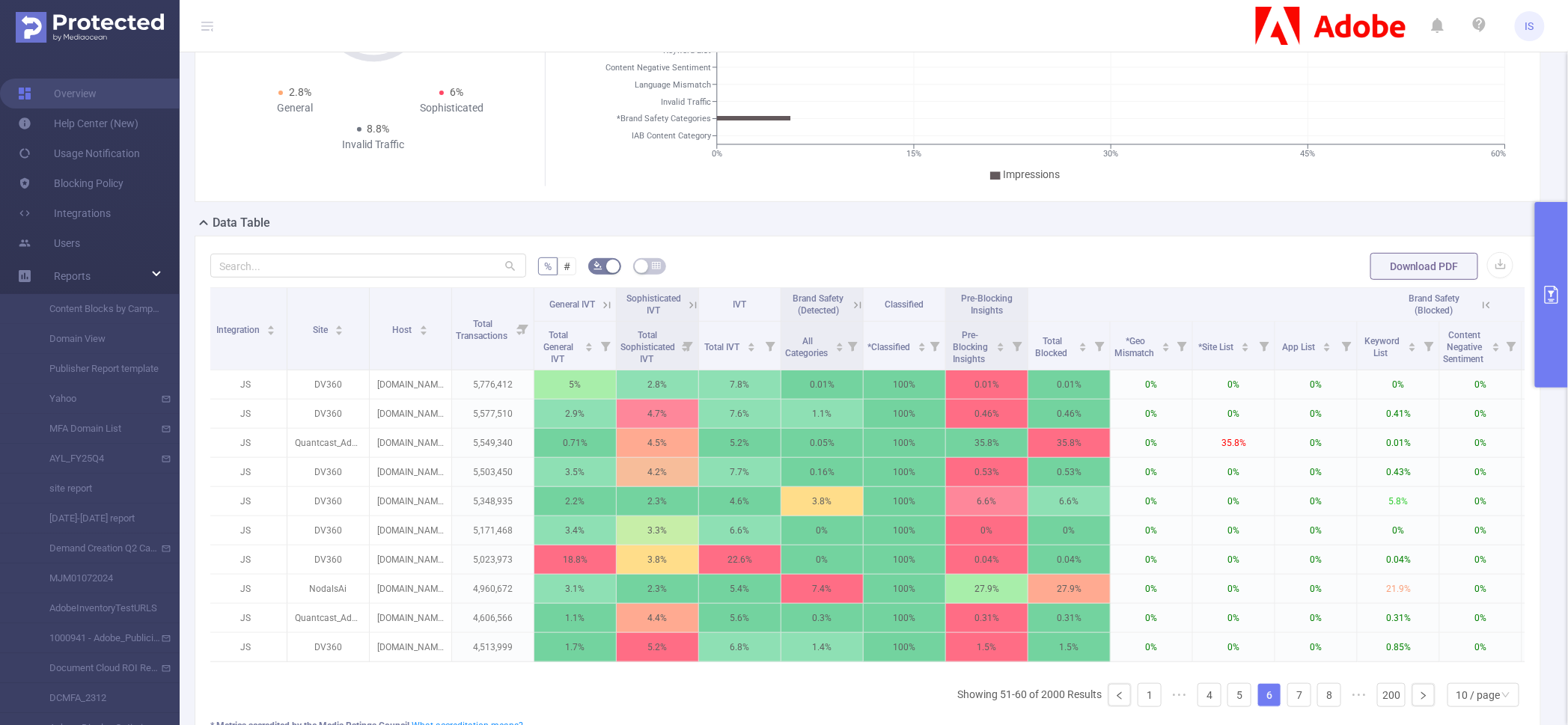
scroll to position [0, 0]
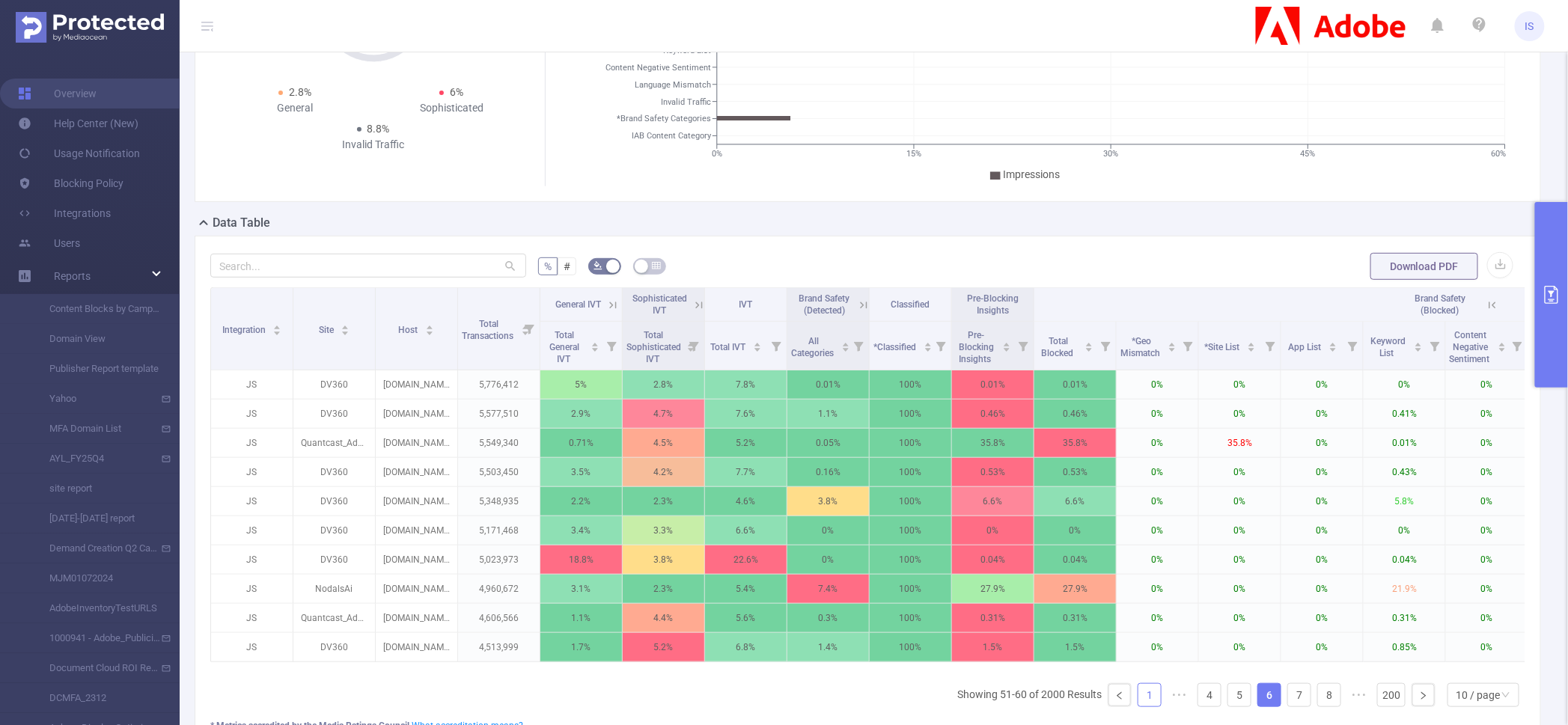
click at [1138, 706] on link "1" at bounding box center [1149, 694] width 23 height 23
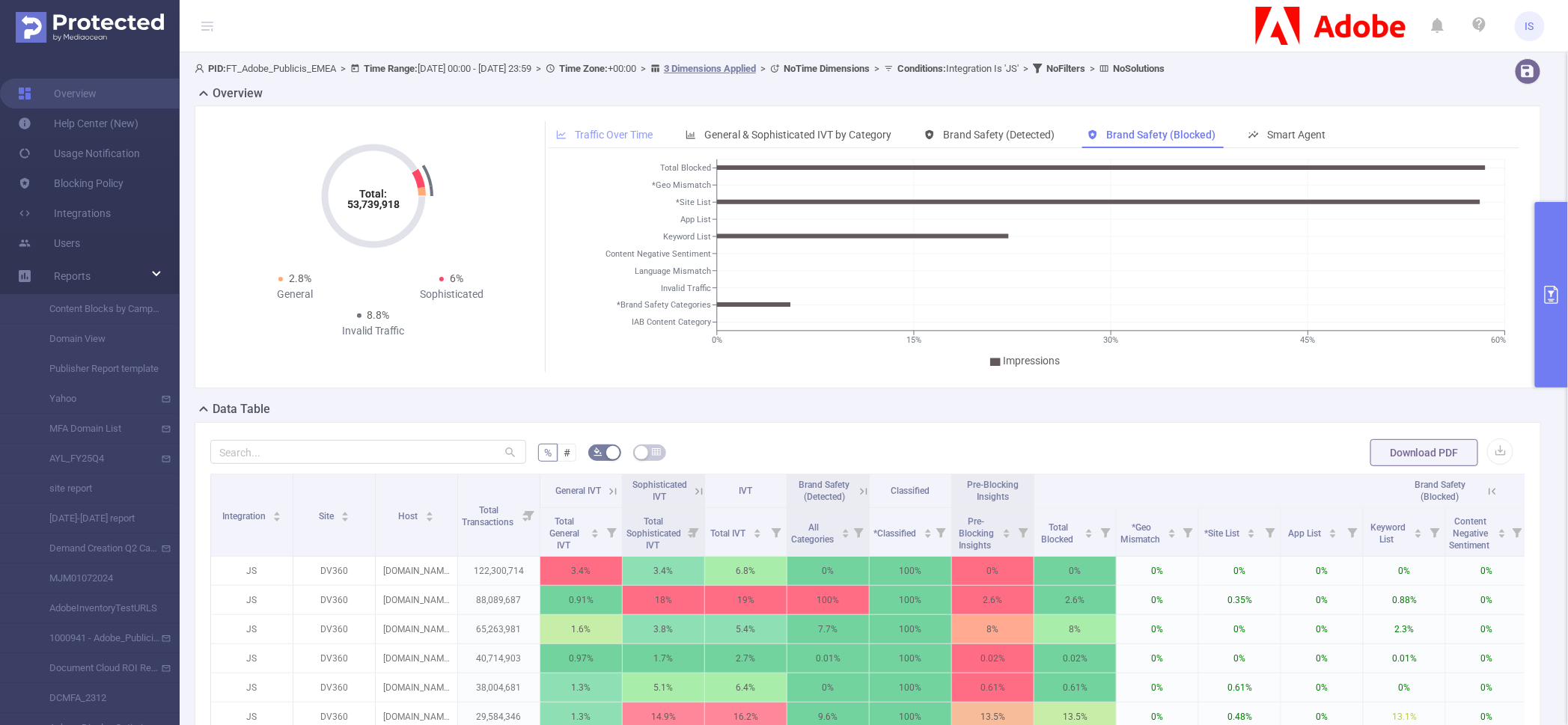
click at [613, 136] on span "Traffic Over Time" at bounding box center [614, 134] width 78 height 12
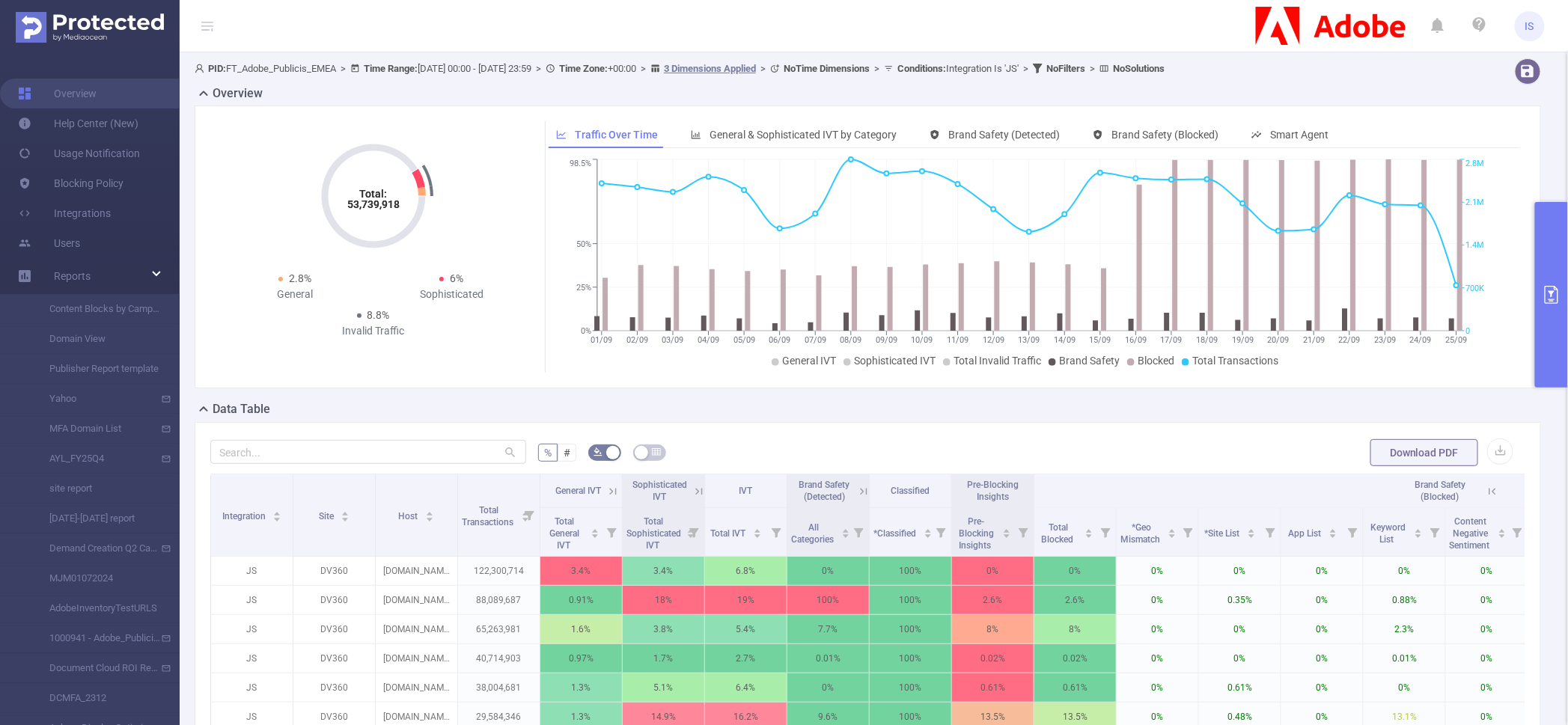
click at [1549, 250] on button "primary" at bounding box center [1550, 294] width 33 height 186
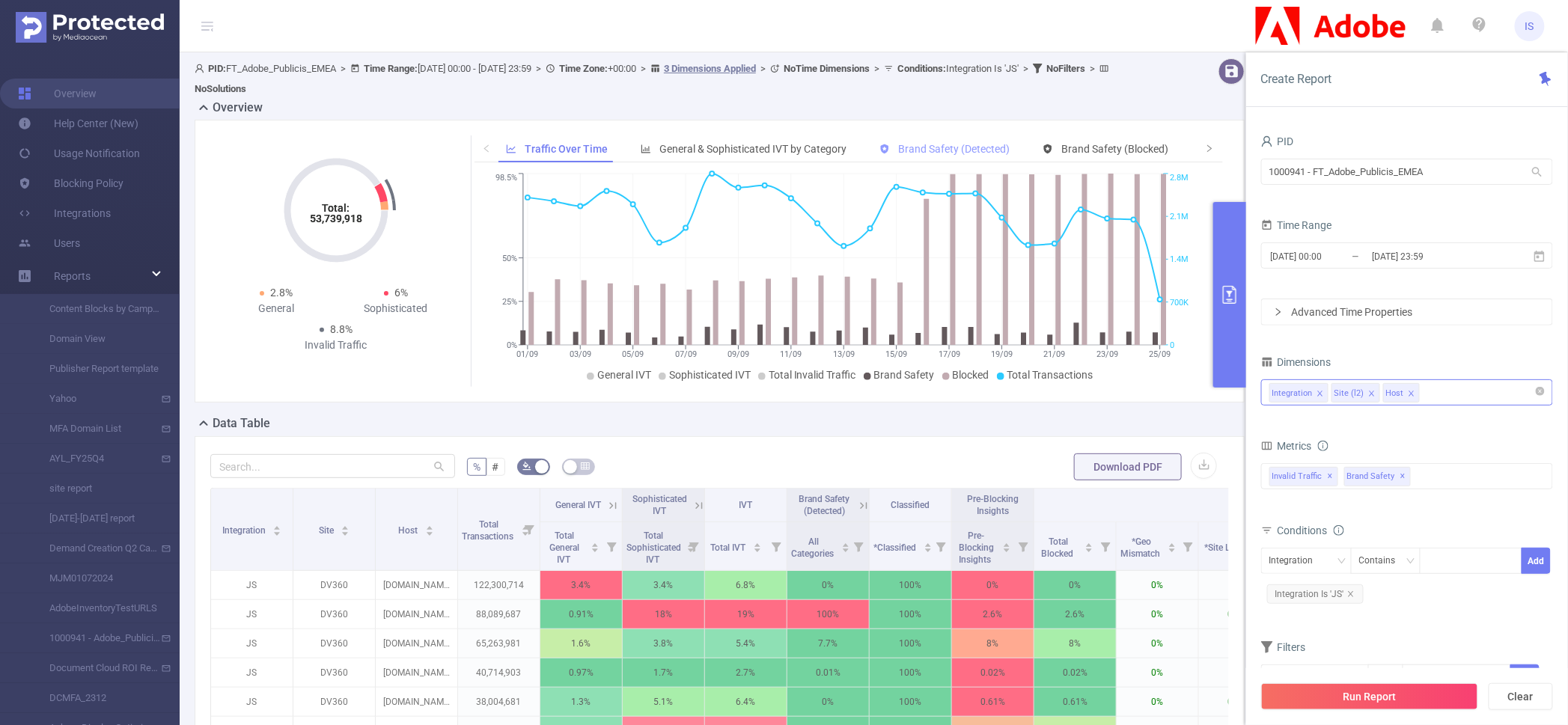
click at [921, 153] on span "Brand Safety (Detected)" at bounding box center [953, 149] width 112 height 12
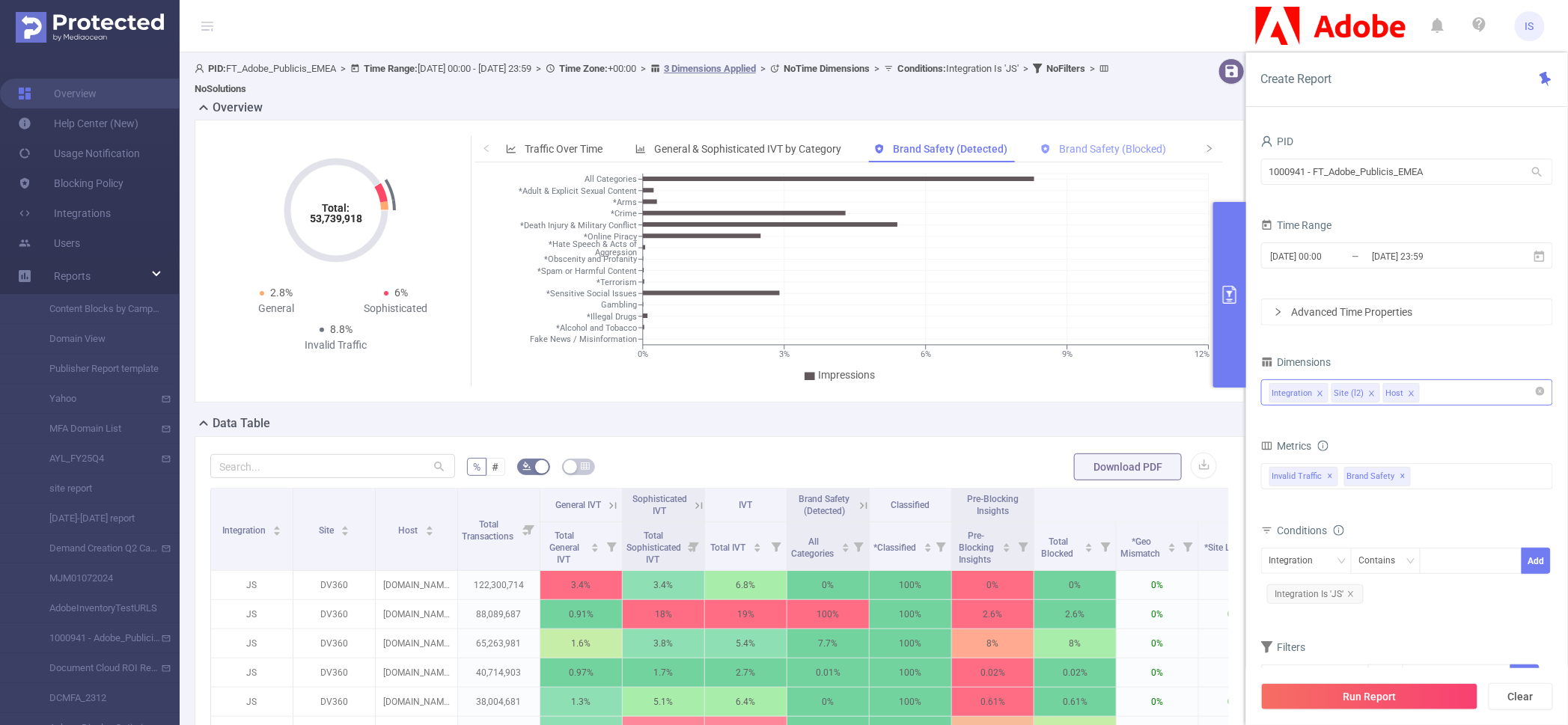
click at [1092, 151] on span "Brand Safety (Blocked)" at bounding box center [1113, 149] width 107 height 12
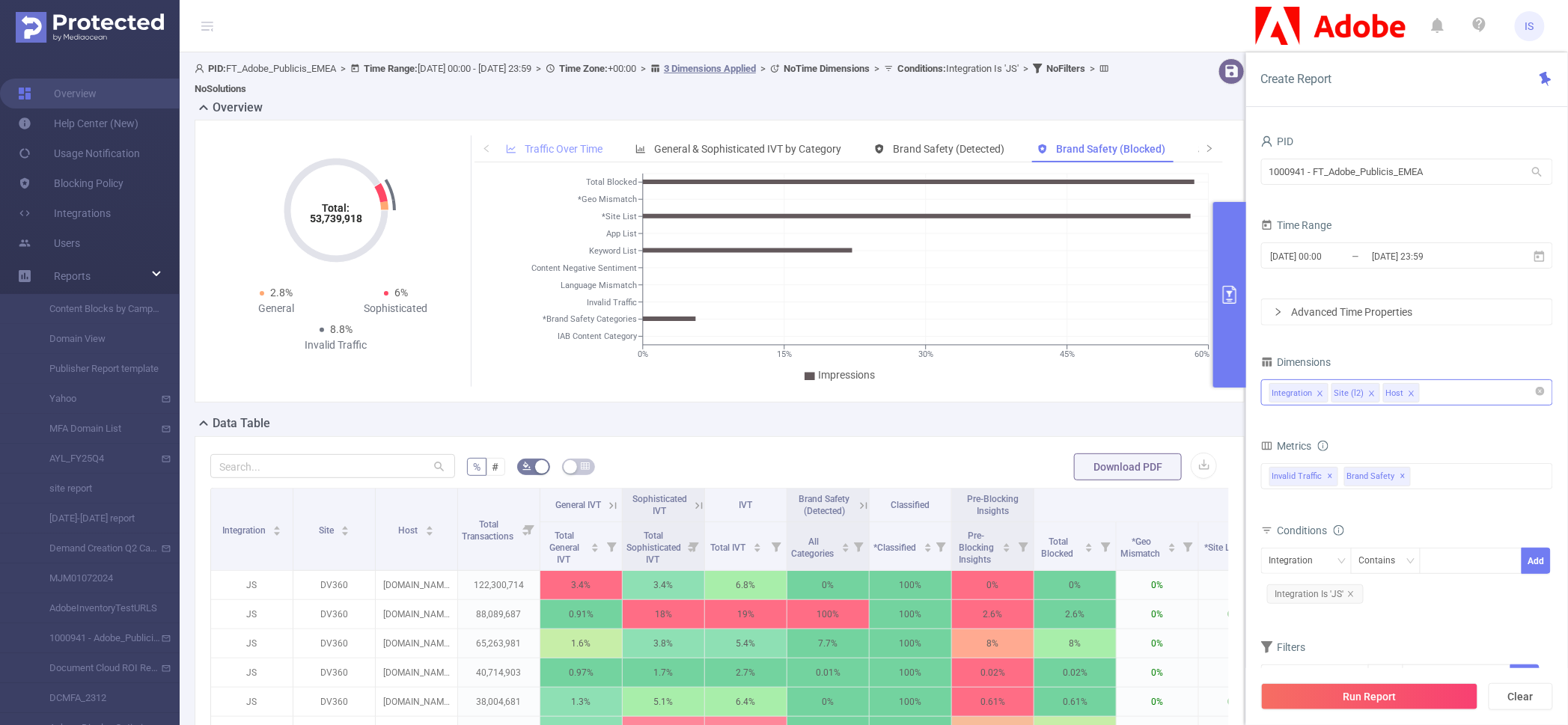
click at [572, 143] on span "Traffic Over Time" at bounding box center [563, 149] width 78 height 12
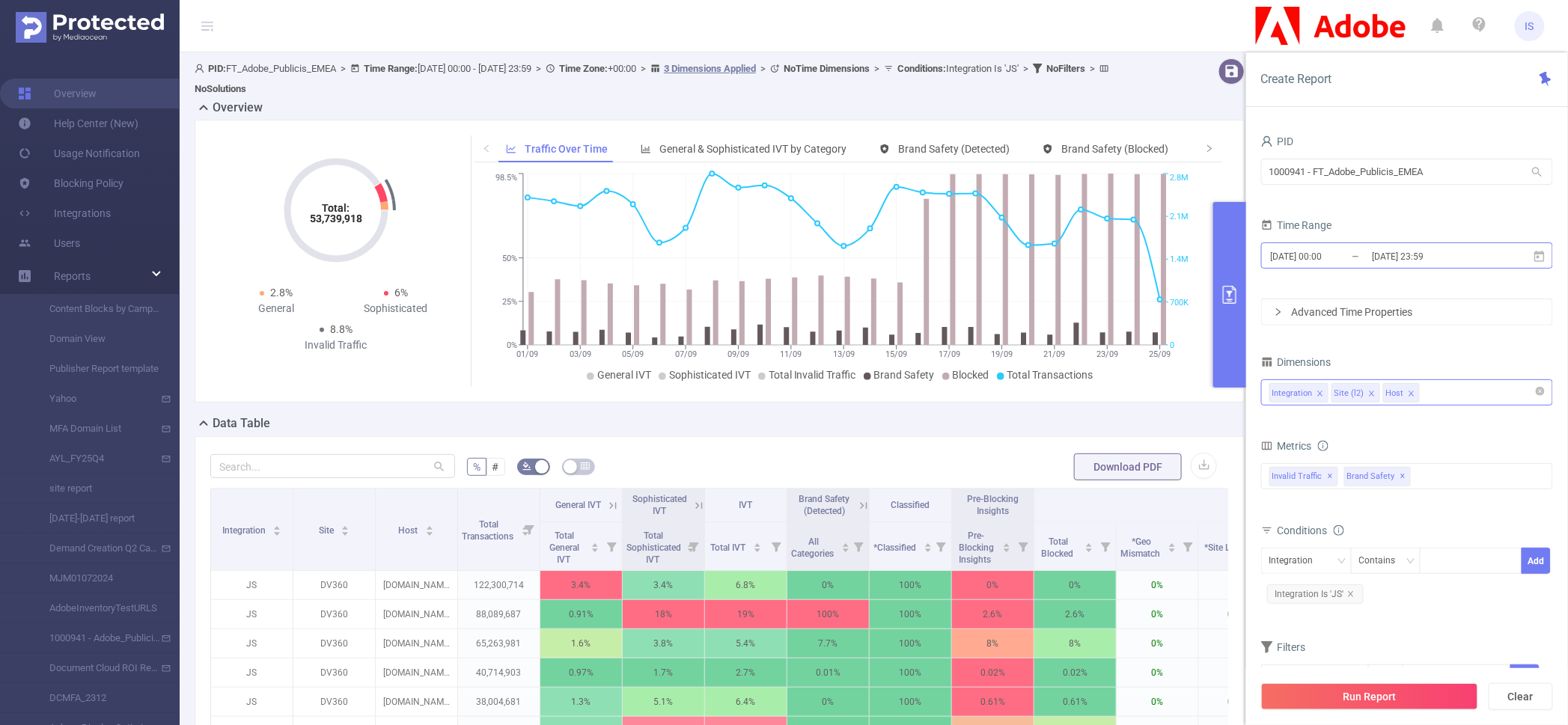
click at [1377, 255] on input "[DATE] 23:59" at bounding box center [1431, 256] width 122 height 20
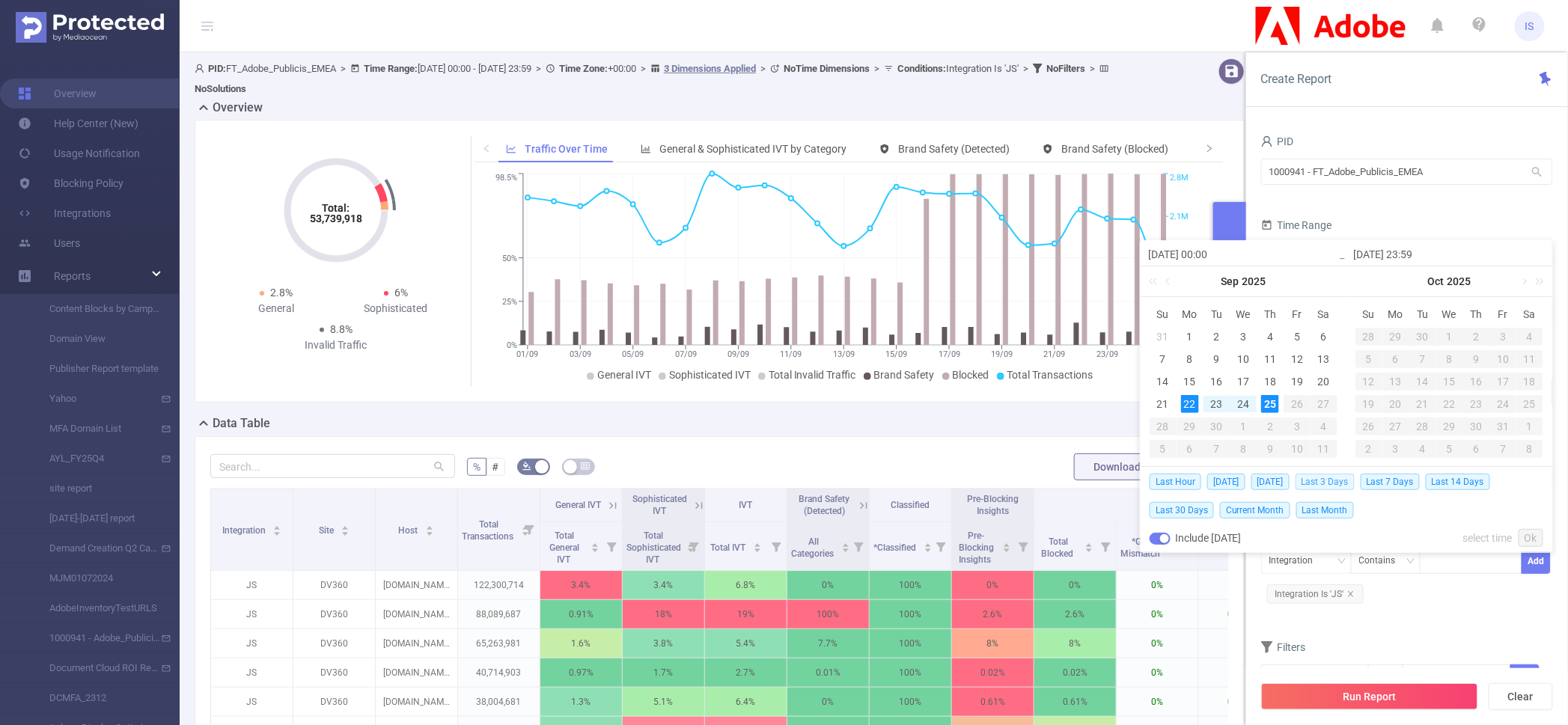
click at [1331, 482] on span "Last 3 Days" at bounding box center [1325, 481] width 59 height 17
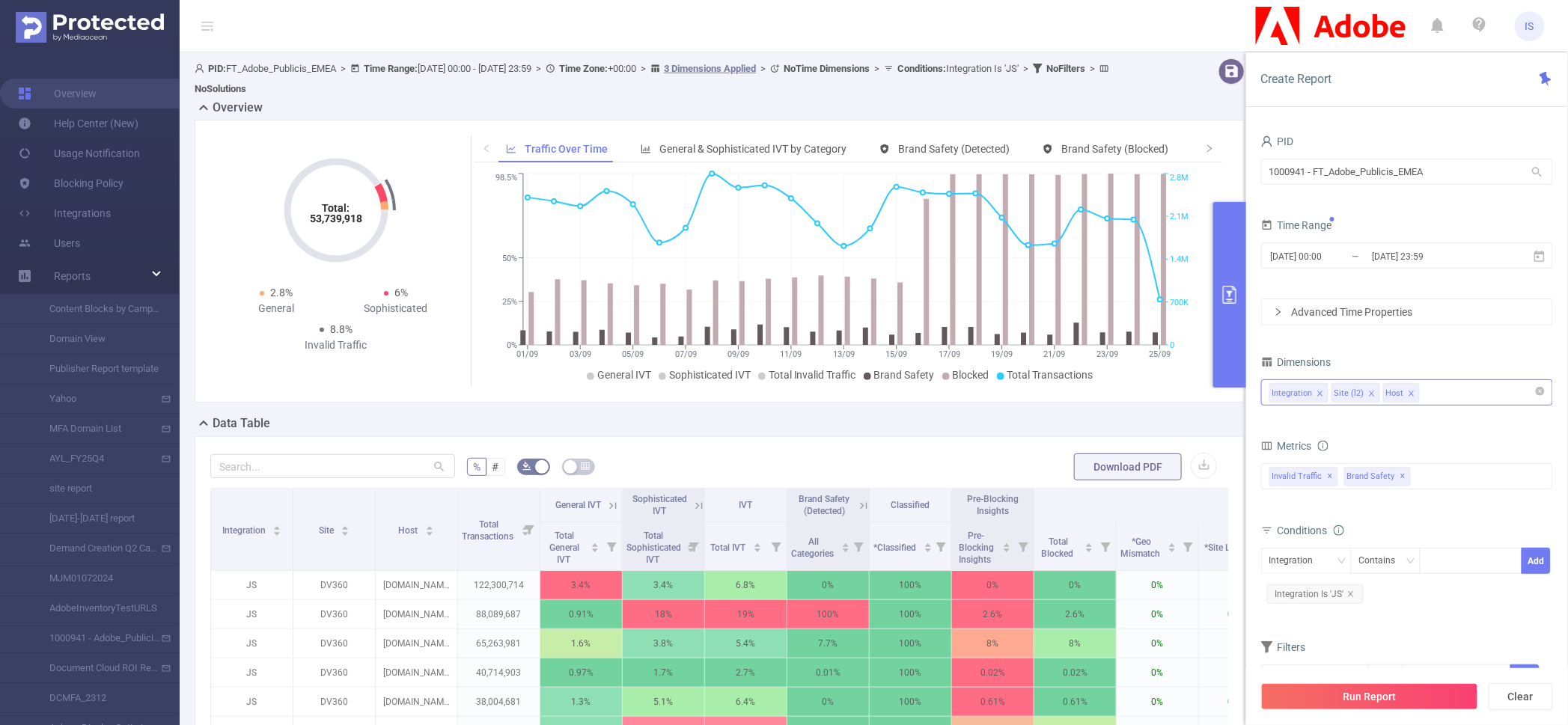
click at [1338, 430] on form "Dimensions Integration Site (l2) Host Metrics Total General IVT Data Centers Di…" at bounding box center [1406, 530] width 291 height 359
click at [1411, 393] on icon "icon: close" at bounding box center [1412, 394] width 8 height 8
click at [1331, 475] on span "✕" at bounding box center [1331, 476] width 6 height 18
click at [1383, 692] on button "Run Report" at bounding box center [1369, 695] width 217 height 27
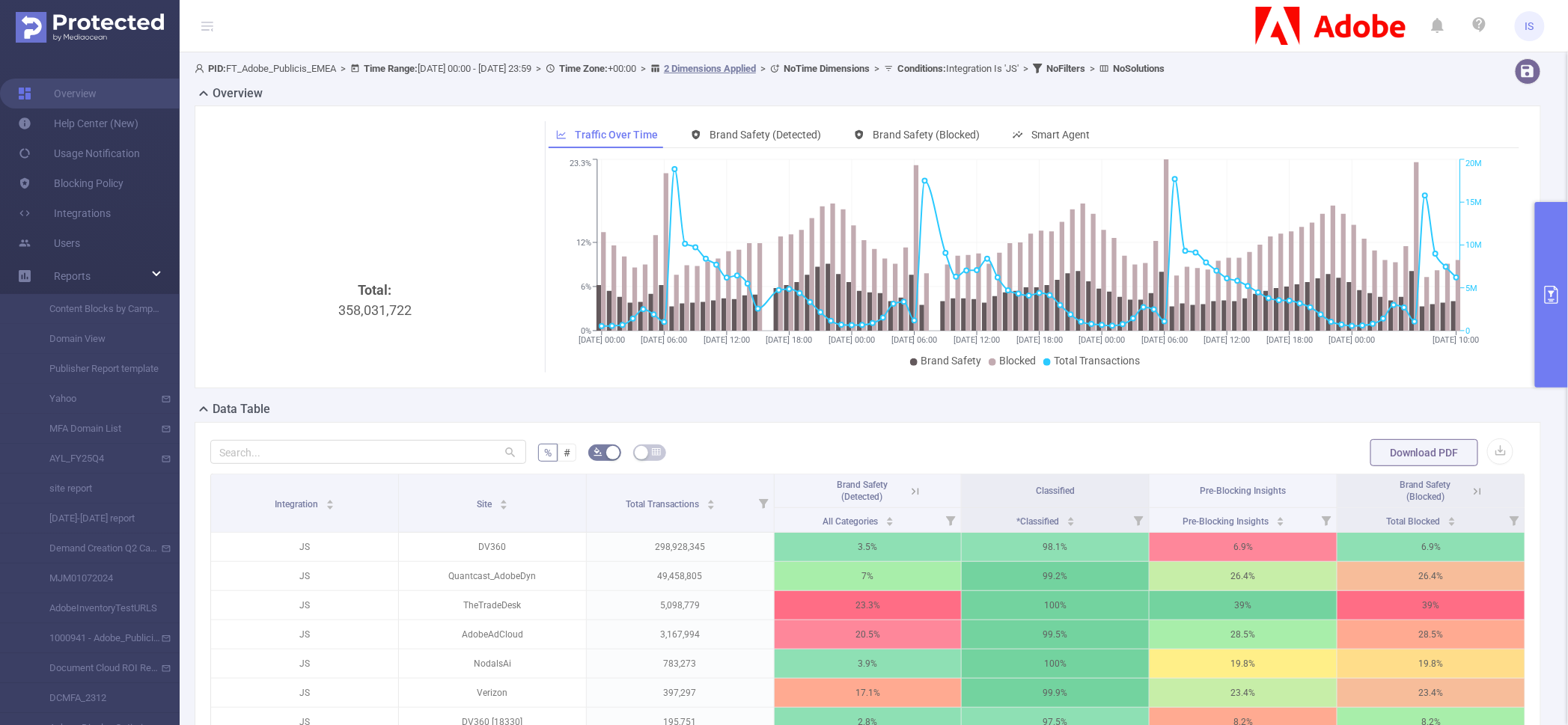
click at [1558, 238] on button "primary" at bounding box center [1550, 294] width 33 height 186
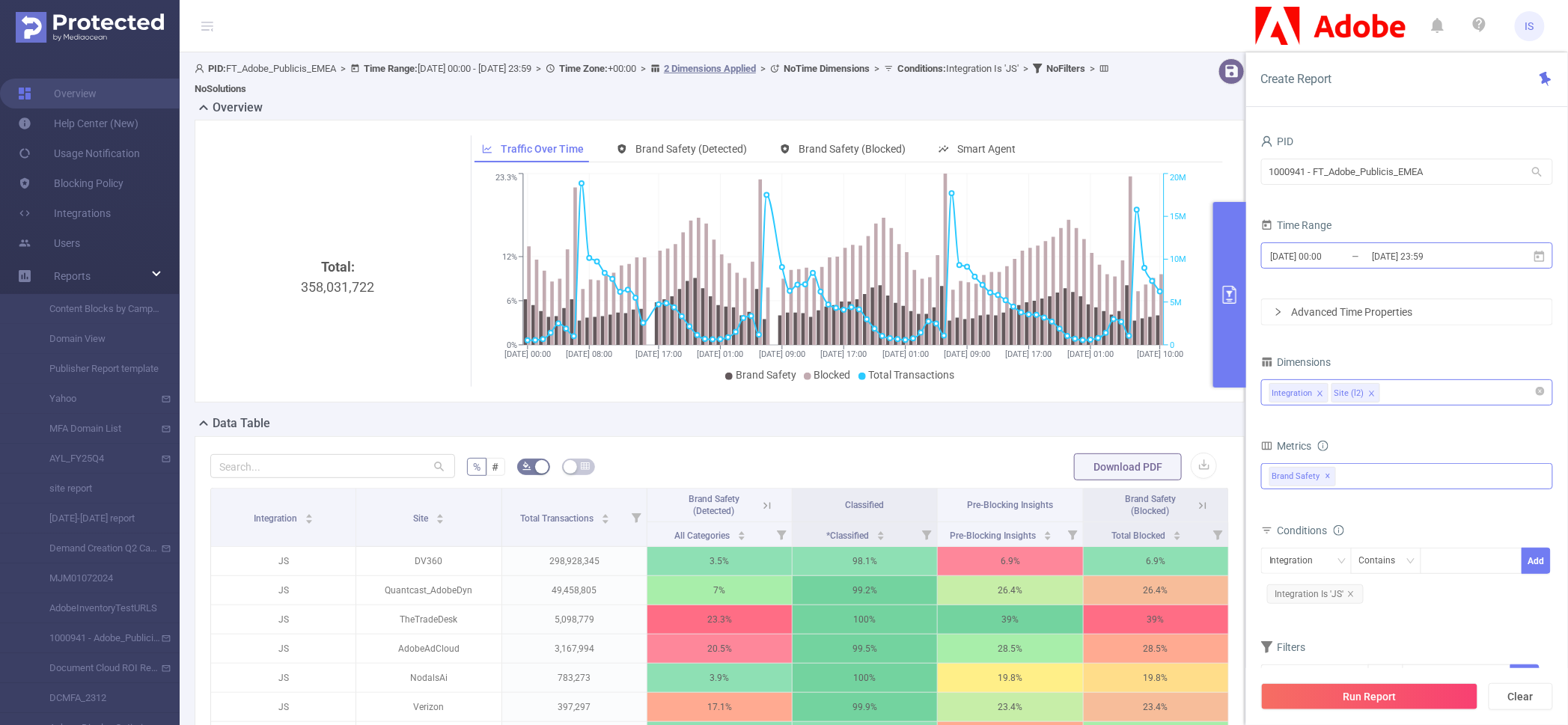
click at [1377, 256] on input "[DATE] 23:59" at bounding box center [1431, 256] width 122 height 20
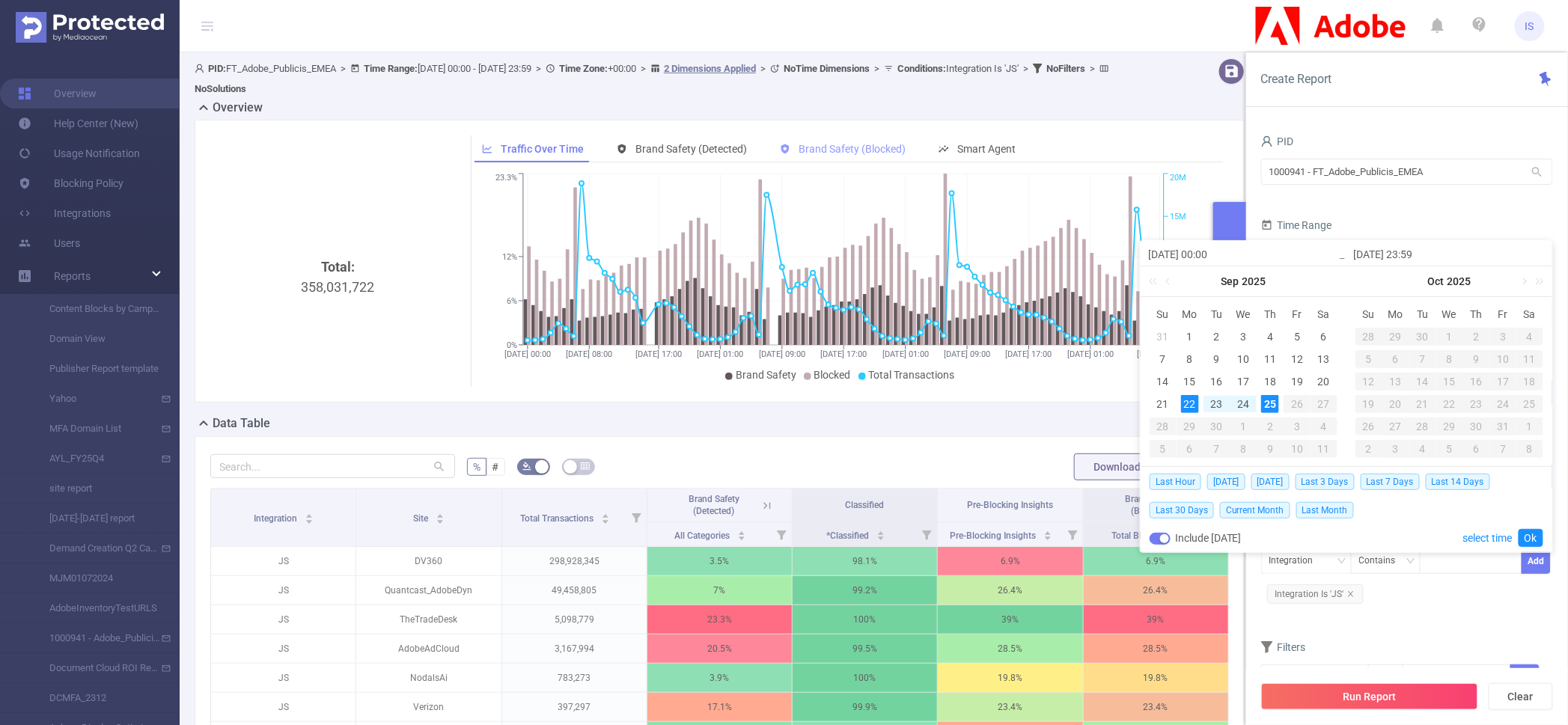
click at [856, 149] on span "Brand Safety (Blocked)" at bounding box center [852, 149] width 107 height 12
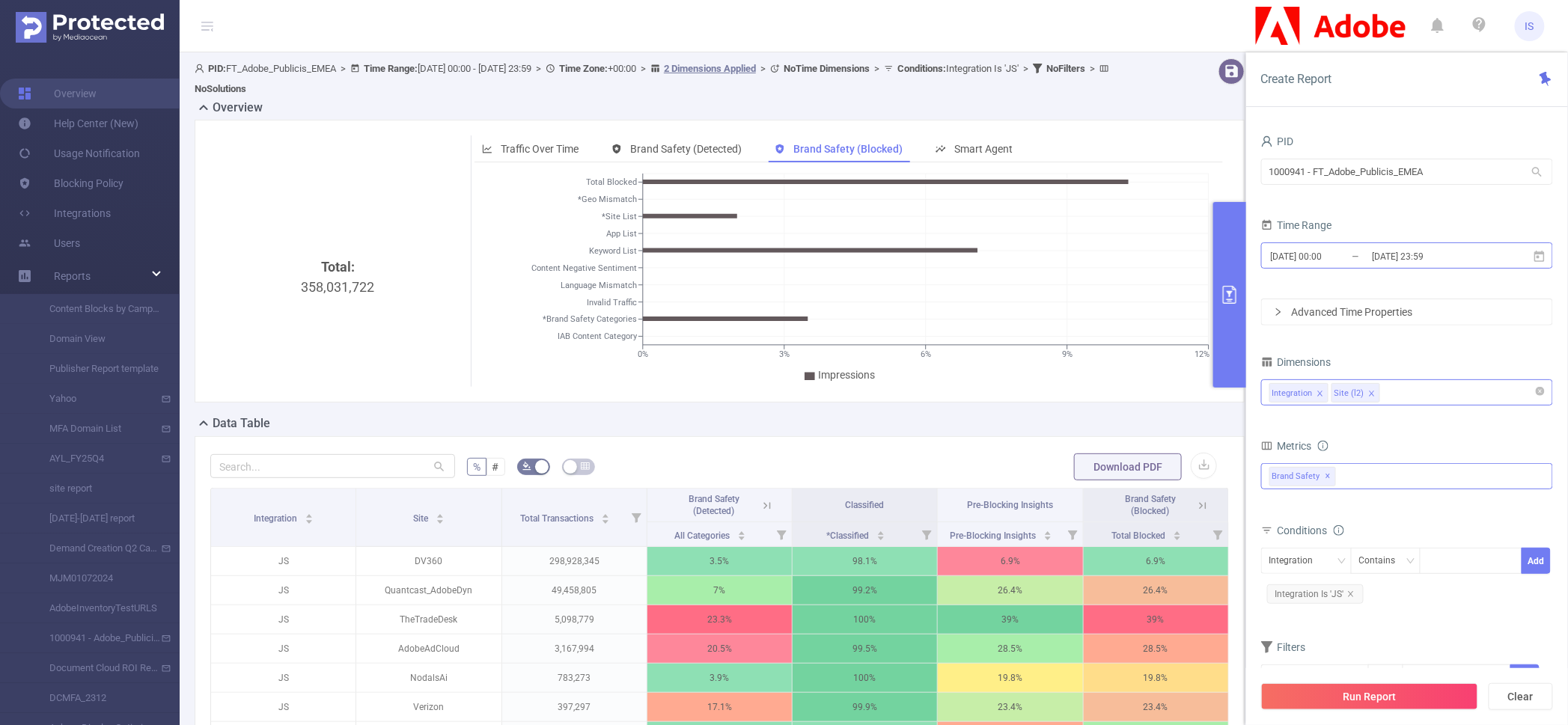
click at [1332, 258] on input "[DATE] 00:00" at bounding box center [1329, 256] width 122 height 20
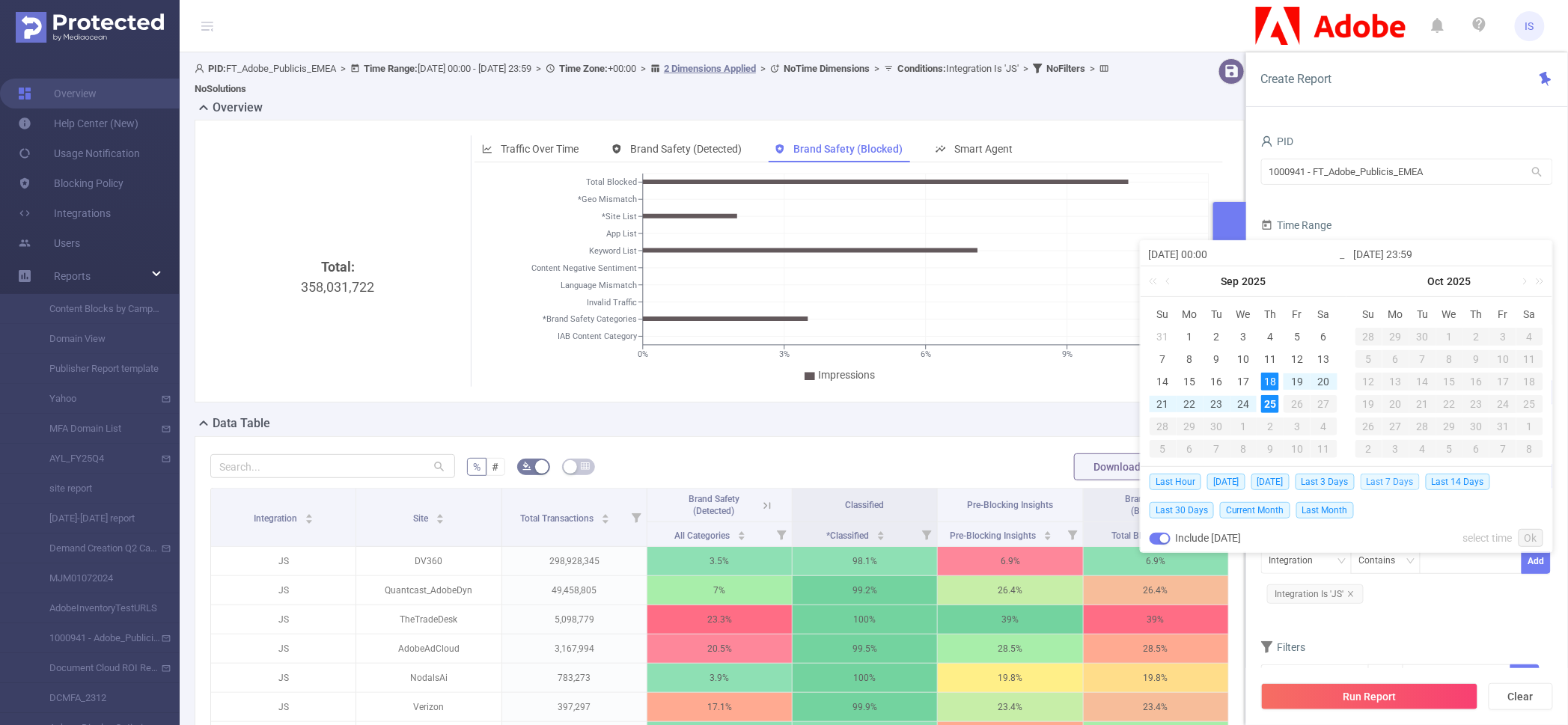
click at [1377, 480] on span "Last 7 Days" at bounding box center [1390, 481] width 59 height 17
type input "2025-09-18 00:00"
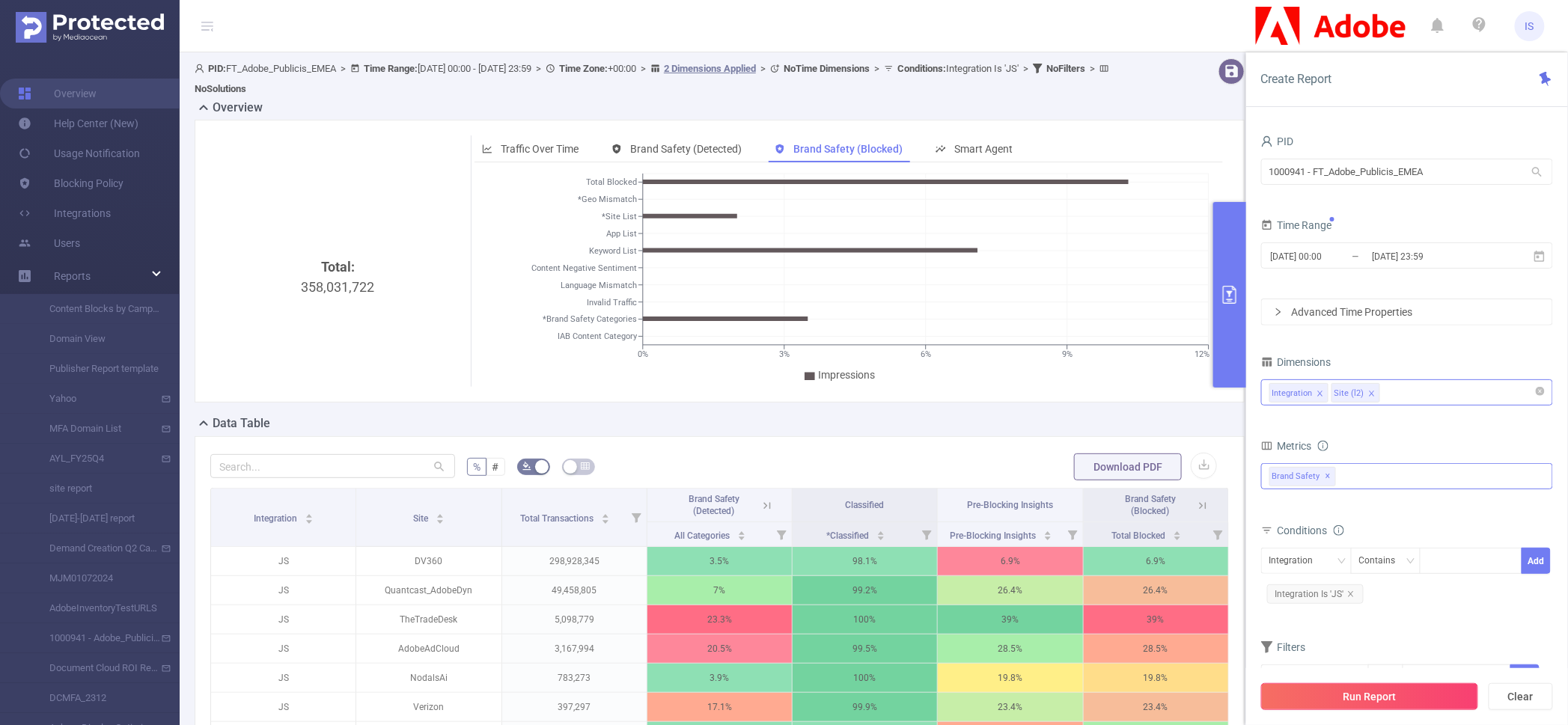
click at [1395, 708] on button "Run Report" at bounding box center [1369, 695] width 217 height 27
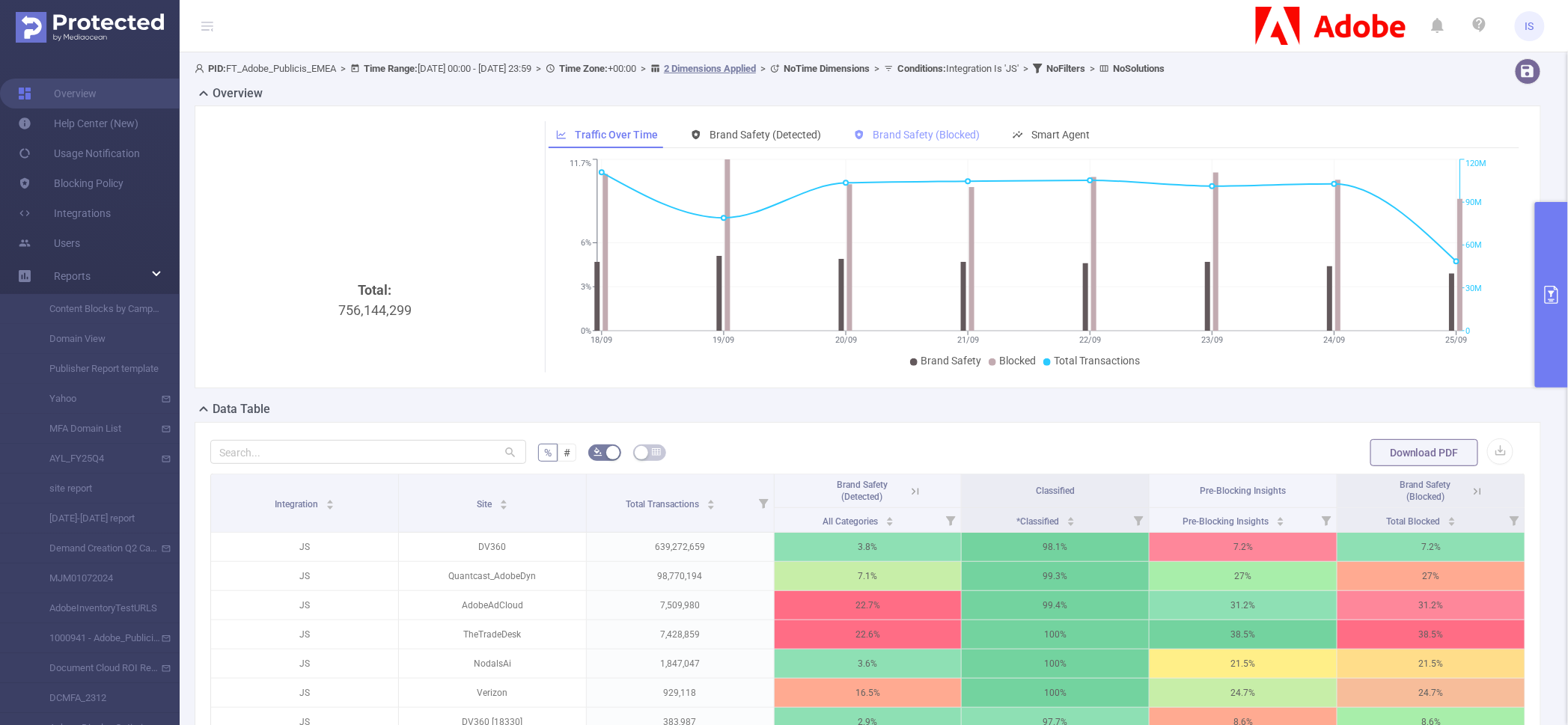
click at [883, 139] on span "Brand Safety (Blocked)" at bounding box center [926, 134] width 107 height 12
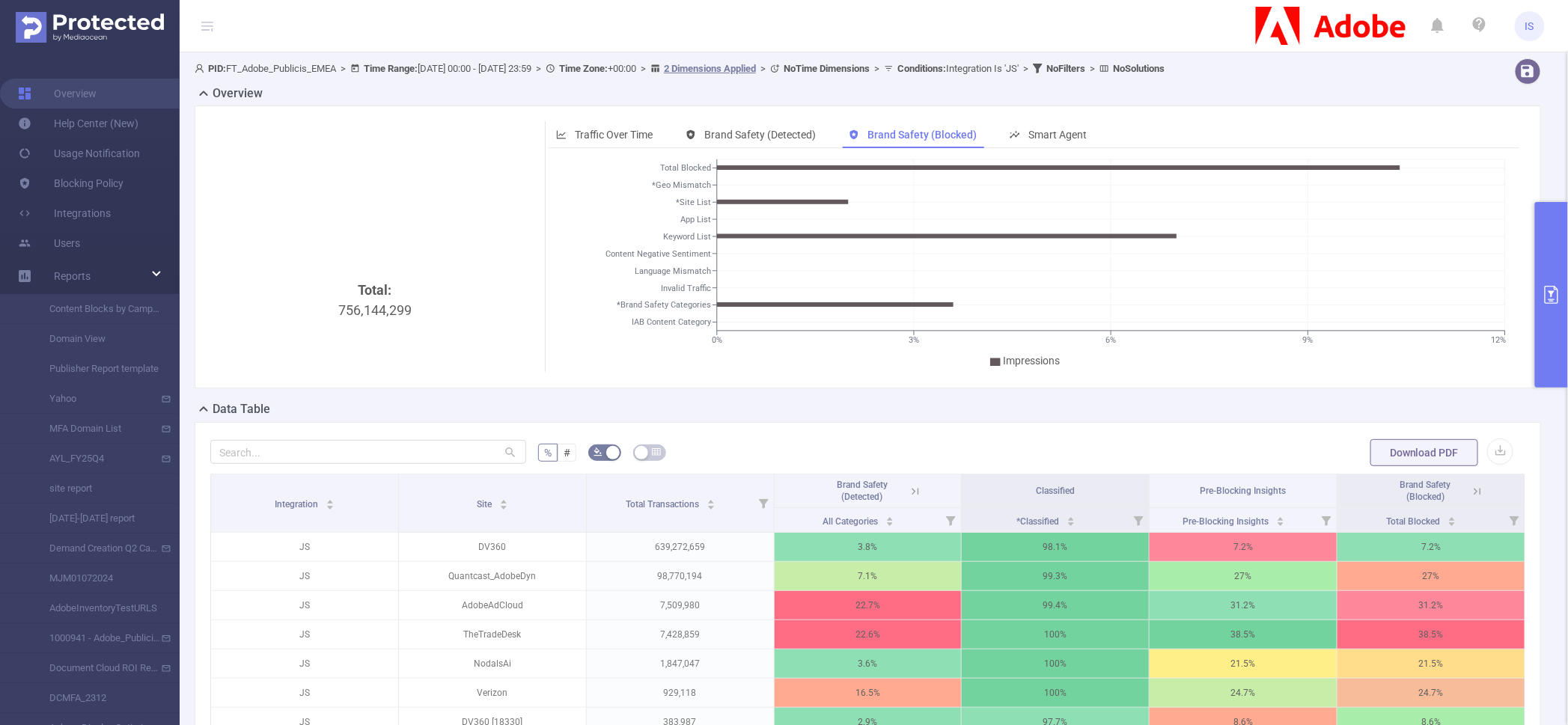
click at [1546, 255] on button "primary" at bounding box center [1550, 294] width 33 height 186
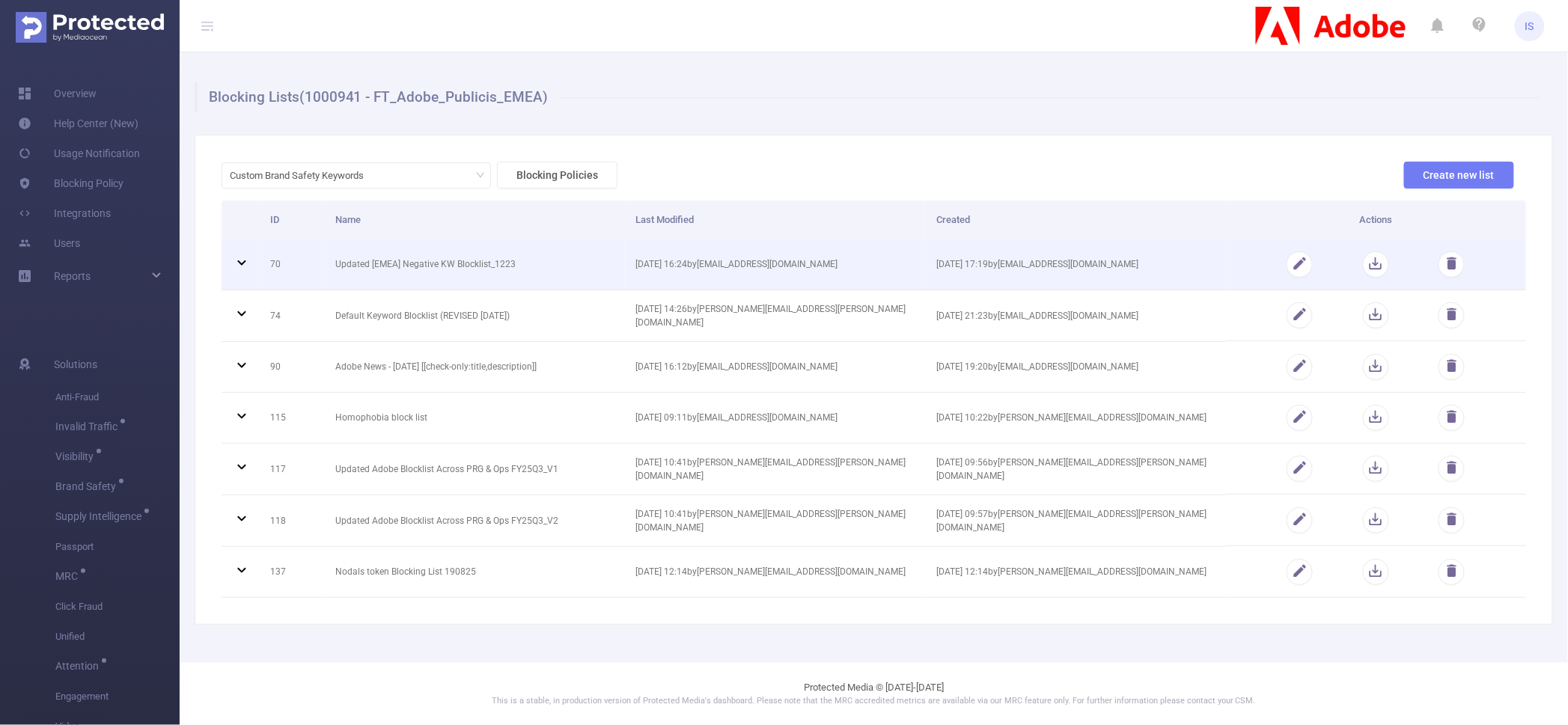
click at [237, 261] on icon at bounding box center [242, 263] width 18 height 18
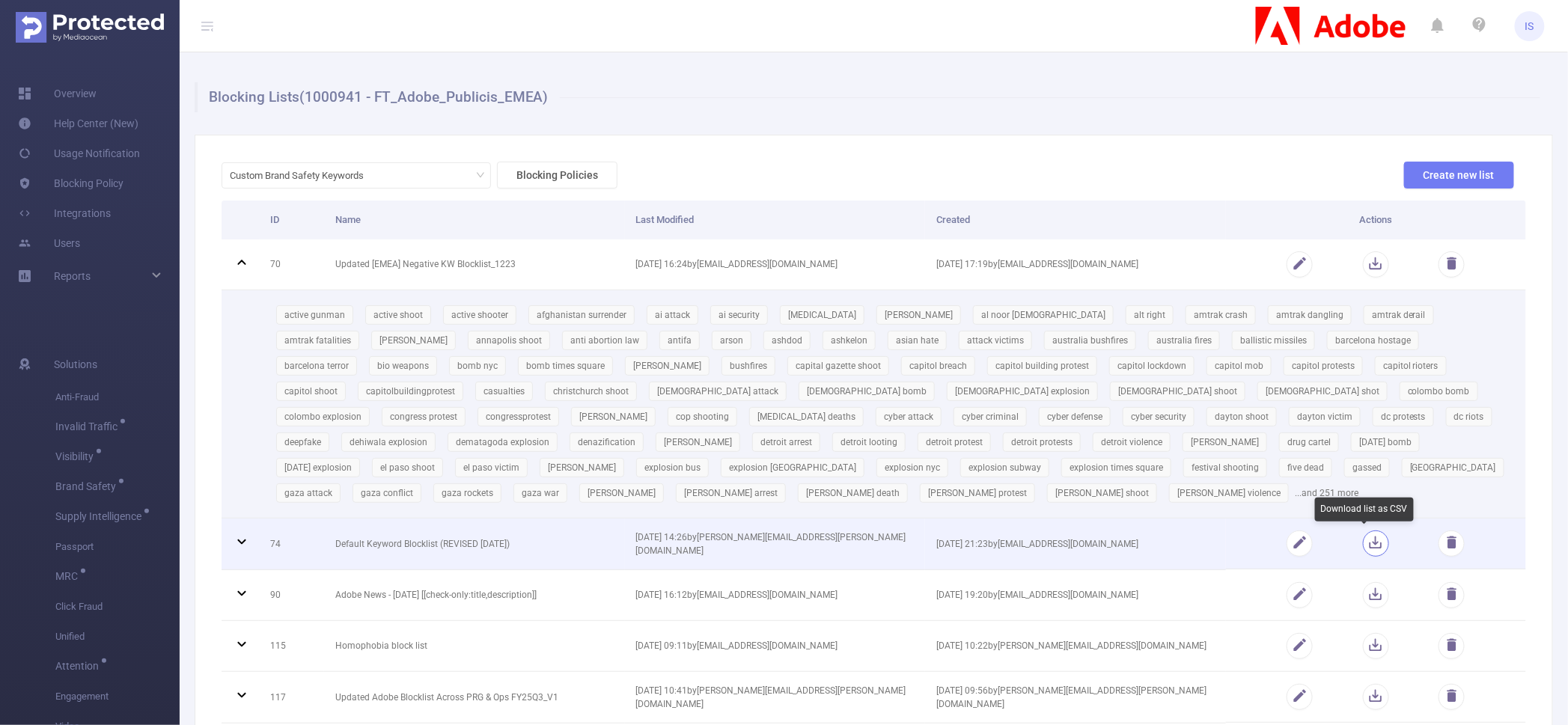
click at [1366, 544] on button "button" at bounding box center [1375, 543] width 27 height 27
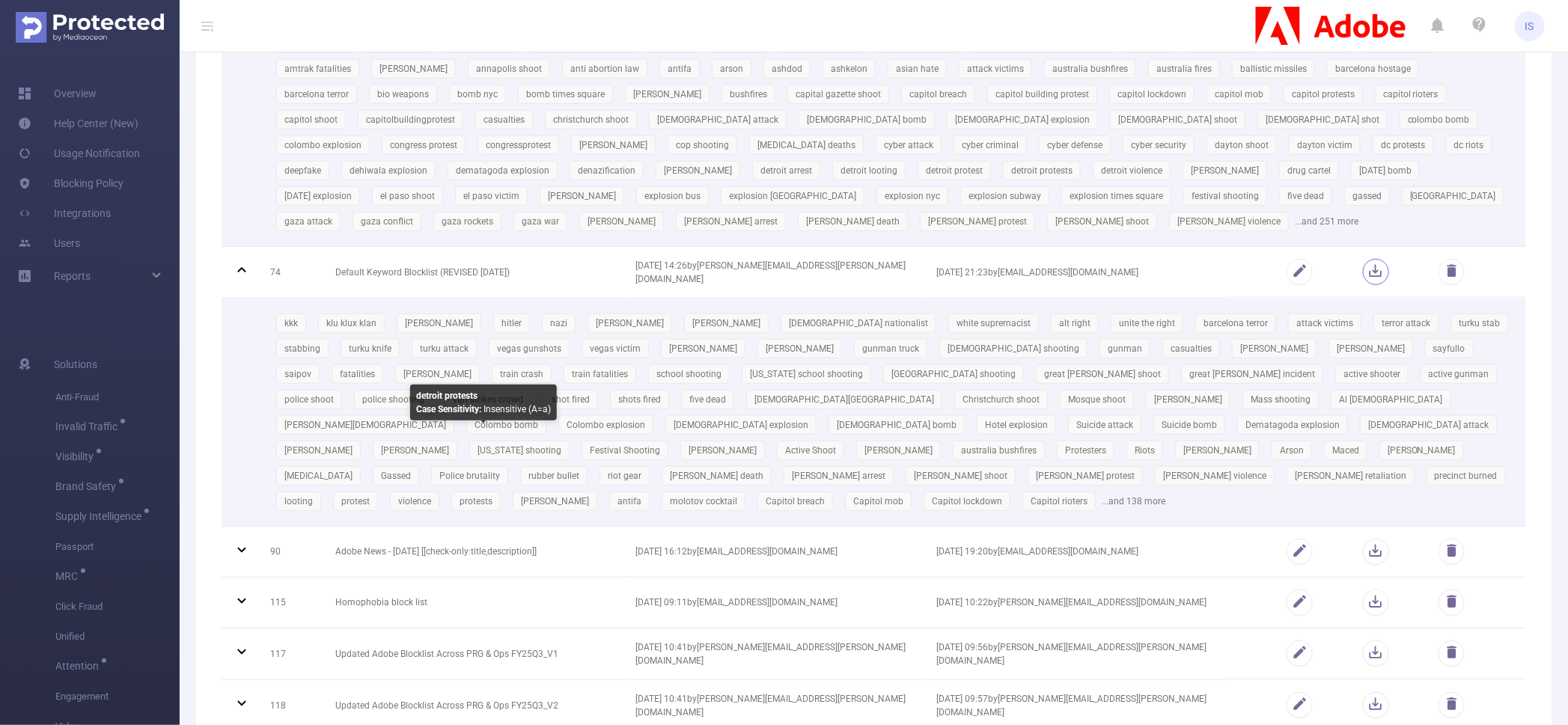
scroll to position [436, 0]
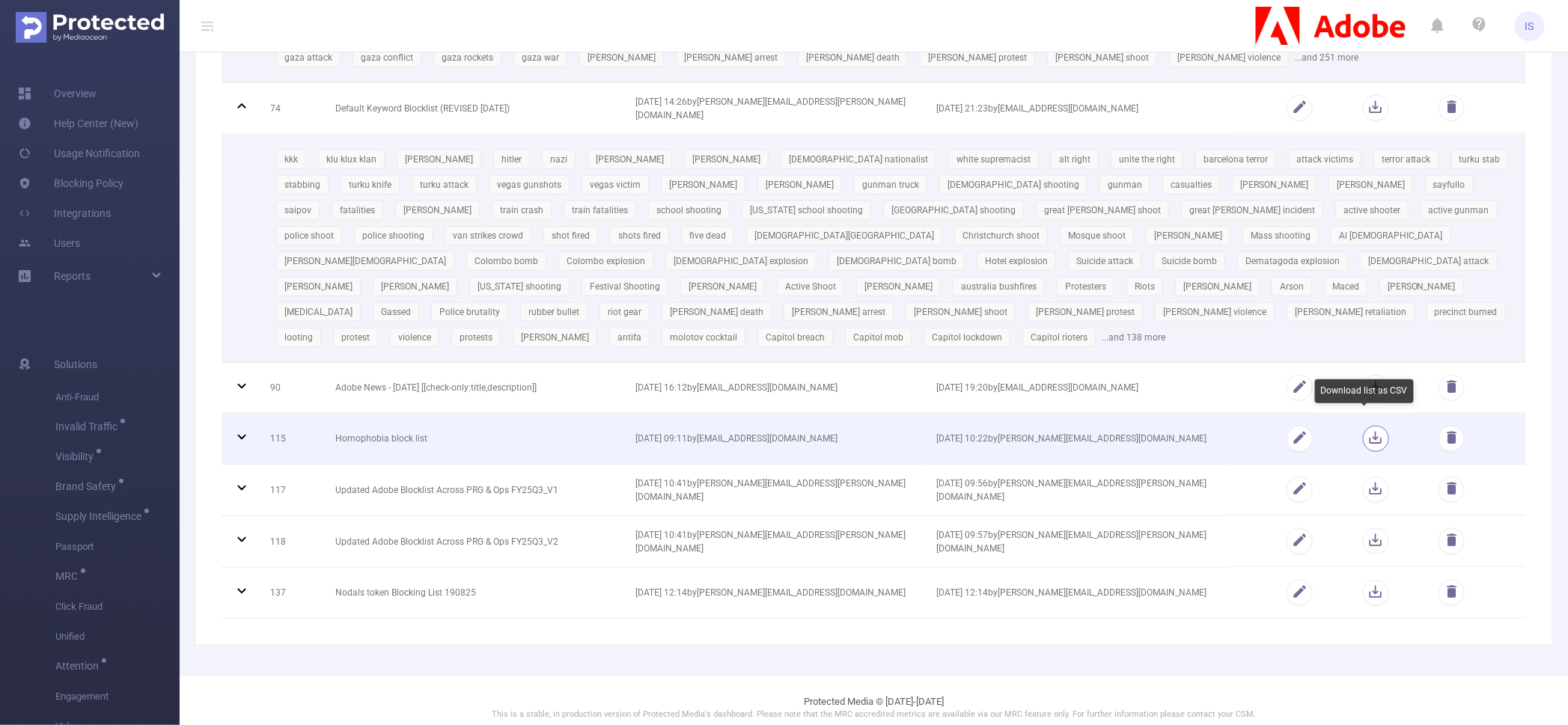
click at [1362, 428] on button "button" at bounding box center [1375, 439] width 27 height 27
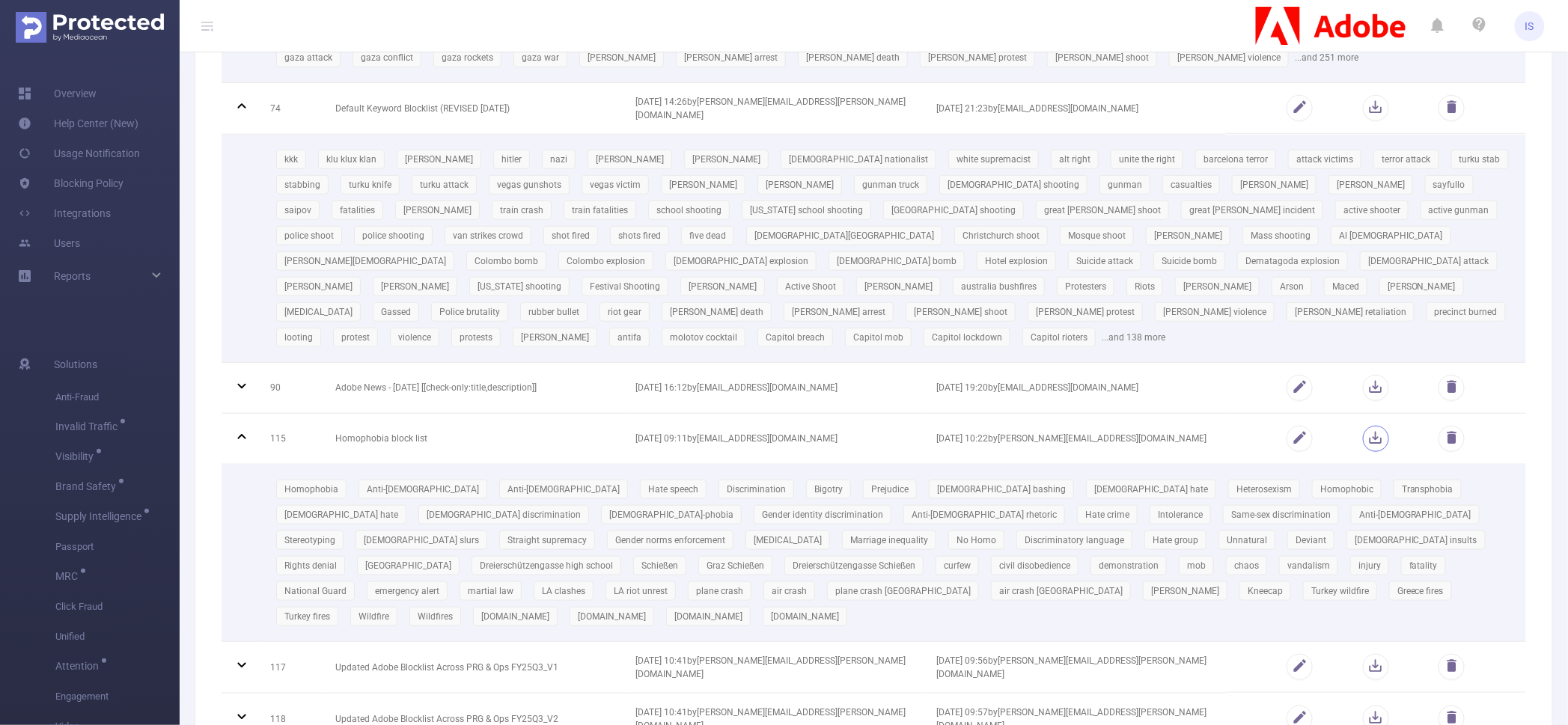
scroll to position [61, 0]
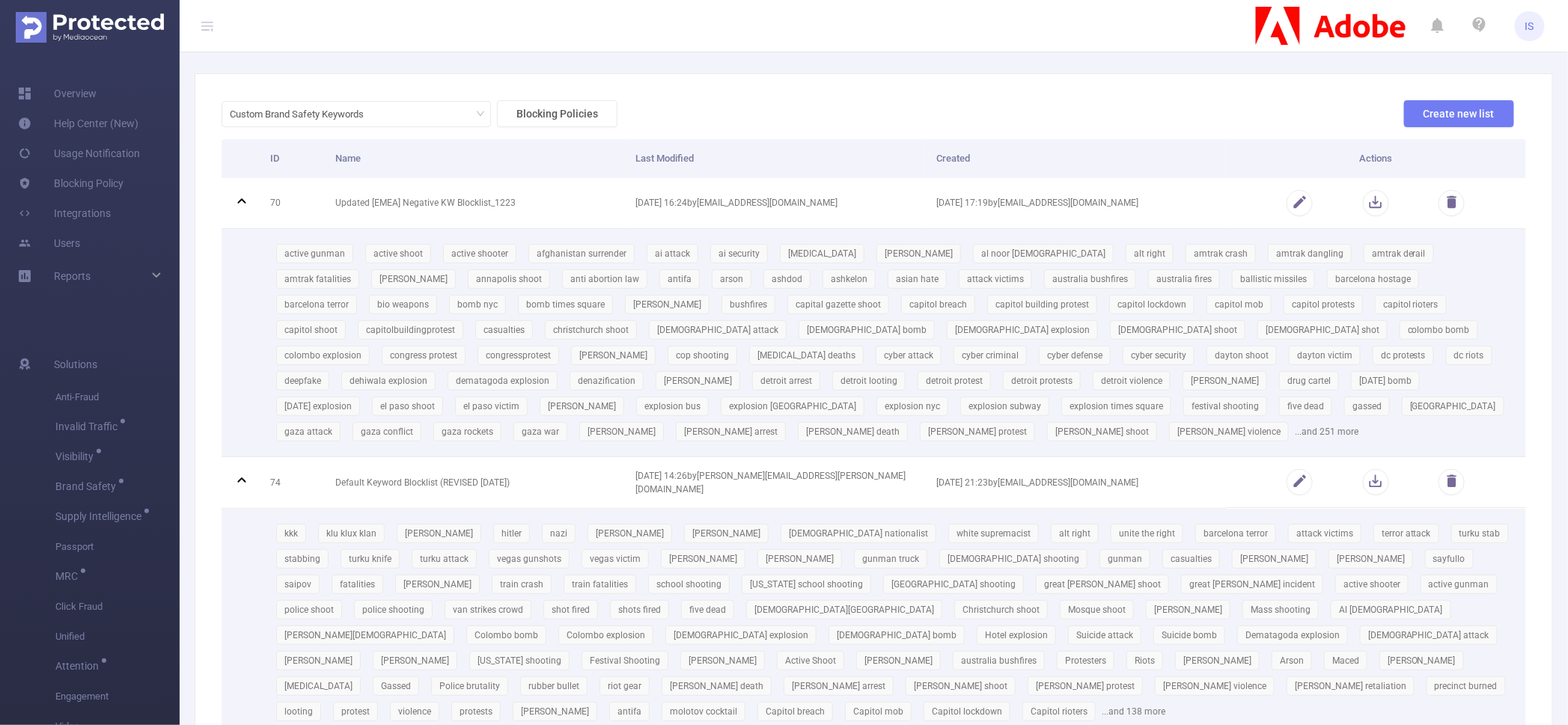
click at [822, 112] on div "Custom Brand Safety Keywords Blocking Policies Create new list" at bounding box center [867, 119] width 1304 height 39
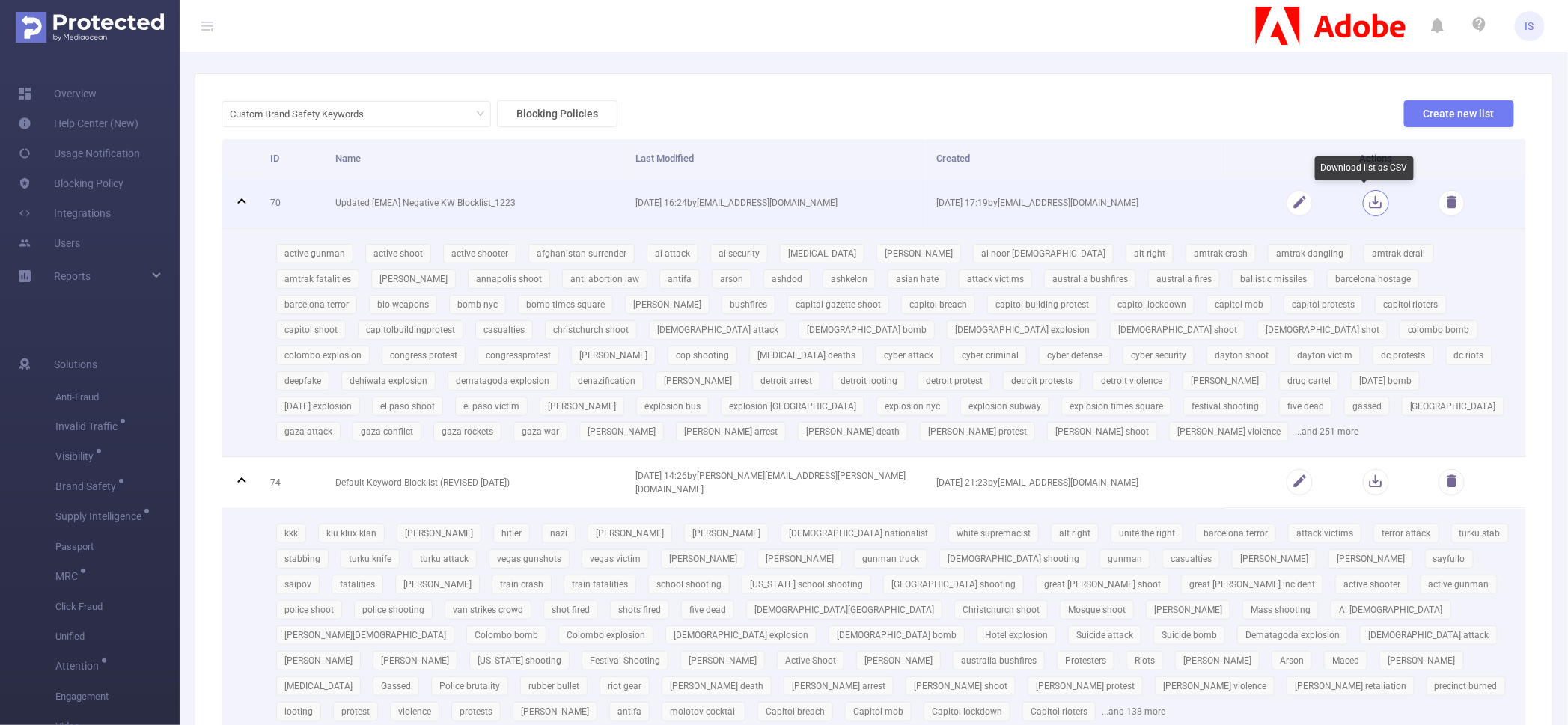
click at [1362, 211] on button "button" at bounding box center [1375, 202] width 27 height 27
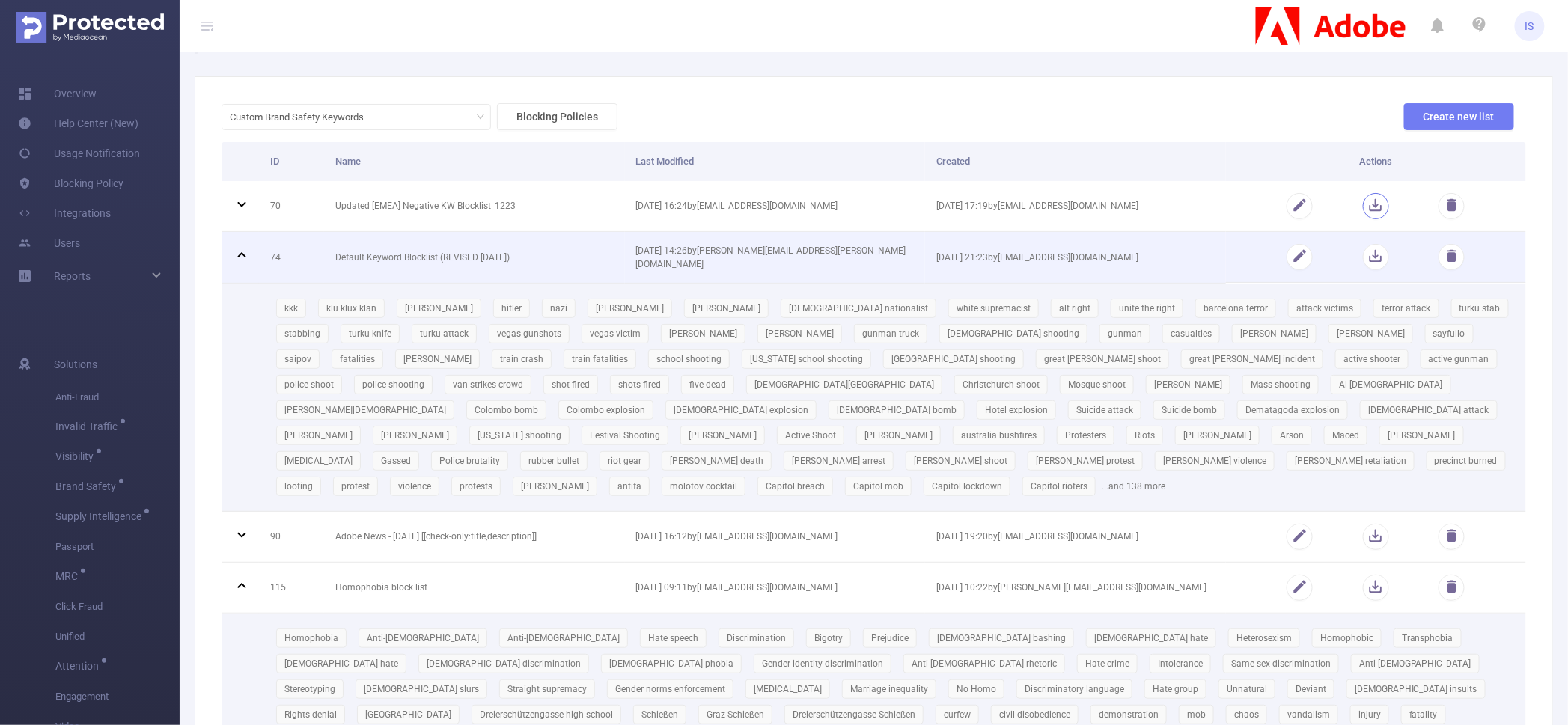
scroll to position [0, 0]
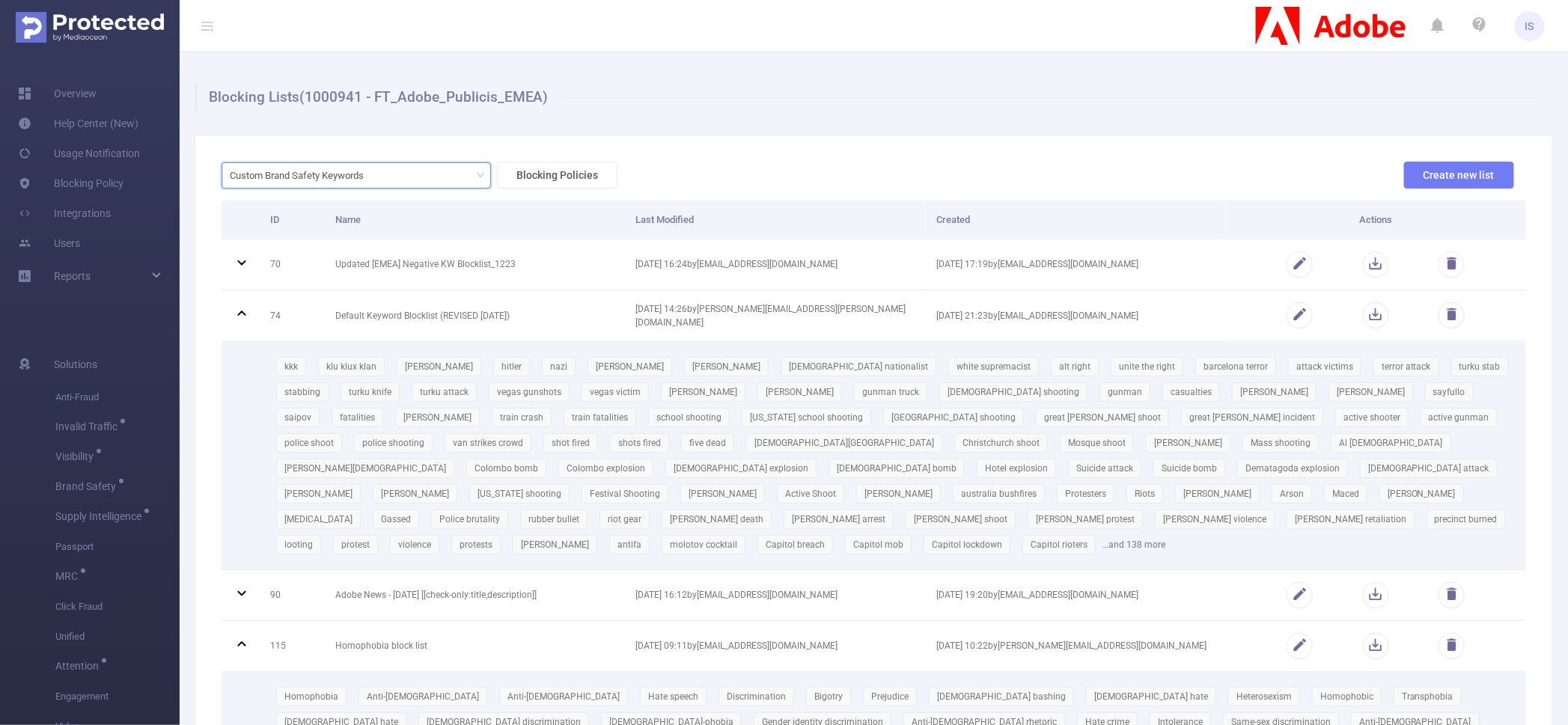
click at [330, 174] on div "Custom Brand Safety Keywords" at bounding box center [302, 175] width 144 height 25
click at [327, 230] on li "URL Lists" at bounding box center [356, 229] width 270 height 24
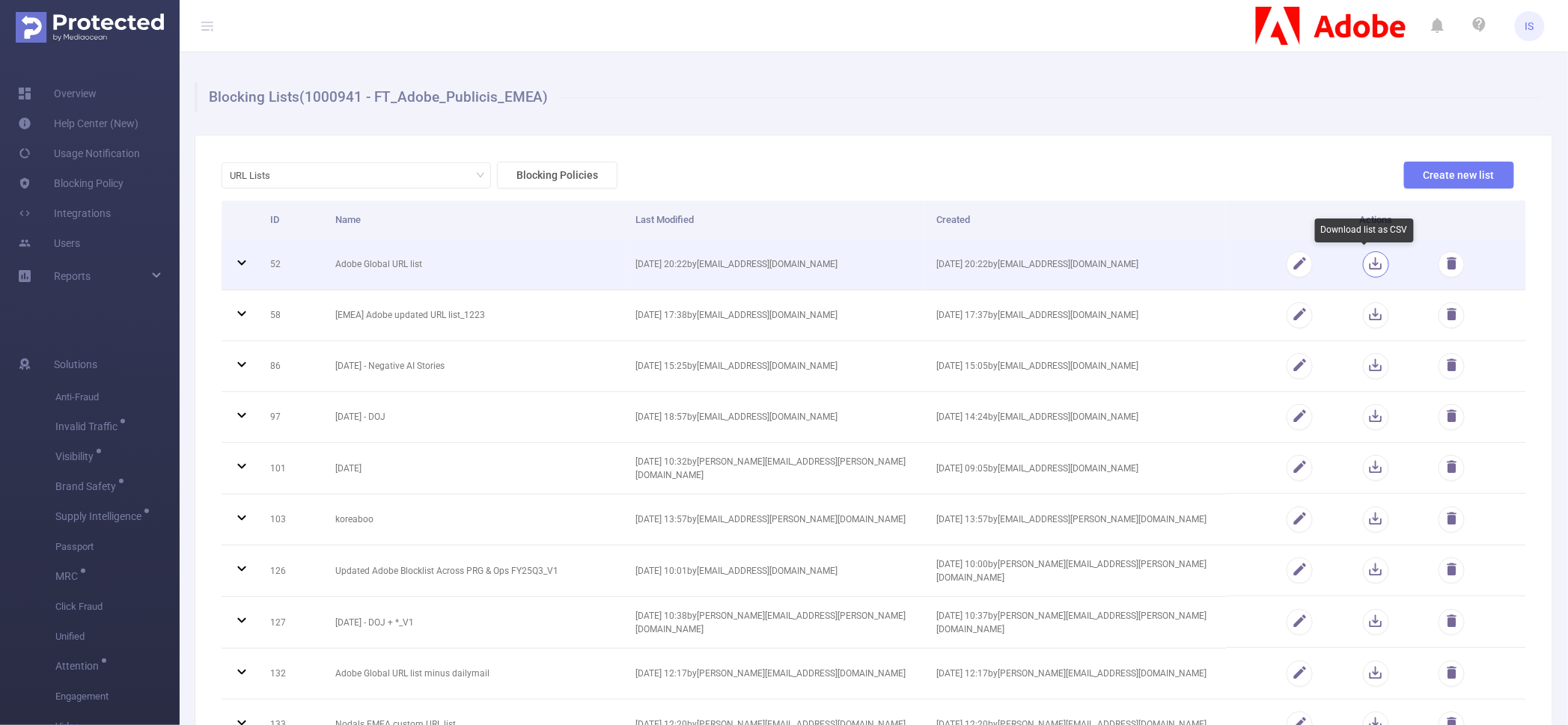
click at [1362, 261] on button "button" at bounding box center [1375, 264] width 27 height 27
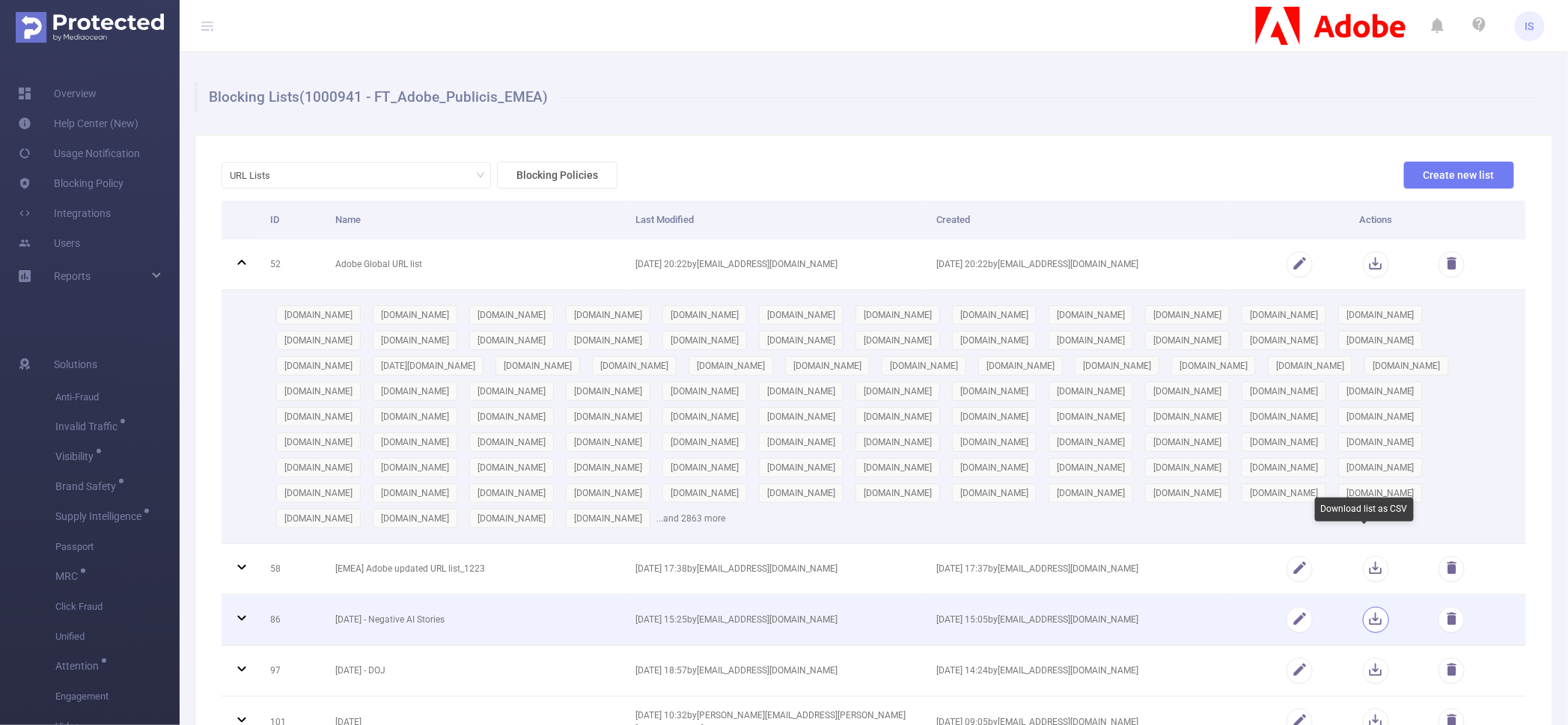
click at [1362, 606] on button "button" at bounding box center [1375, 619] width 27 height 27
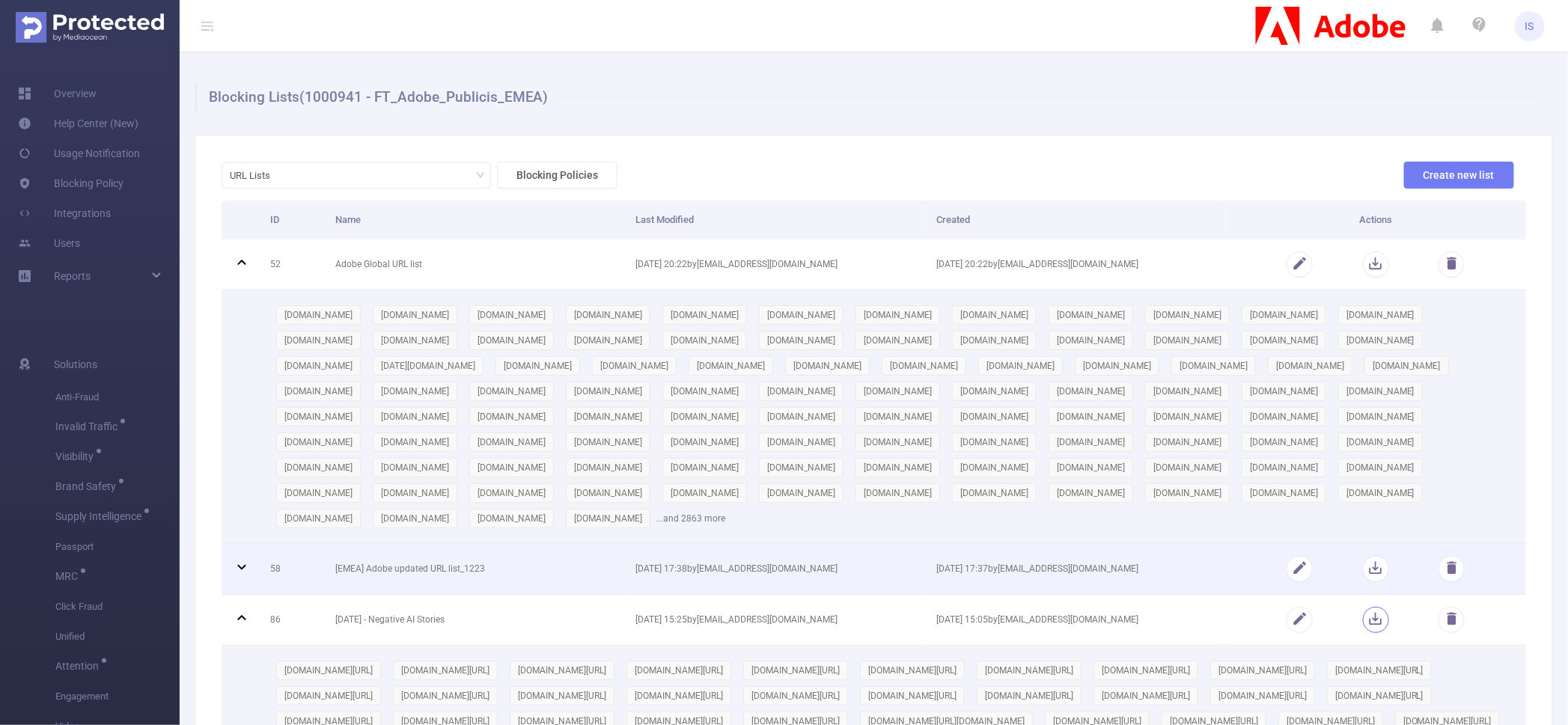
scroll to position [281, 0]
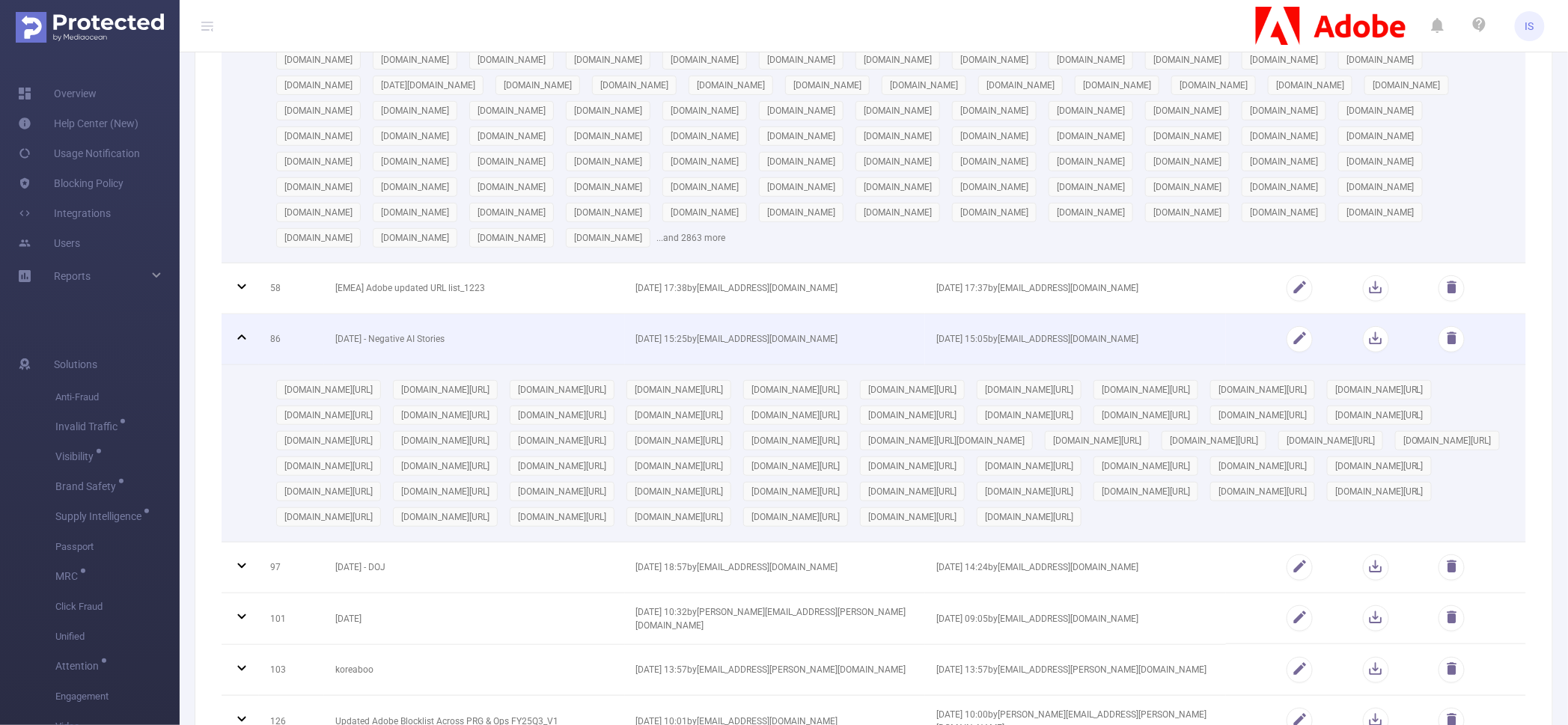
click at [240, 328] on icon at bounding box center [242, 337] width 18 height 18
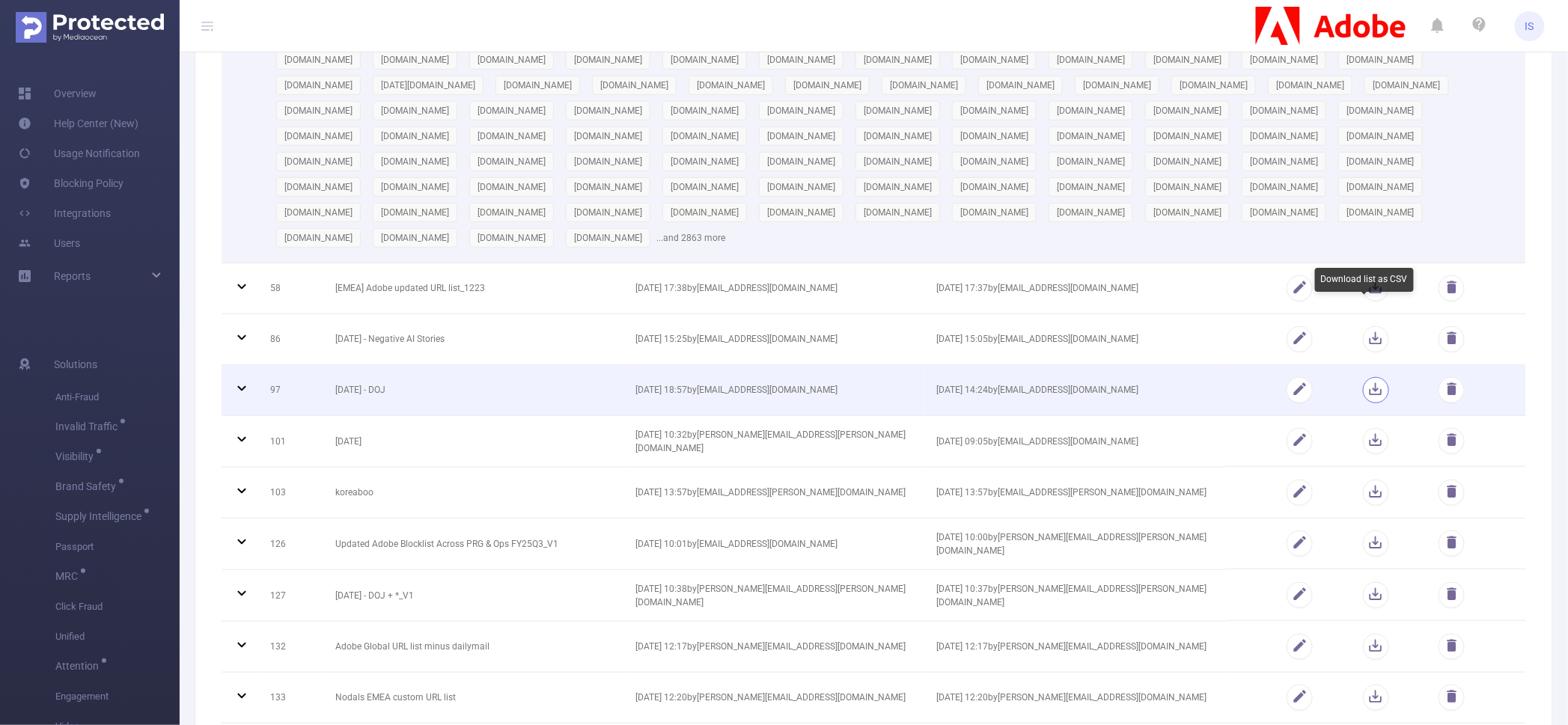
click at [1362, 377] on button "button" at bounding box center [1375, 390] width 27 height 27
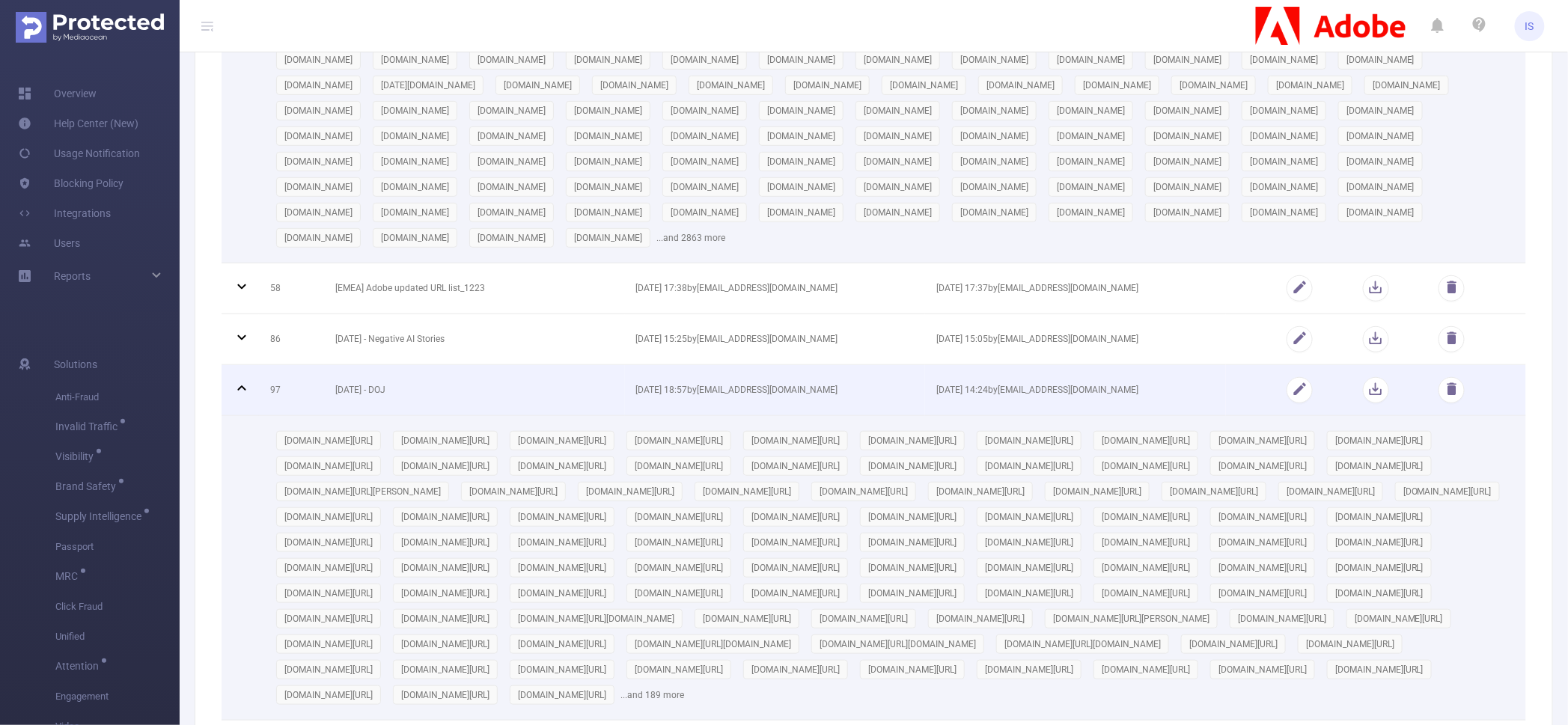
click at [244, 385] on icon at bounding box center [241, 387] width 8 height 5
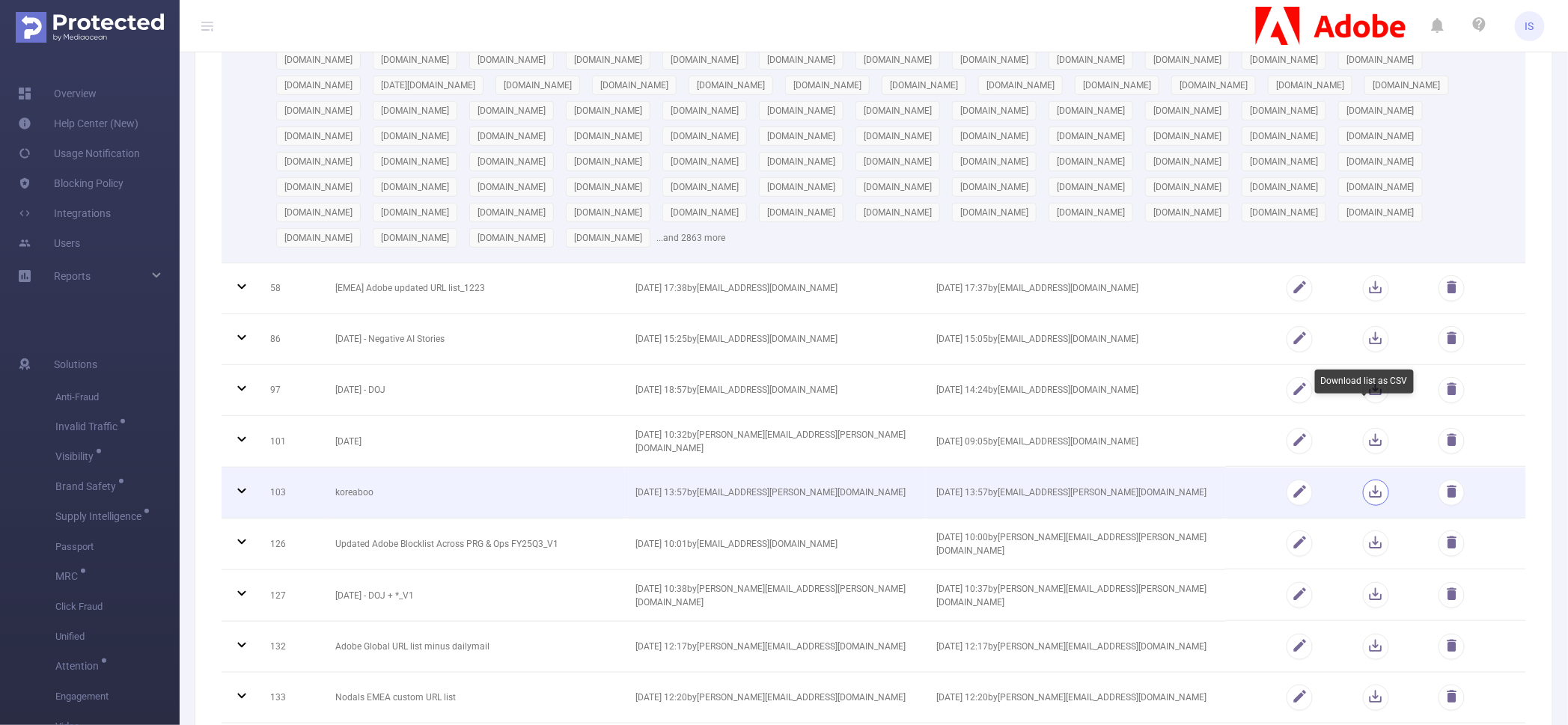
click at [1368, 479] on button "button" at bounding box center [1375, 492] width 27 height 27
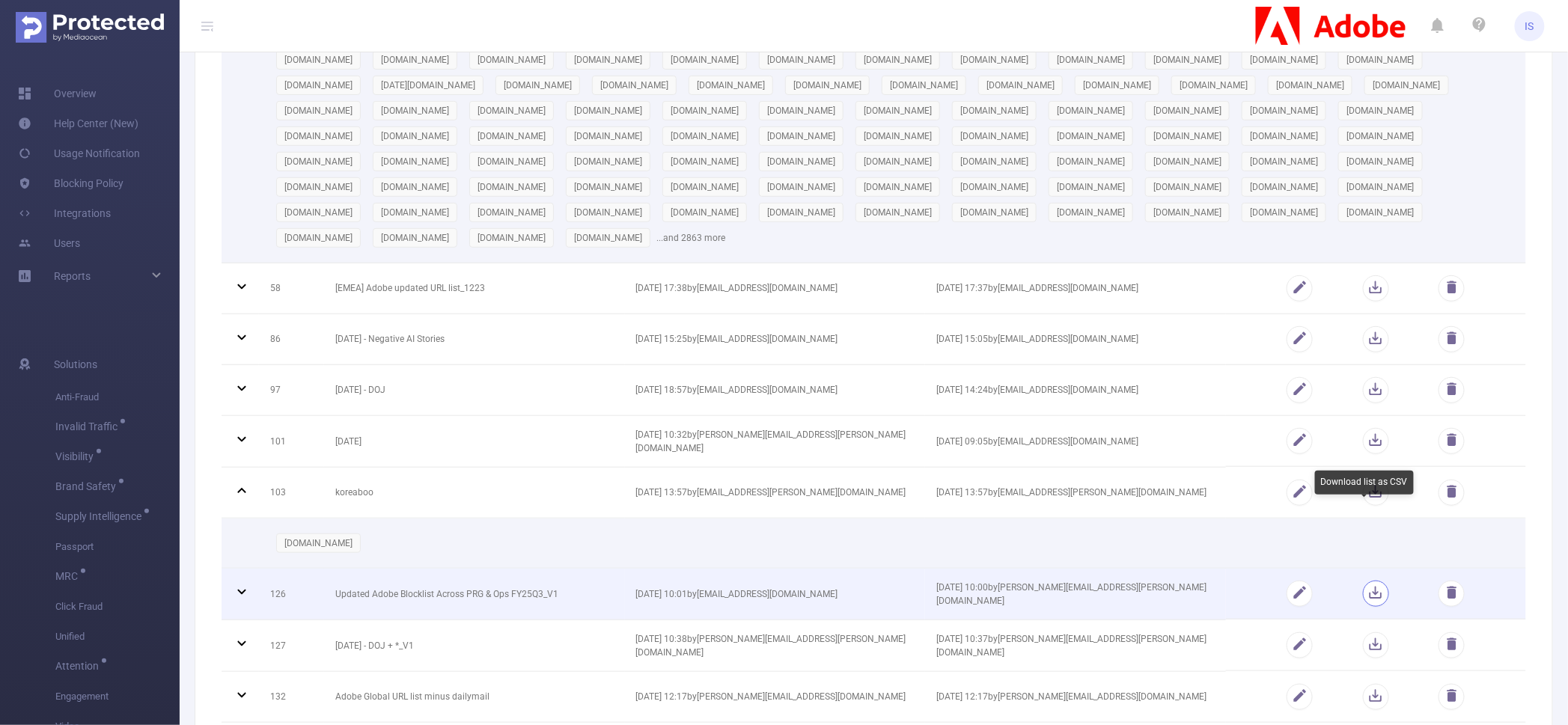
click at [1366, 581] on button "button" at bounding box center [1375, 594] width 27 height 27
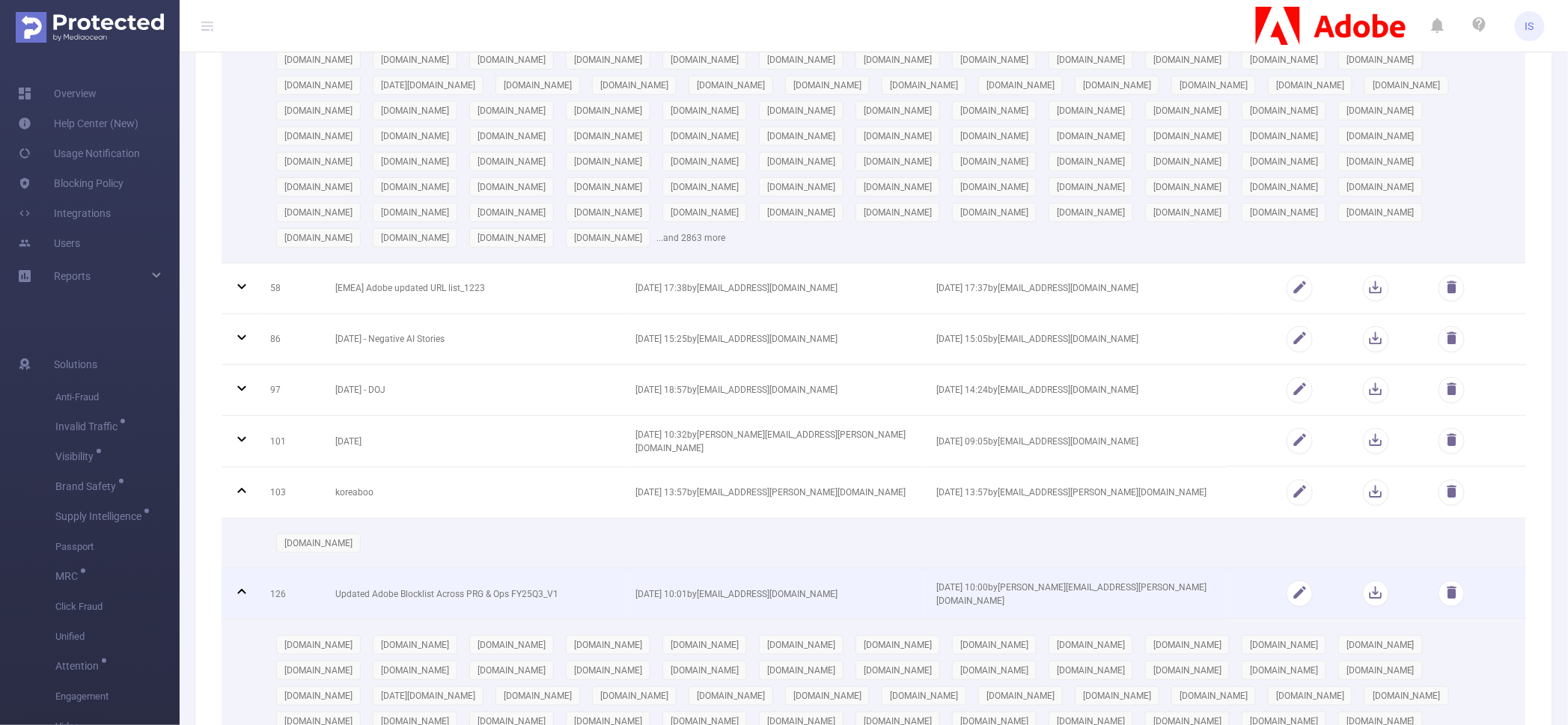
click at [241, 583] on icon at bounding box center [242, 592] width 18 height 18
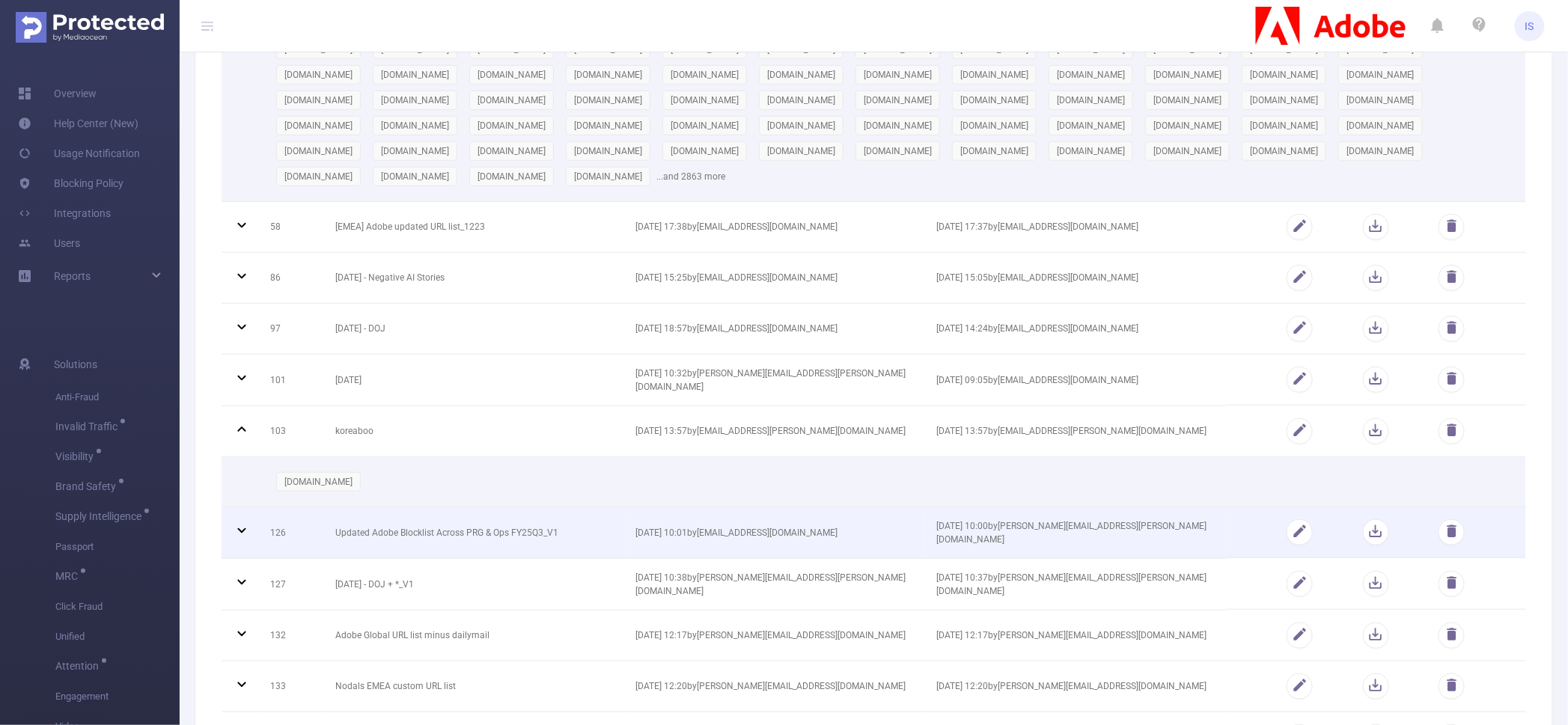
scroll to position [373, 0]
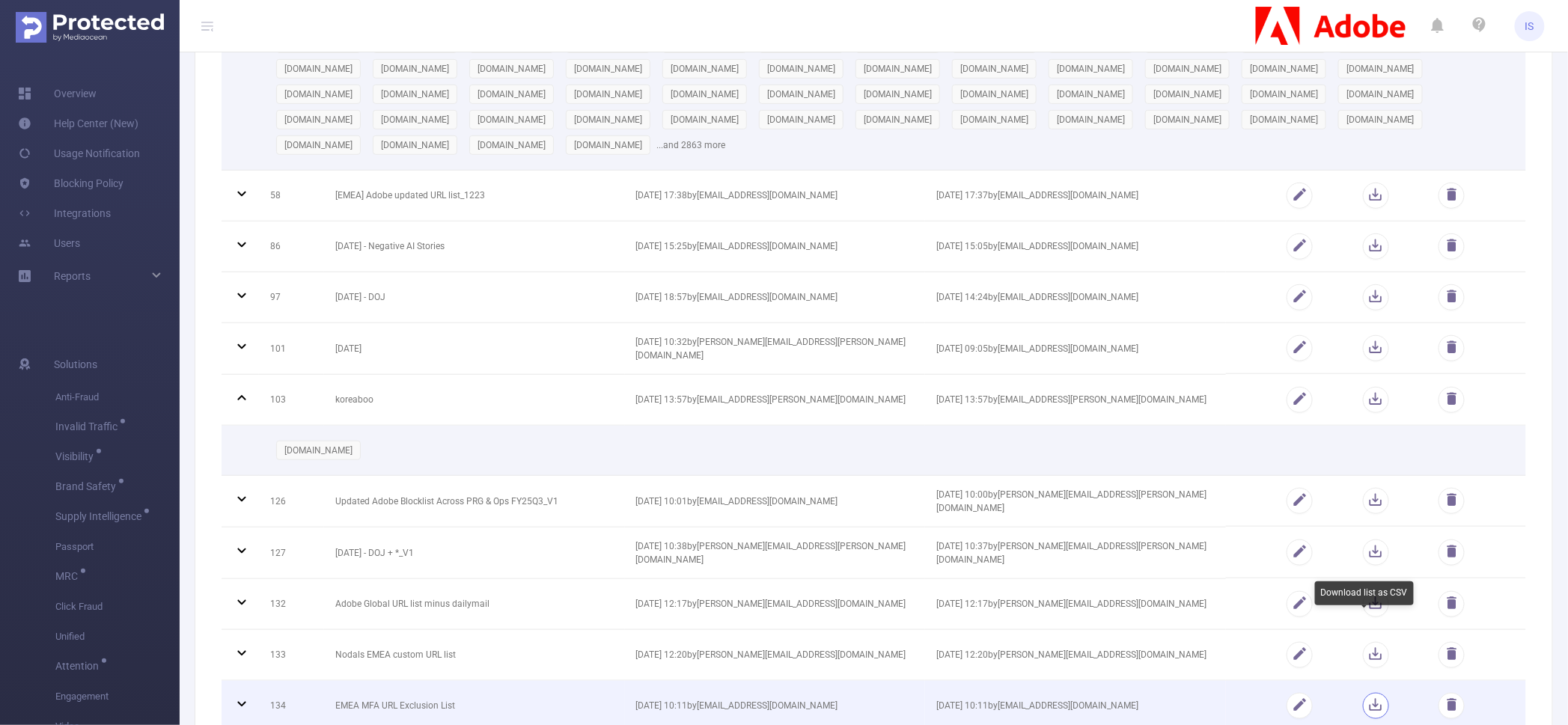
click at [1368, 692] on button "button" at bounding box center [1375, 705] width 27 height 27
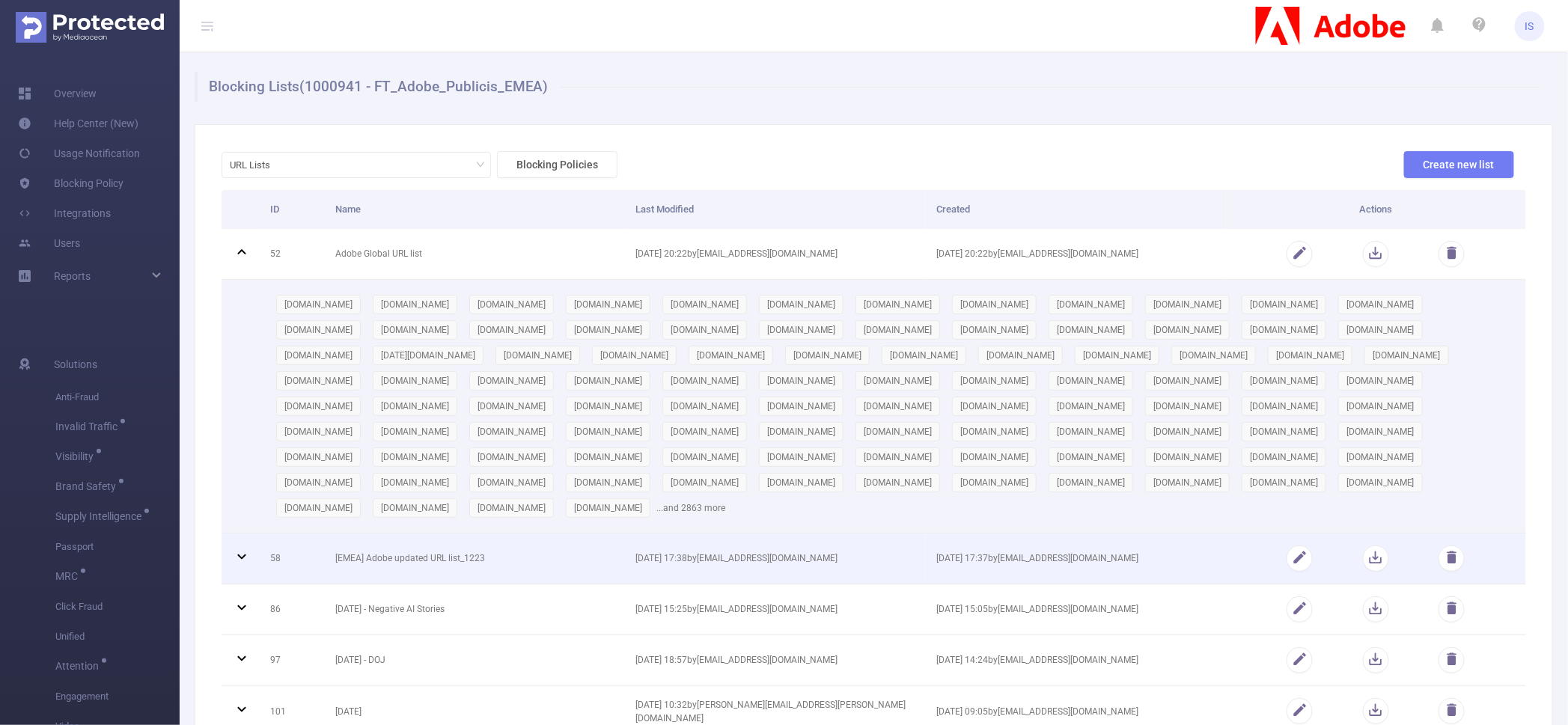
scroll to position [0, 0]
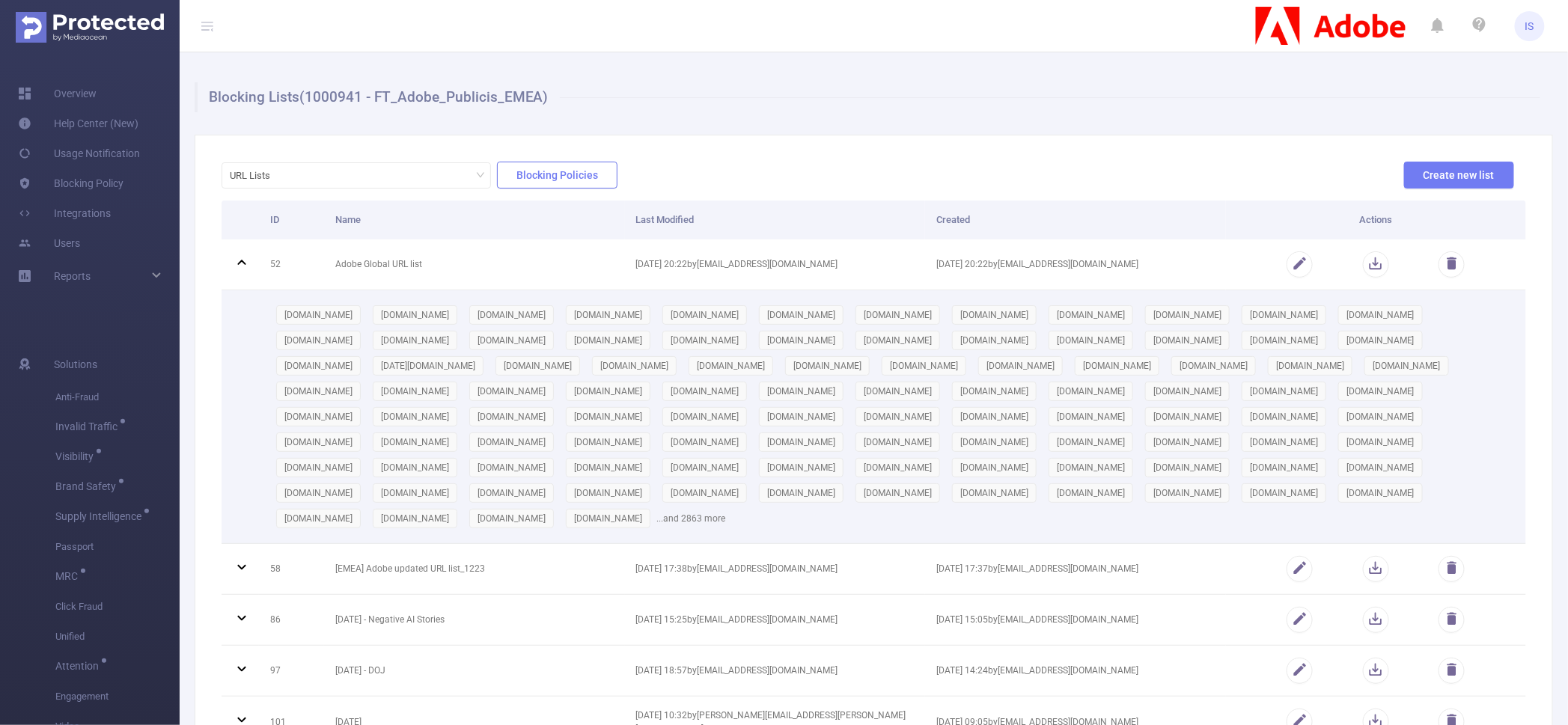
click at [553, 180] on button "Blocking Policies" at bounding box center [557, 175] width 121 height 27
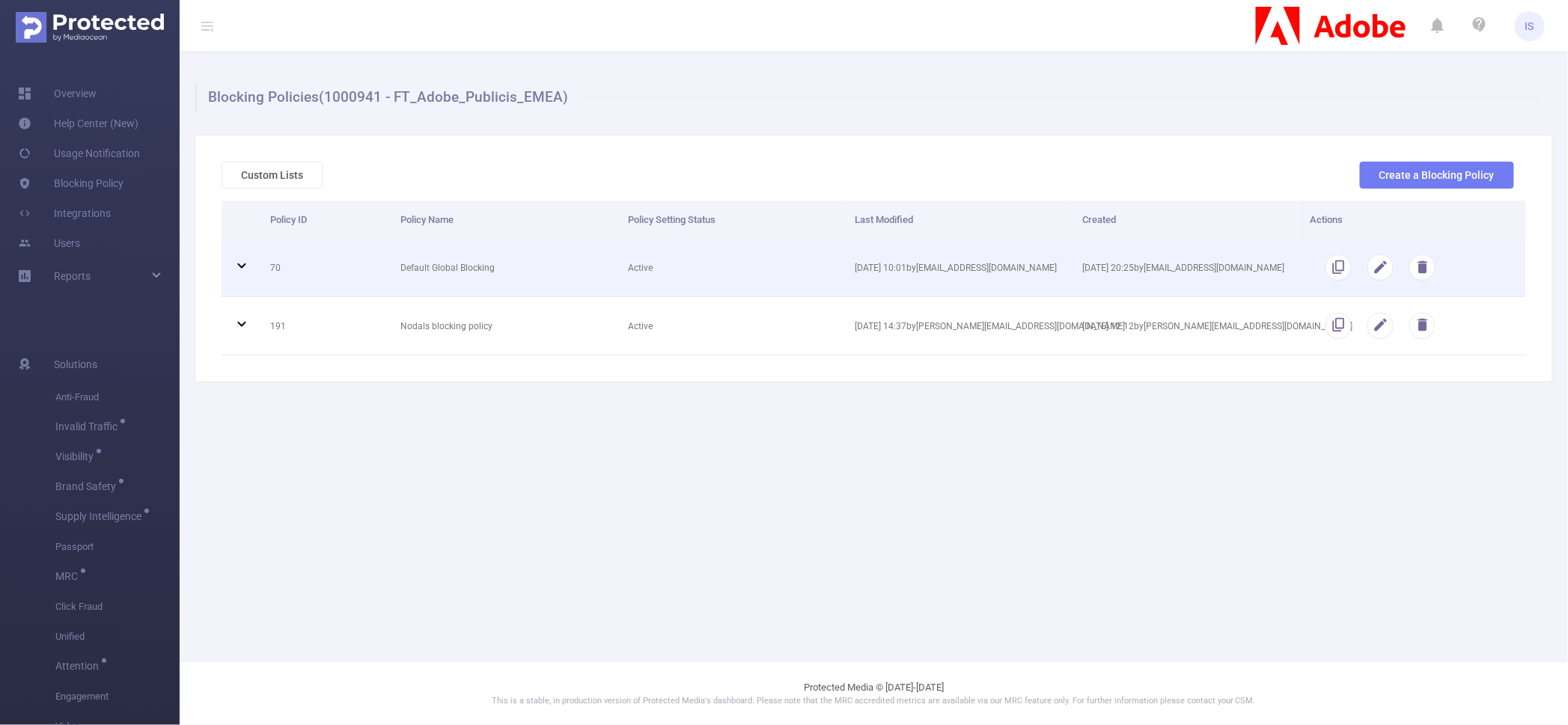
click at [240, 269] on icon at bounding box center [242, 266] width 18 height 18
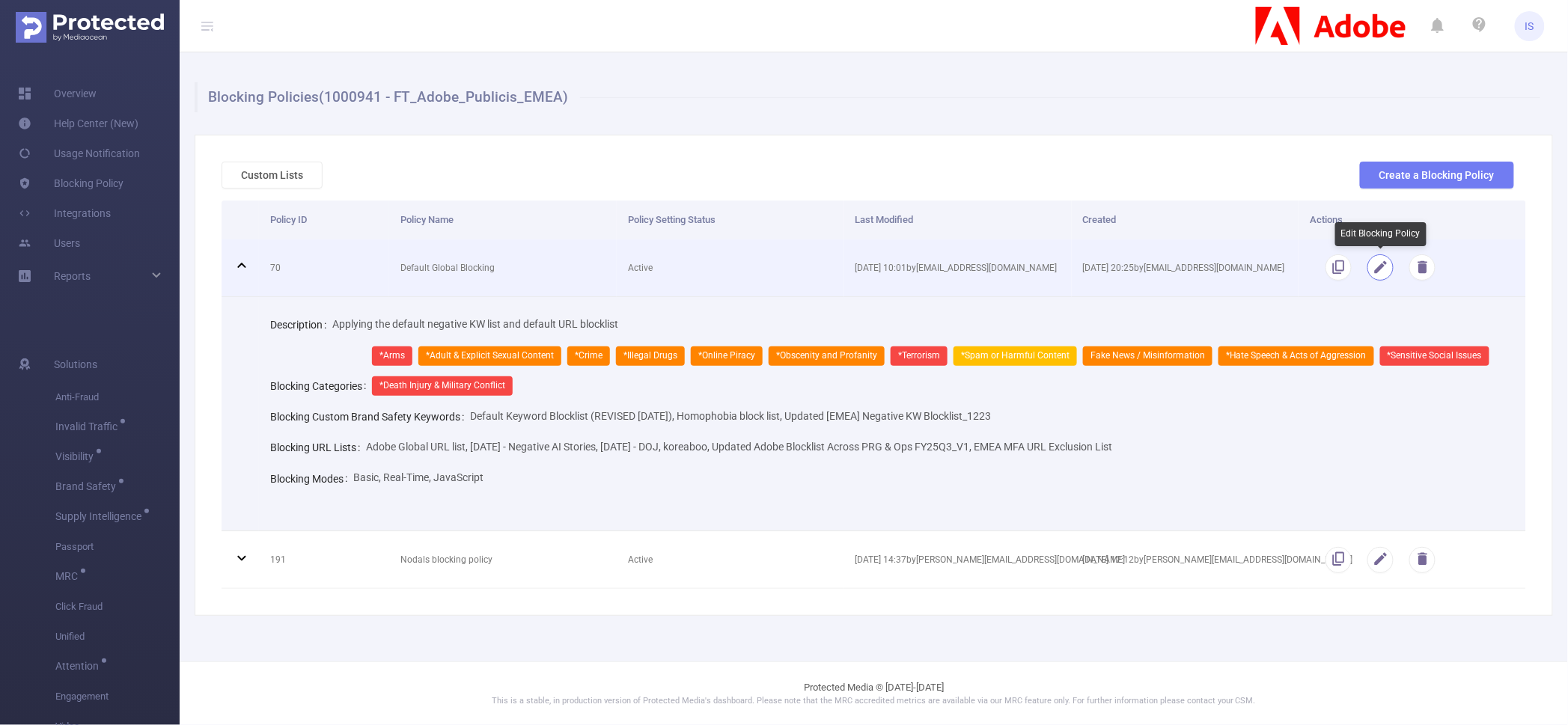
click at [1374, 269] on button "button" at bounding box center [1380, 268] width 27 height 27
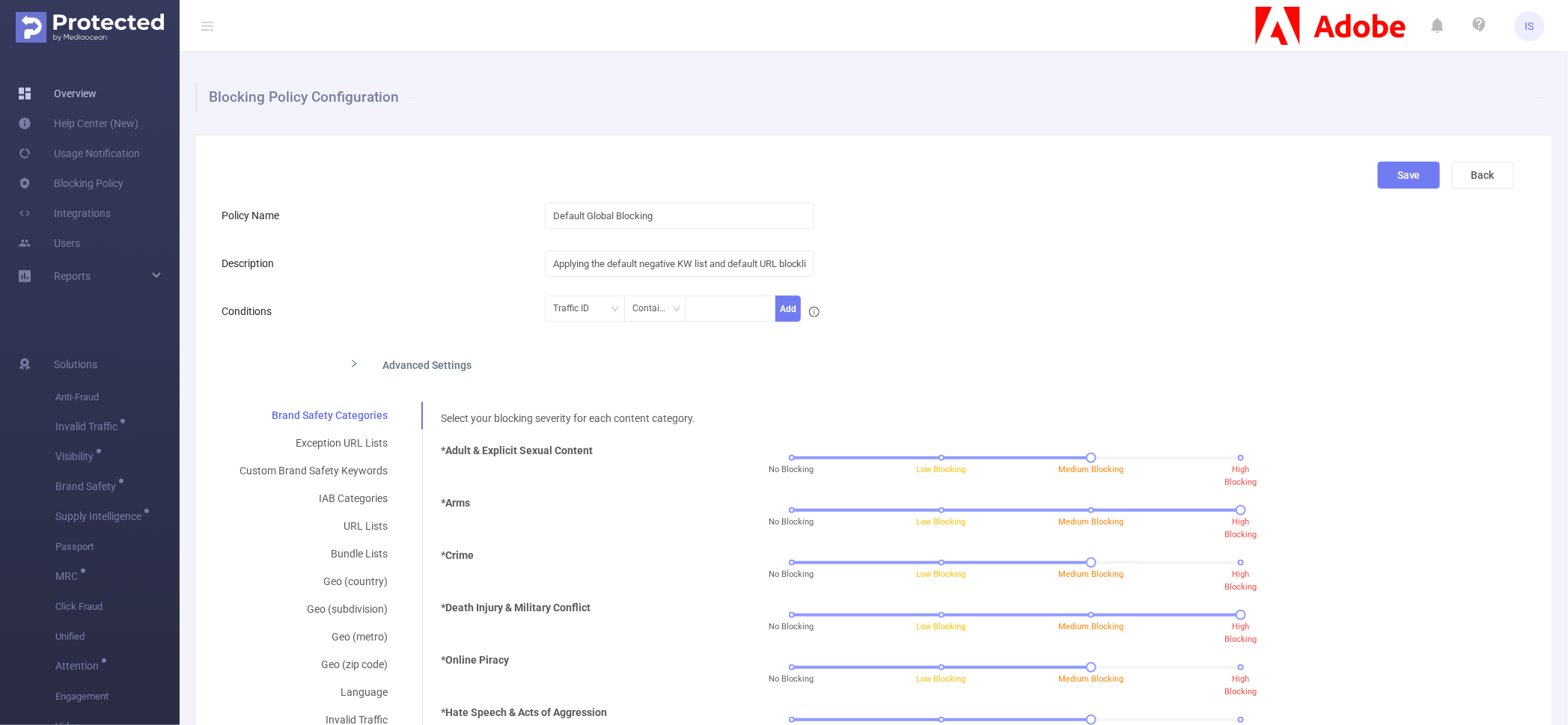
click at [97, 97] on link "Overview" at bounding box center [57, 94] width 79 height 30
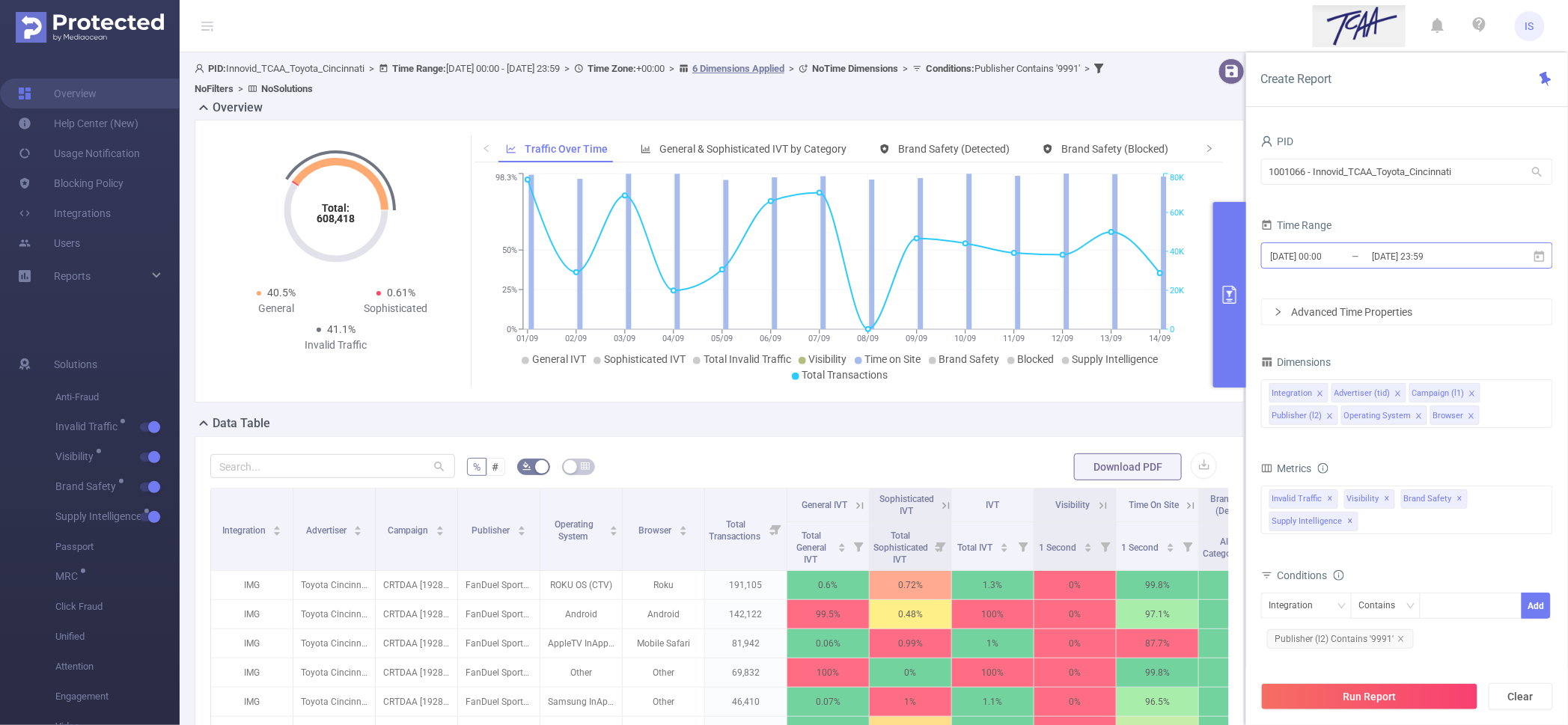
click at [1315, 246] on input "[DATE] 00:00" at bounding box center [1329, 256] width 122 height 20
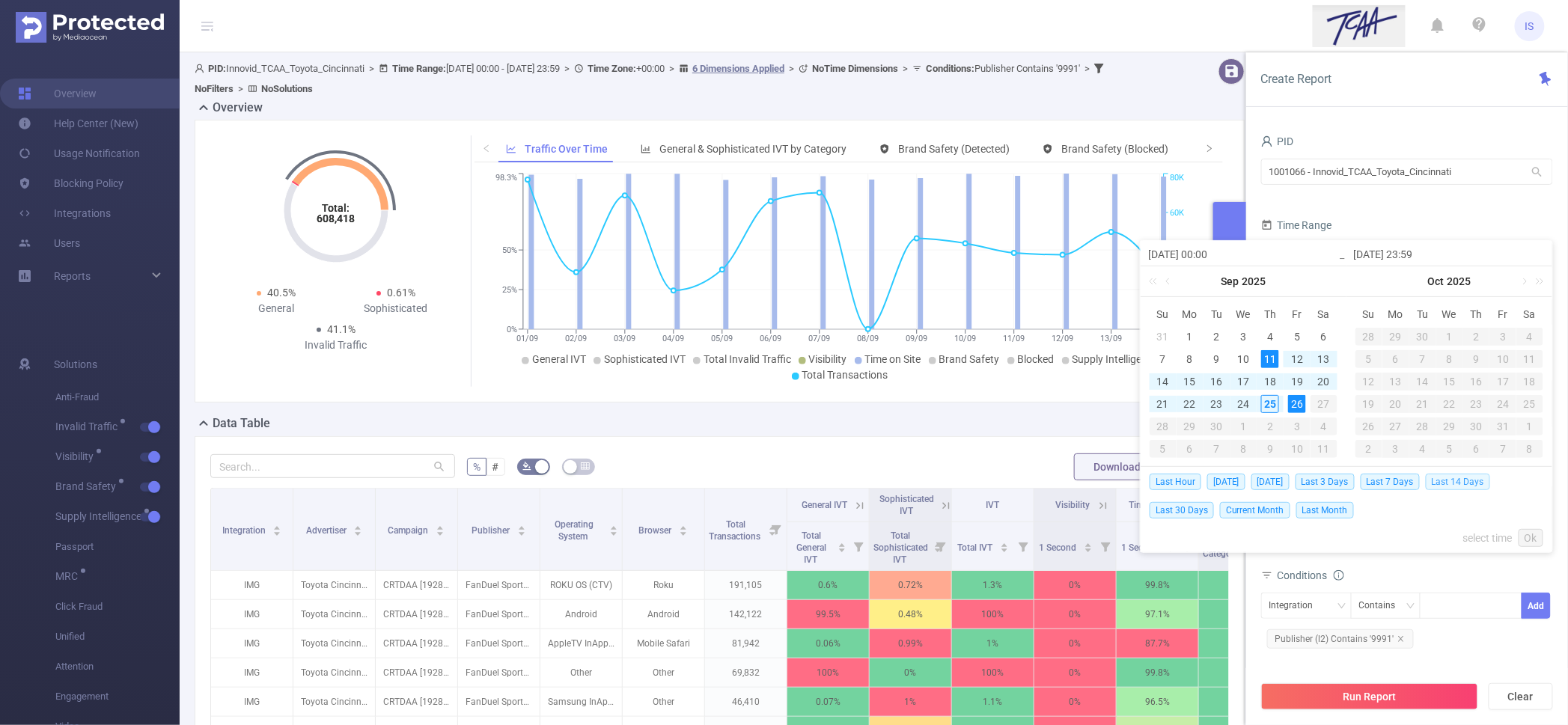
click at [1444, 478] on span "Last 14 Days" at bounding box center [1457, 481] width 64 height 17
type input "[DATE] 00:00"
type input "[DATE] 23:59"
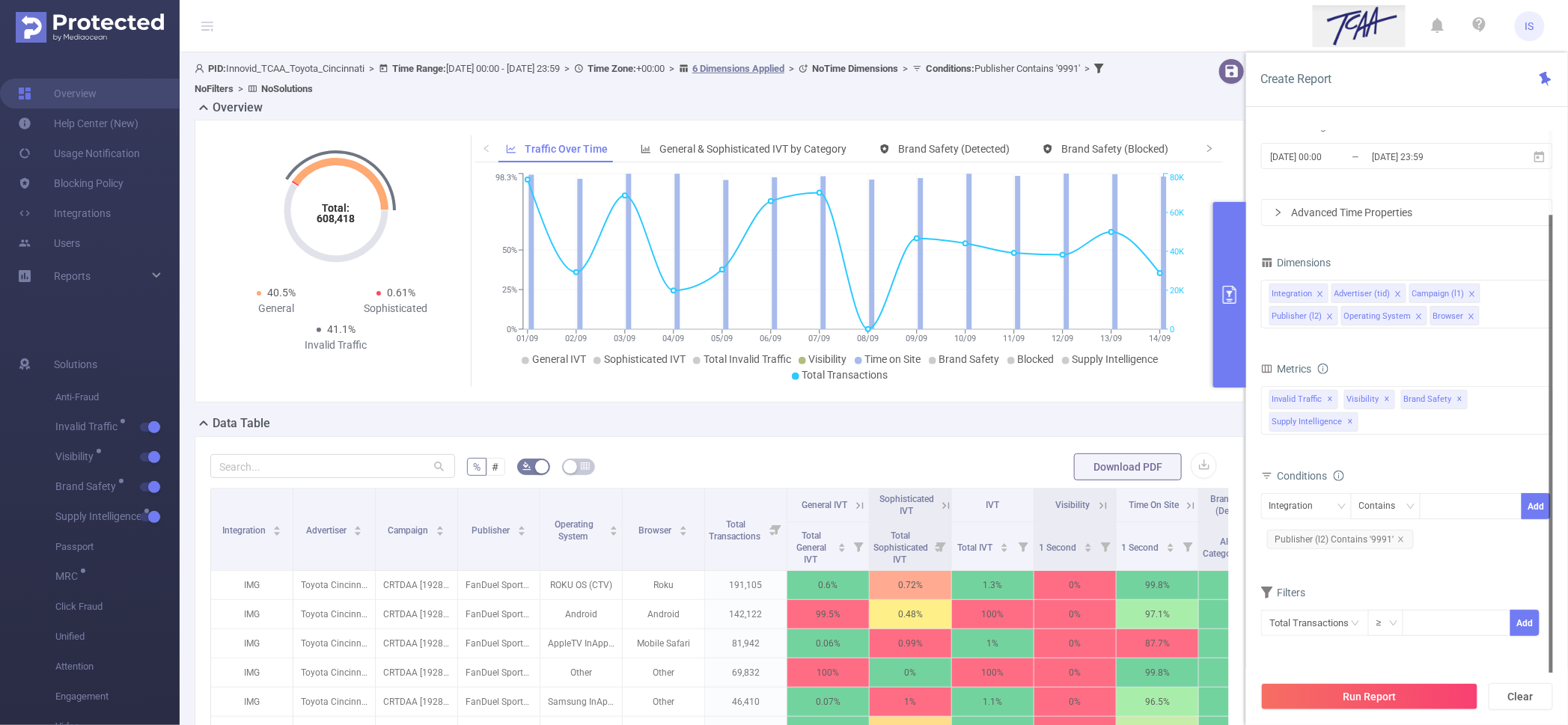
click at [1404, 716] on div "Run Report Clear" at bounding box center [1407, 696] width 322 height 57
click at [1400, 700] on button "Run Report" at bounding box center [1369, 695] width 217 height 27
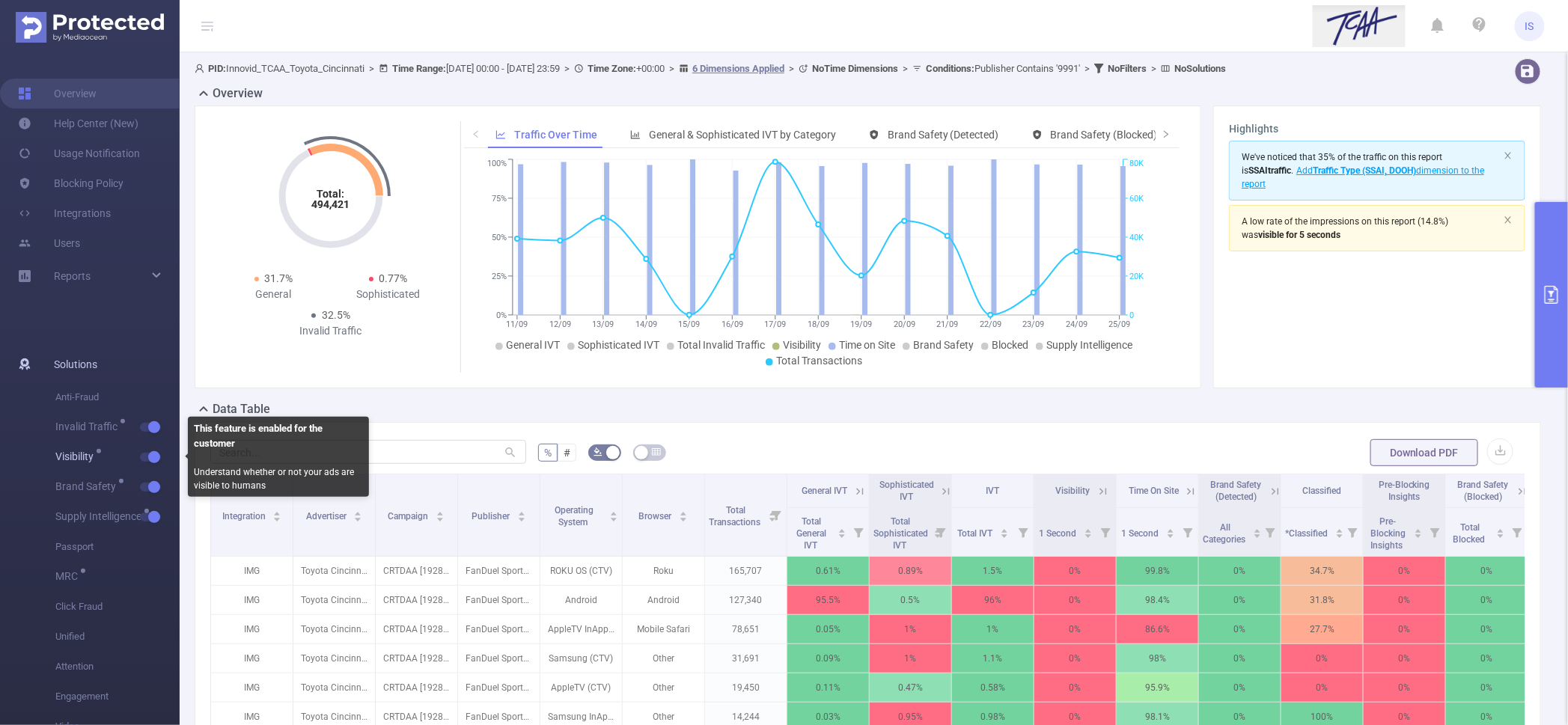
click at [146, 453] on span "button" at bounding box center [153, 457] width 20 height 8
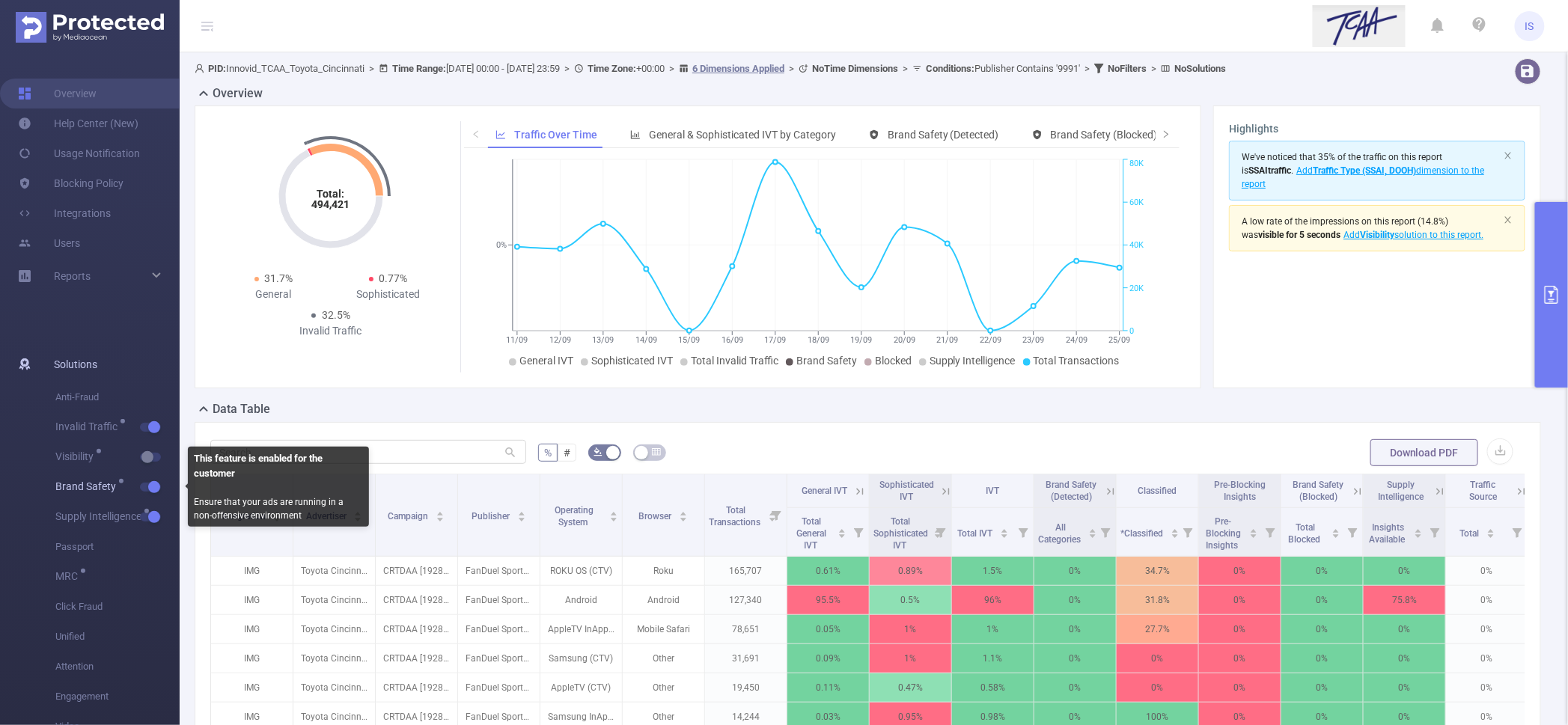
click at [146, 479] on span "Brand Safety" at bounding box center [118, 487] width 124 height 30
click at [149, 485] on button "button" at bounding box center [150, 486] width 21 height 9
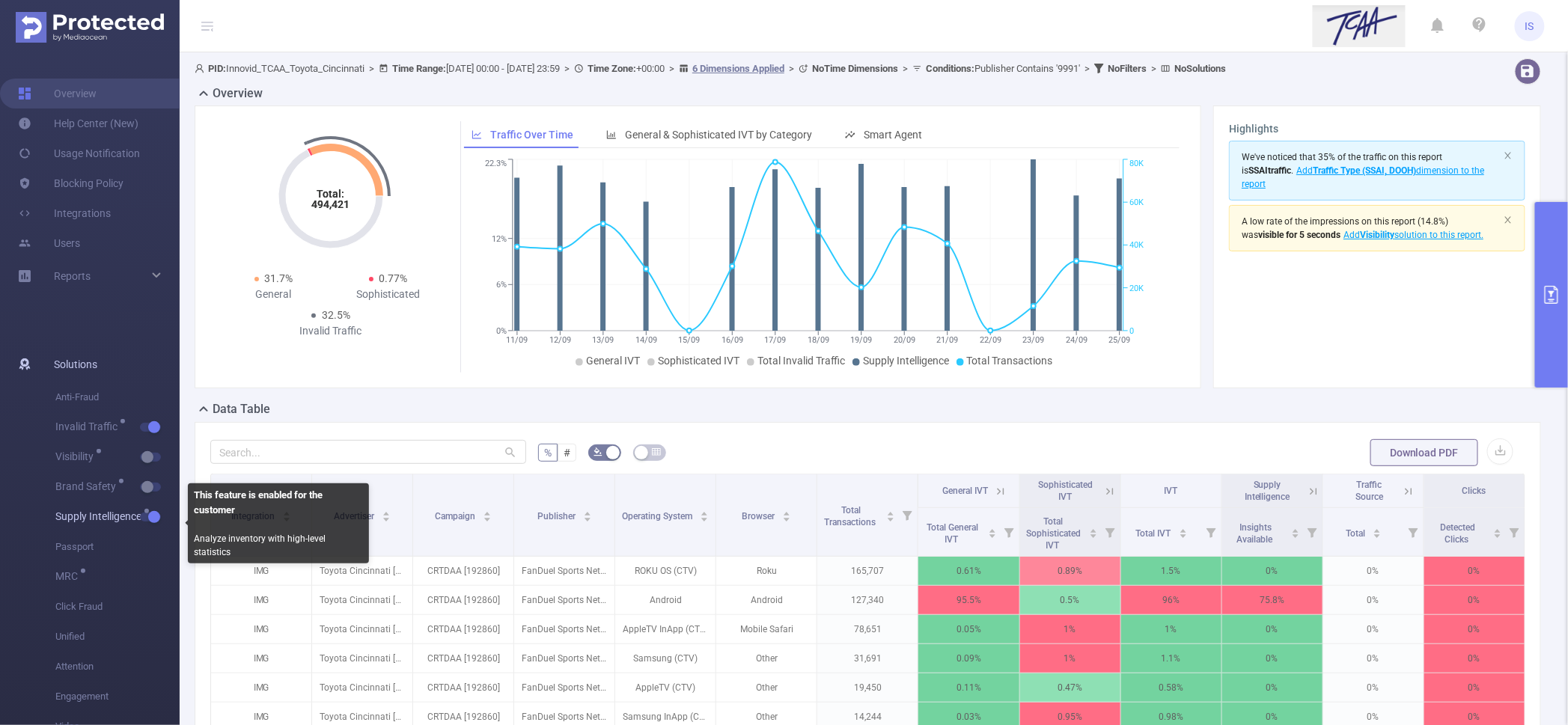
click at [153, 514] on button "button" at bounding box center [150, 517] width 21 height 9
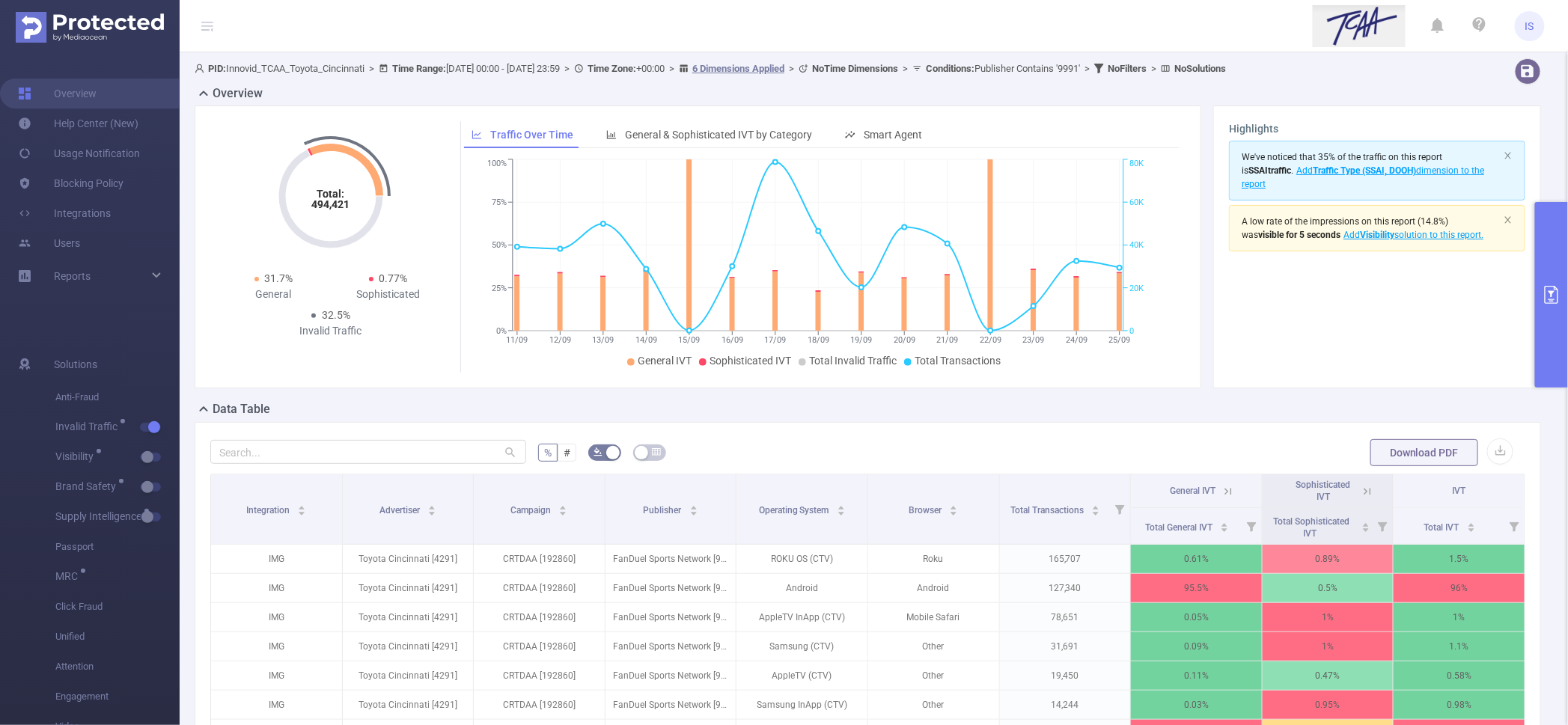
click at [1546, 232] on button "primary" at bounding box center [1550, 294] width 33 height 186
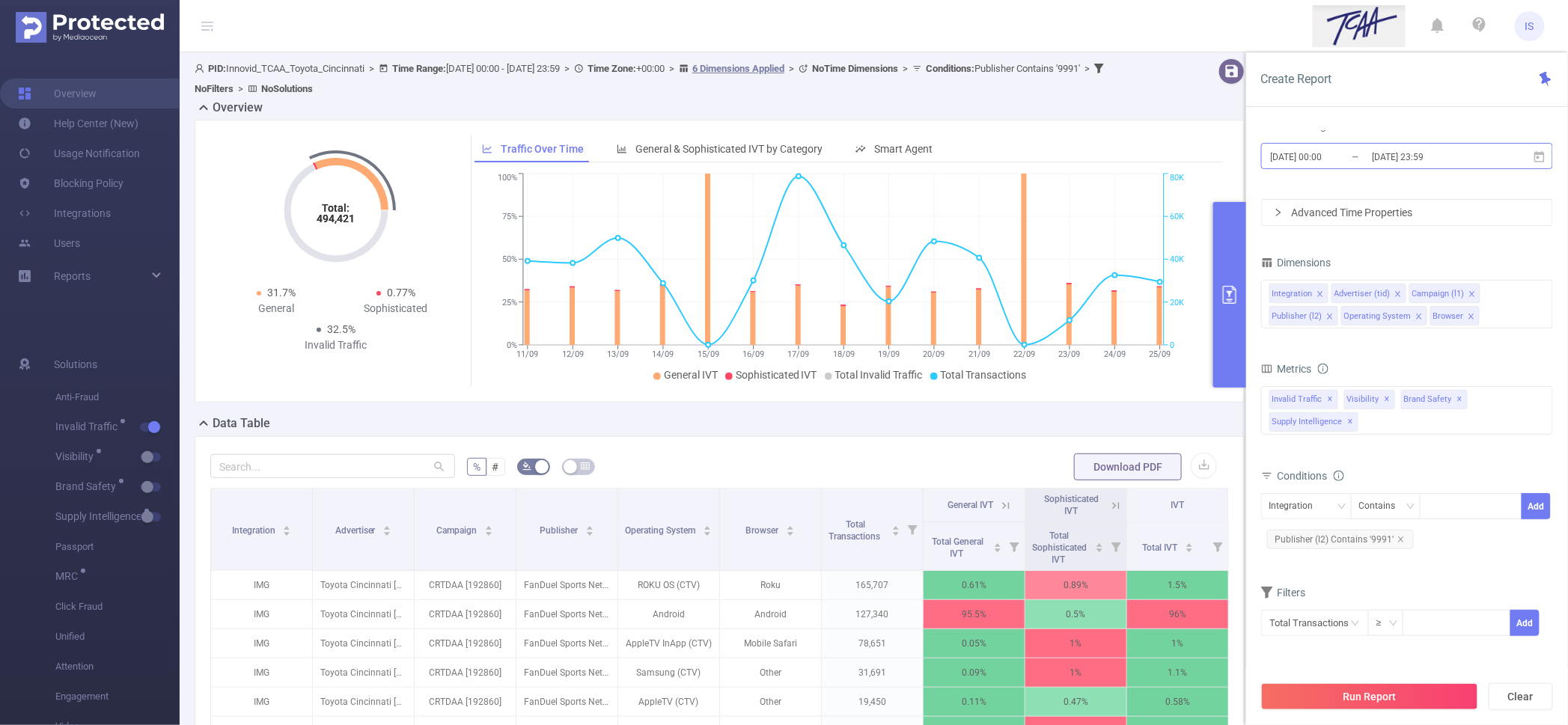
click at [1348, 162] on input "[DATE] 00:00" at bounding box center [1329, 156] width 122 height 20
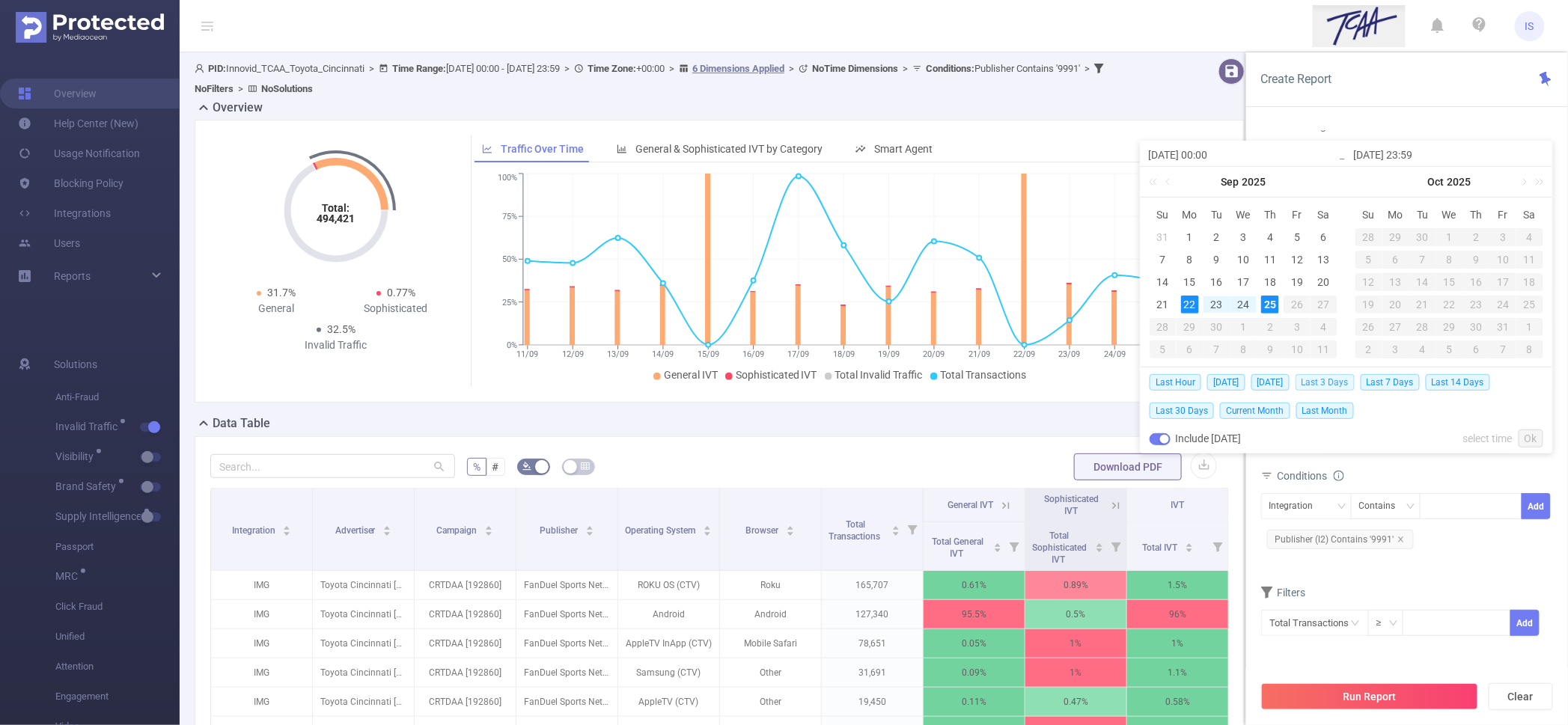
click at [1339, 380] on span "Last 3 Days" at bounding box center [1325, 382] width 59 height 17
type input "[DATE] 00:00"
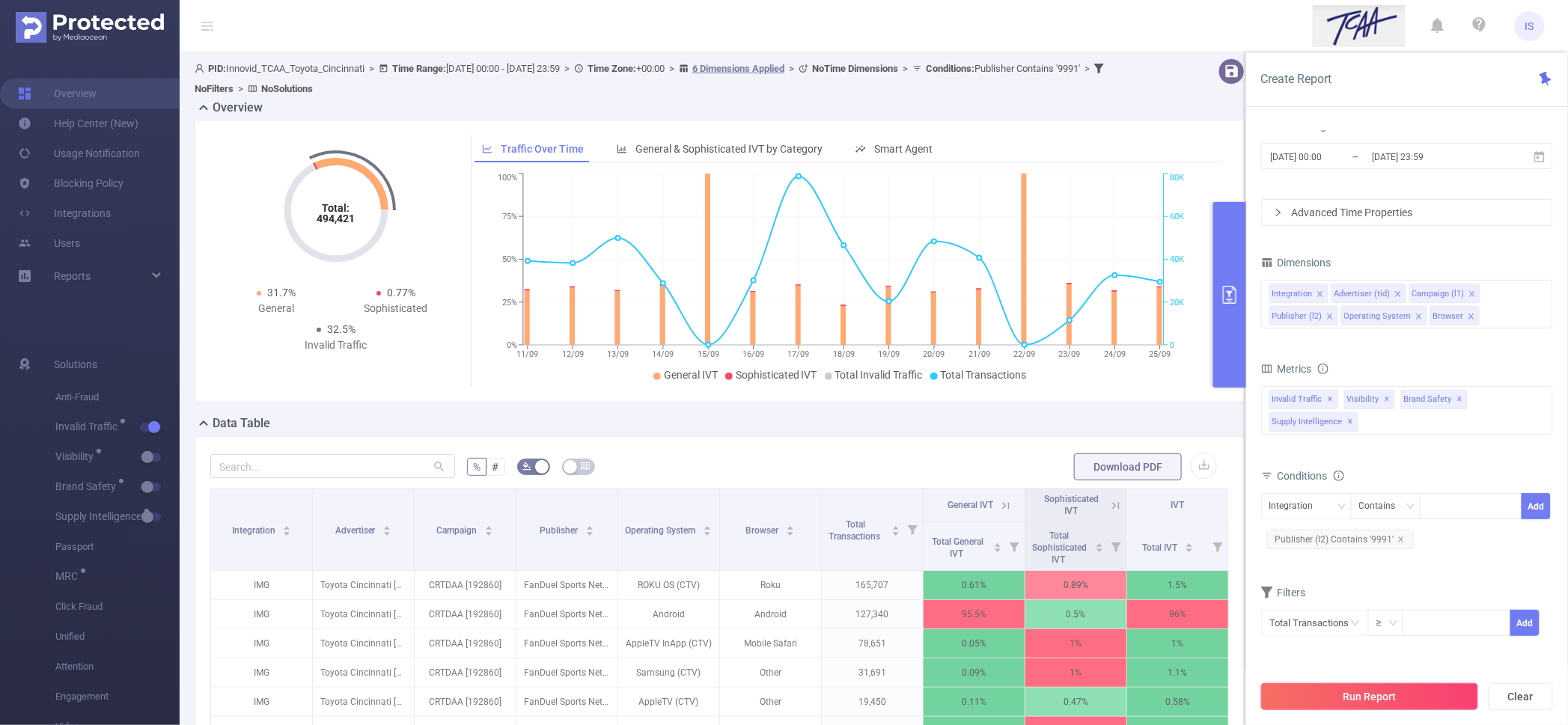
click at [1403, 685] on button "Run Report" at bounding box center [1369, 695] width 217 height 27
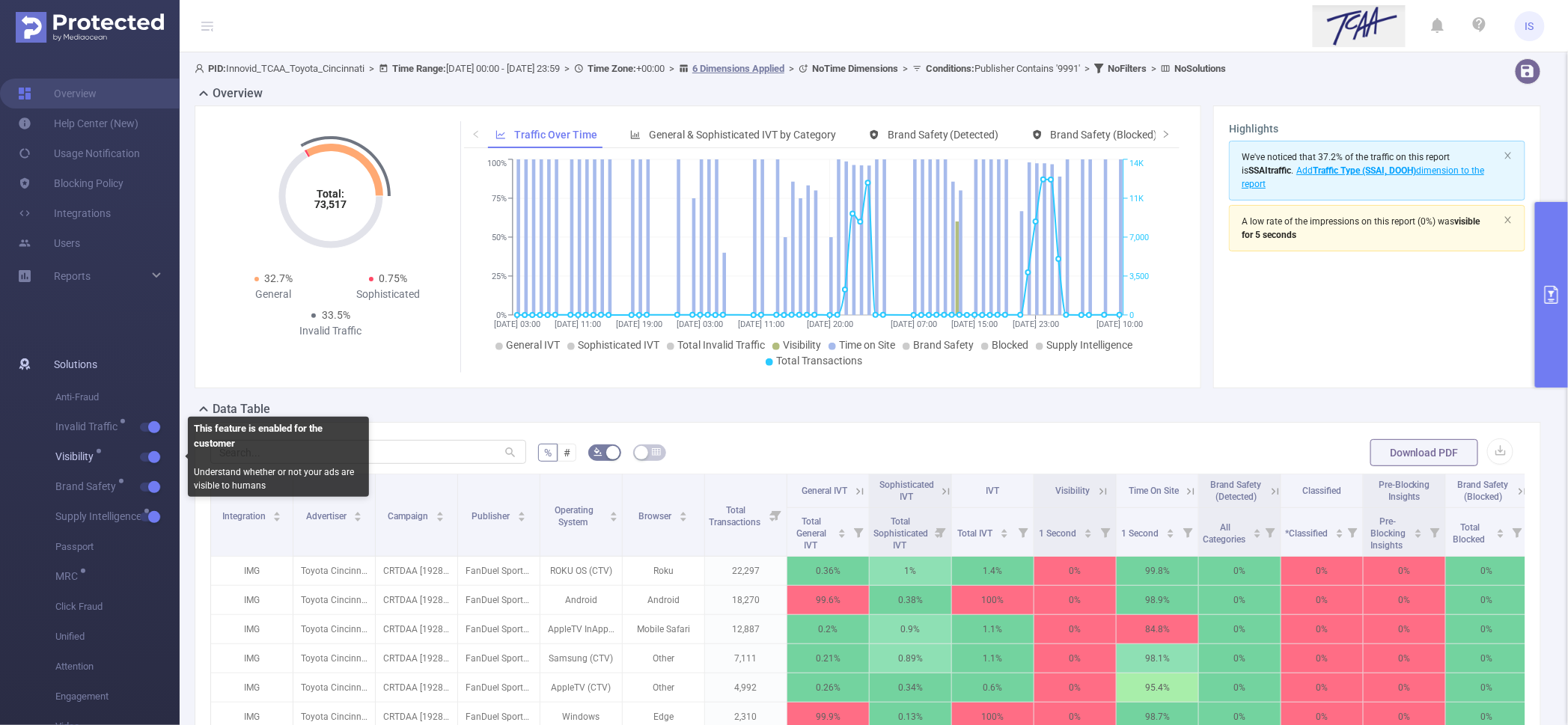
click at [149, 459] on button "button" at bounding box center [150, 456] width 21 height 9
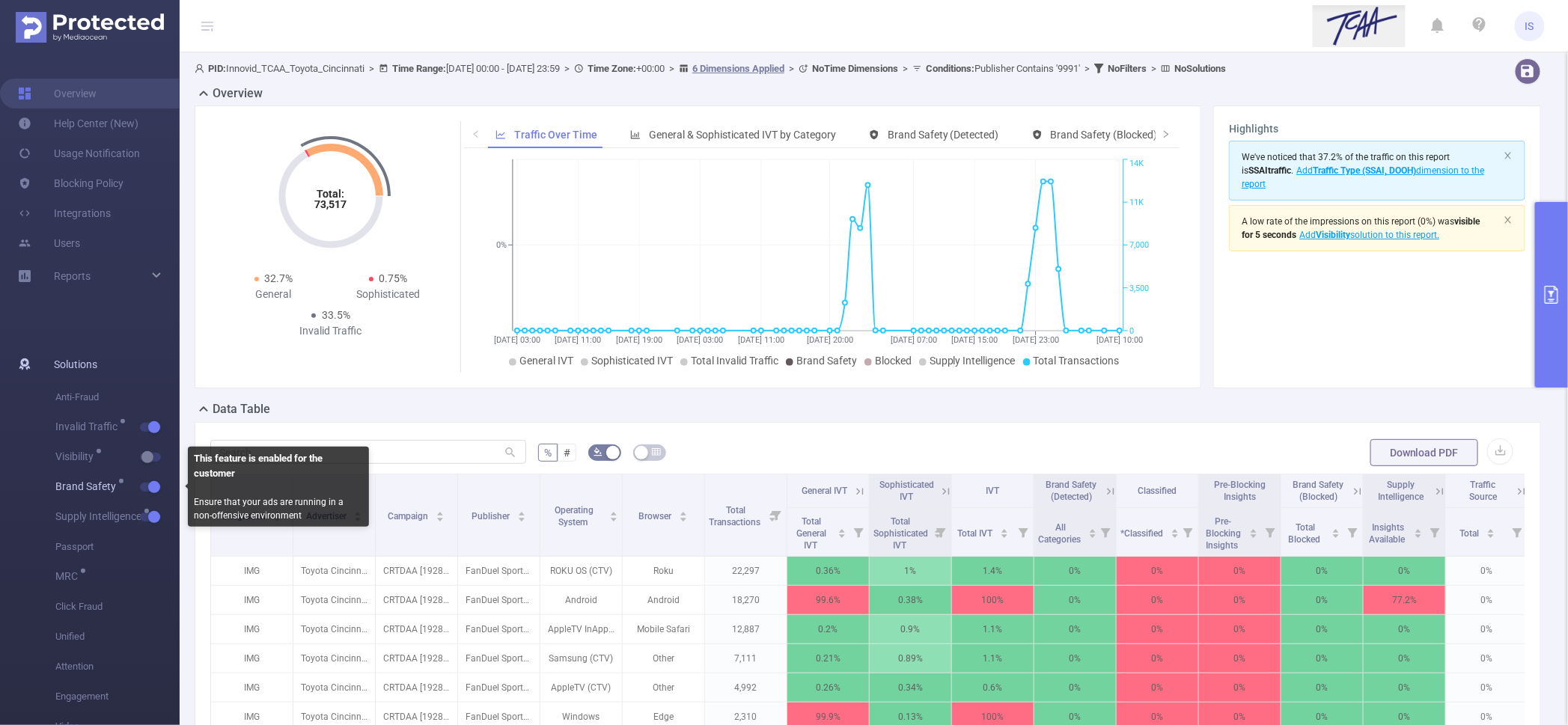
click at [149, 492] on span "Brand Safety" at bounding box center [118, 487] width 124 height 30
click at [149, 488] on button "button" at bounding box center [150, 486] width 21 height 9
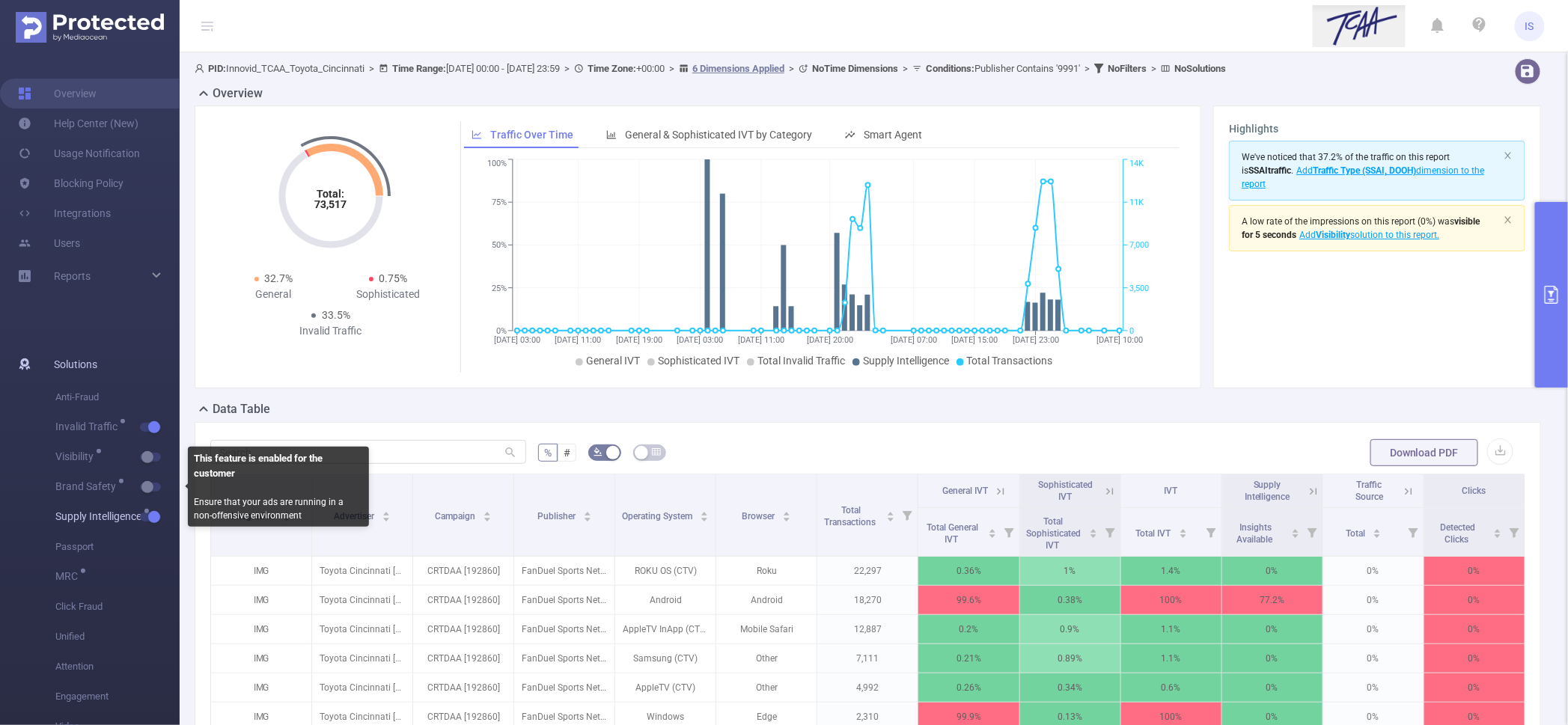
click at [151, 519] on button "button" at bounding box center [150, 517] width 21 height 9
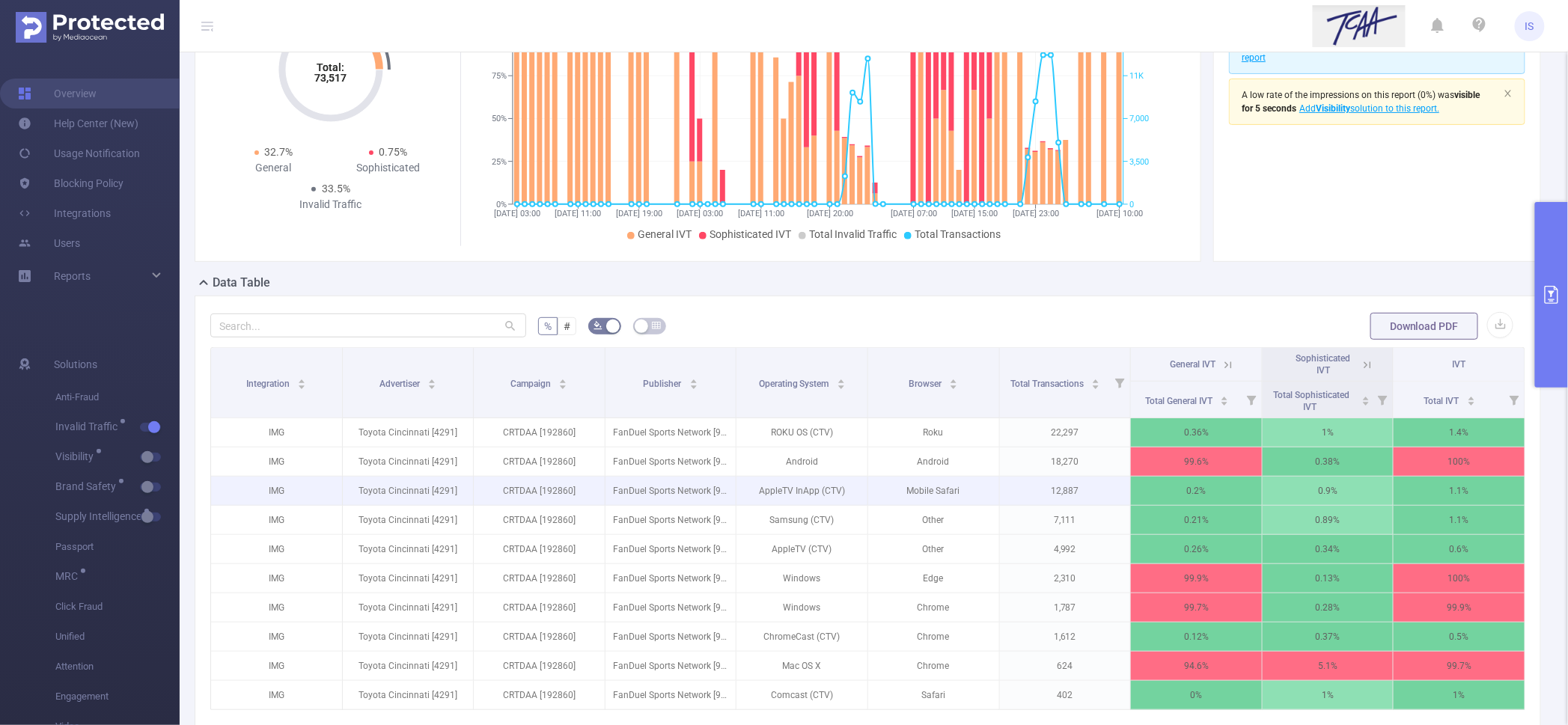
scroll to position [94, 0]
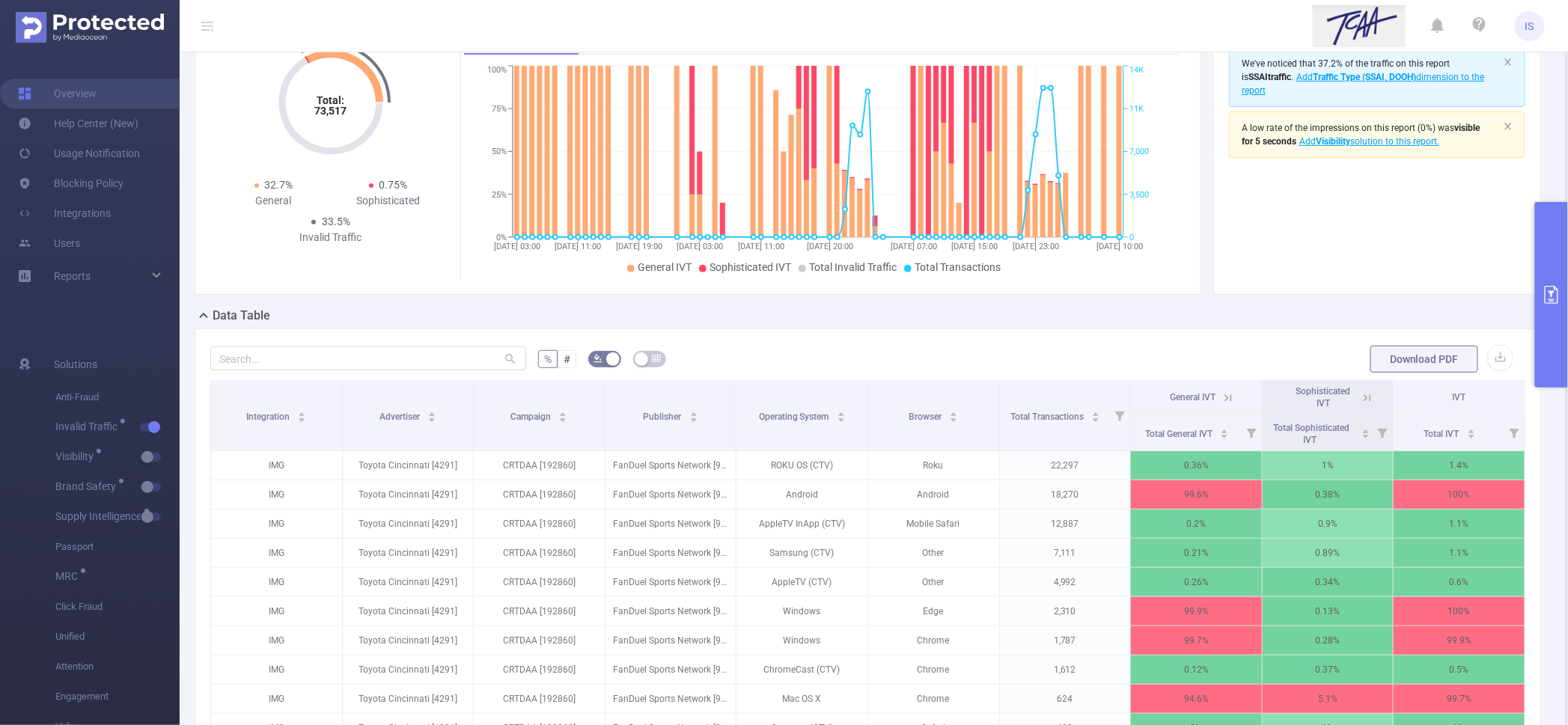
click at [1553, 238] on button "primary" at bounding box center [1550, 294] width 33 height 186
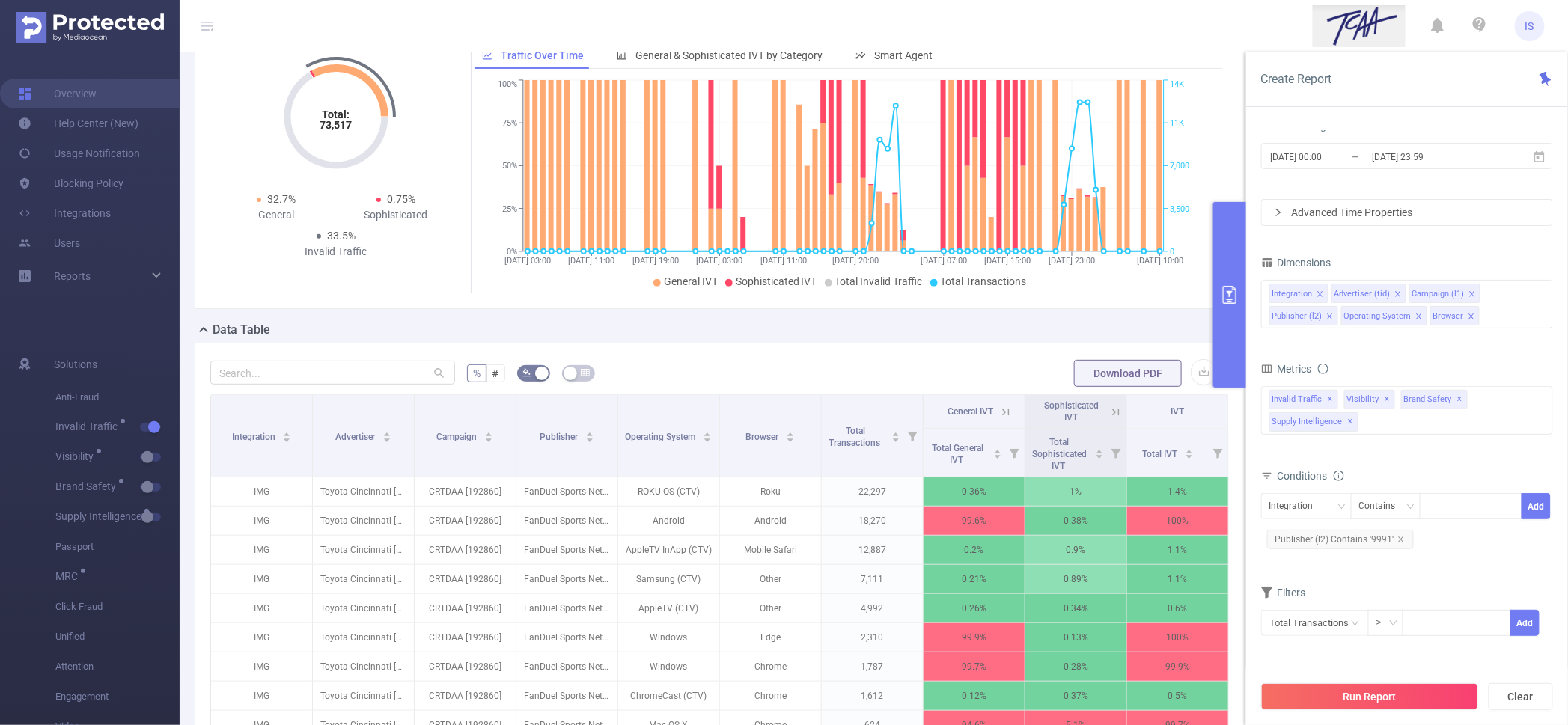
click at [917, 351] on div "% # Download PDF Integration Advertiser Campaign Publisher Operating System Bro…" at bounding box center [719, 606] width 1050 height 528
